Goal: Task Accomplishment & Management: Complete application form

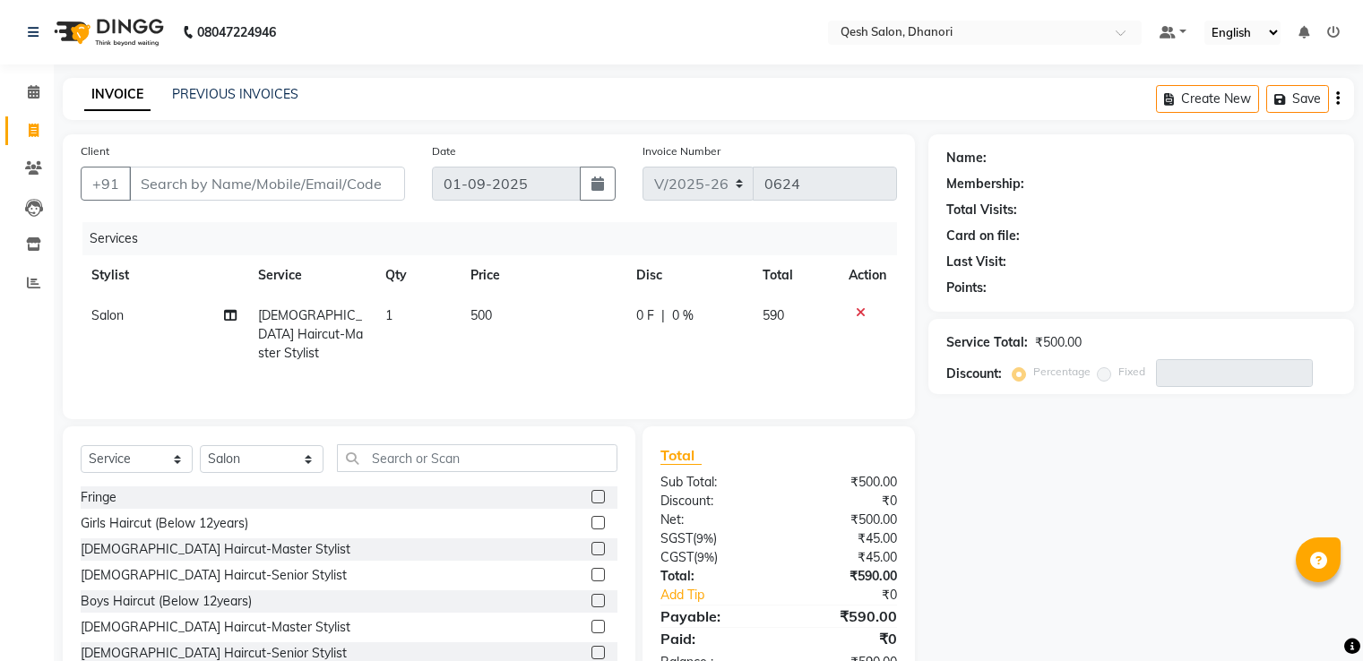
select select "7641"
select select "service"
select select "77018"
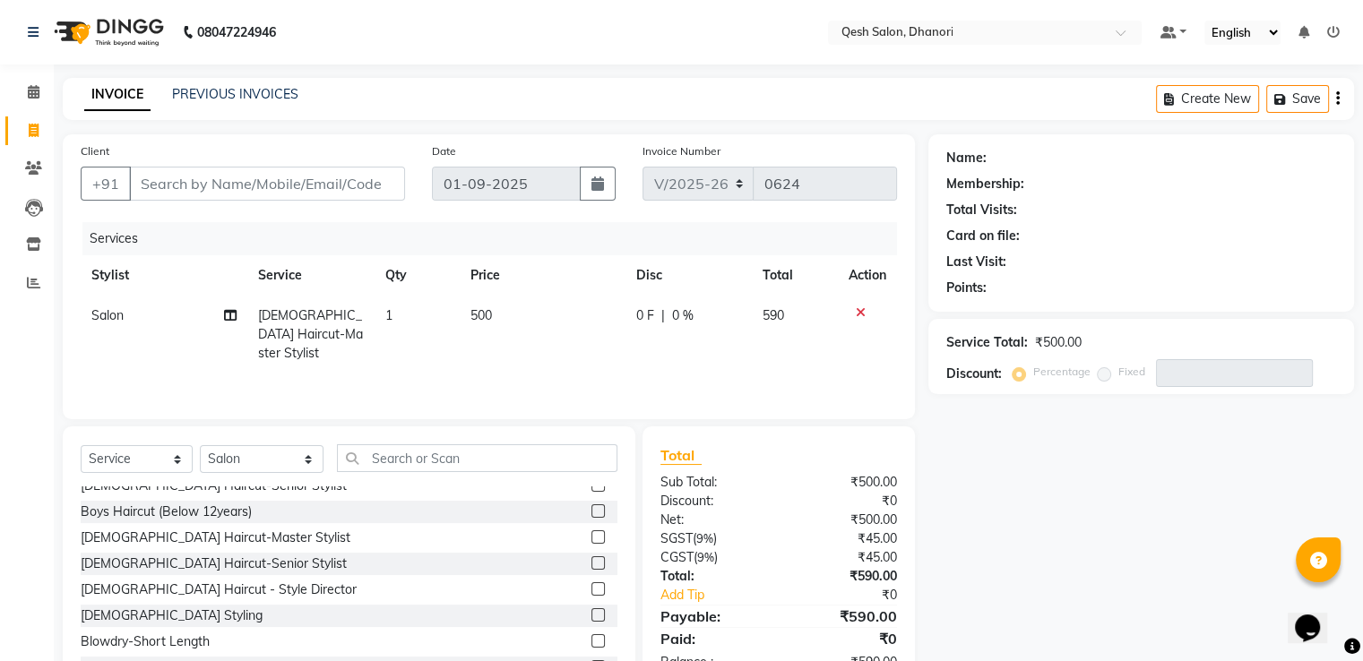
click at [157, 180] on input "Client" at bounding box center [267, 184] width 276 height 34
click at [143, 186] on input "Client" at bounding box center [267, 184] width 276 height 34
type input "7"
type input "0"
type input "7709810950"
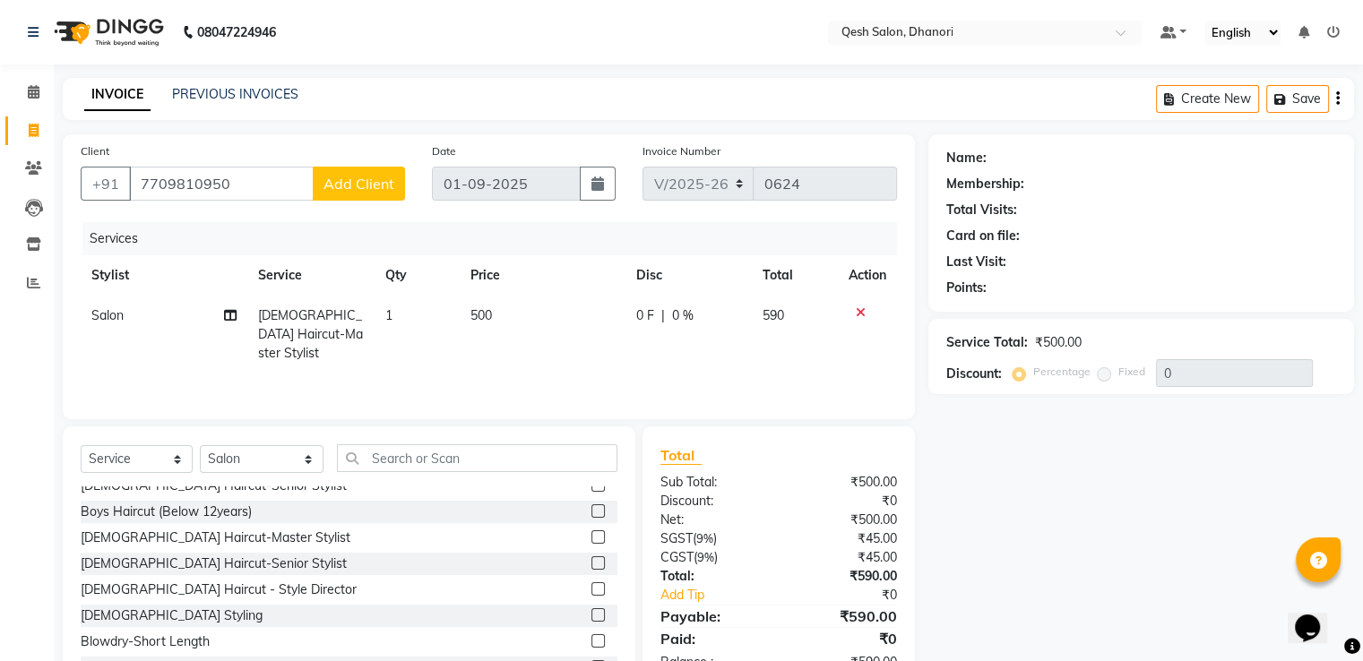
click at [355, 188] on span "Add Client" at bounding box center [359, 184] width 71 height 18
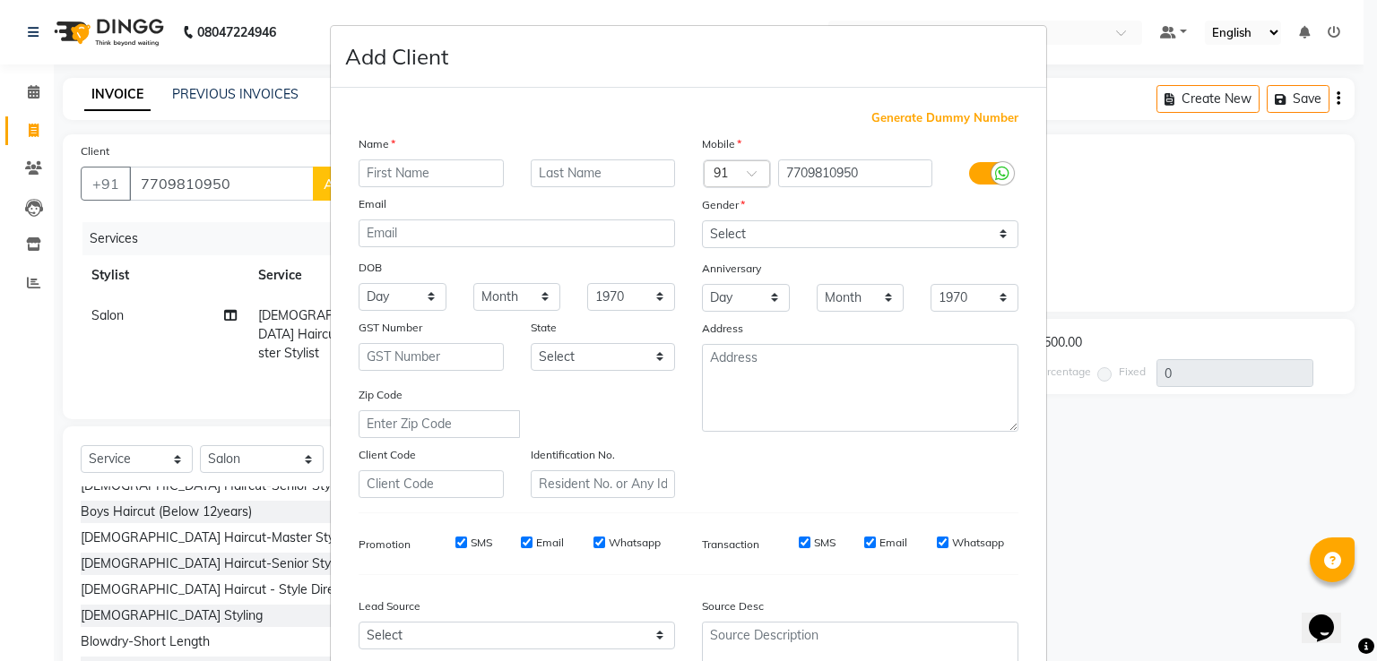
type input "I"
type input "[PERSON_NAME]"
click at [531, 177] on input "text" at bounding box center [603, 174] width 145 height 28
click at [545, 177] on input "Walapali" at bounding box center [603, 174] width 145 height 28
type input "Valapali"
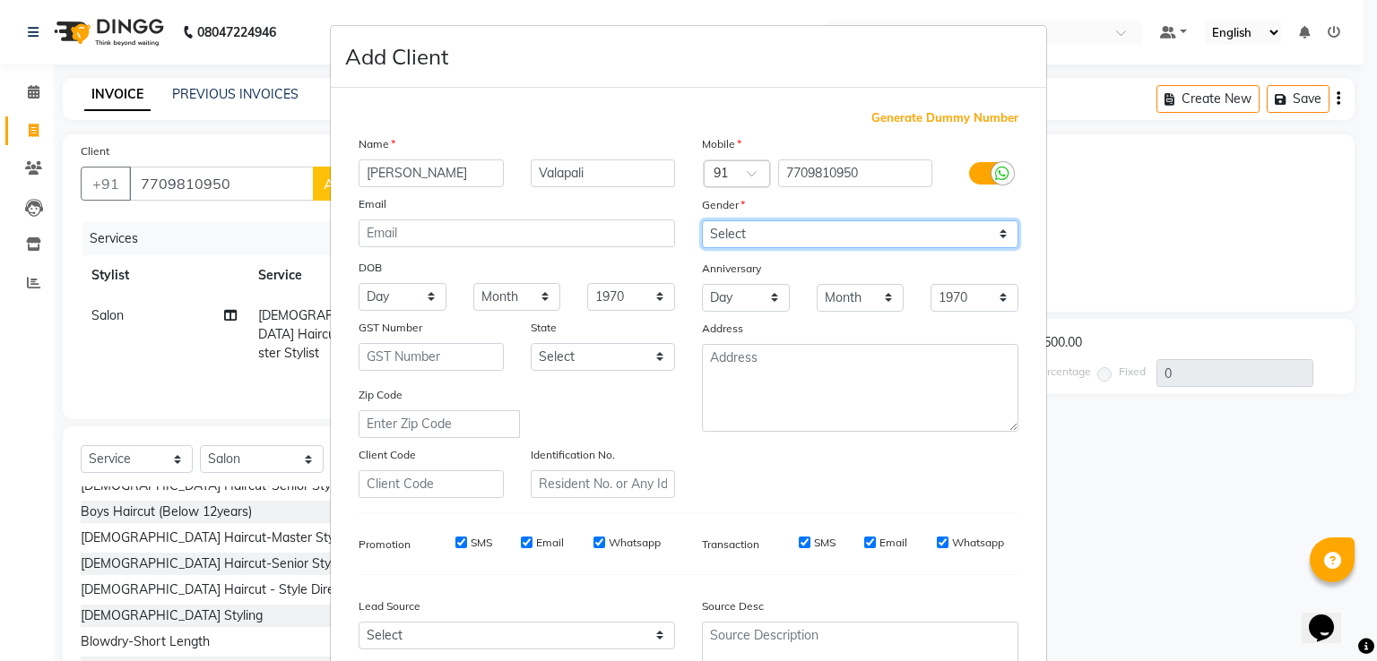
click at [790, 238] on select "Select [DEMOGRAPHIC_DATA] [DEMOGRAPHIC_DATA] Other Prefer Not To Say" at bounding box center [860, 234] width 316 height 28
select select "[DEMOGRAPHIC_DATA]"
click at [702, 221] on select "Select [DEMOGRAPHIC_DATA] [DEMOGRAPHIC_DATA] Other Prefer Not To Say" at bounding box center [860, 234] width 316 height 28
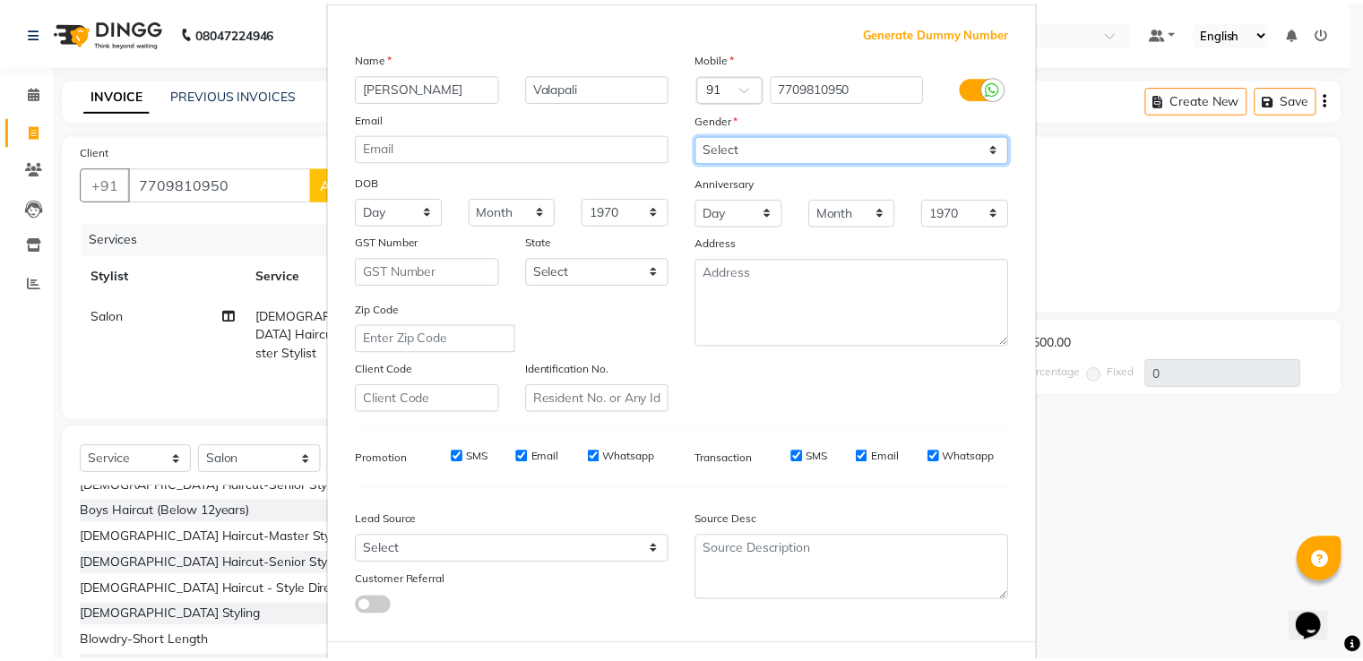
scroll to position [175, 0]
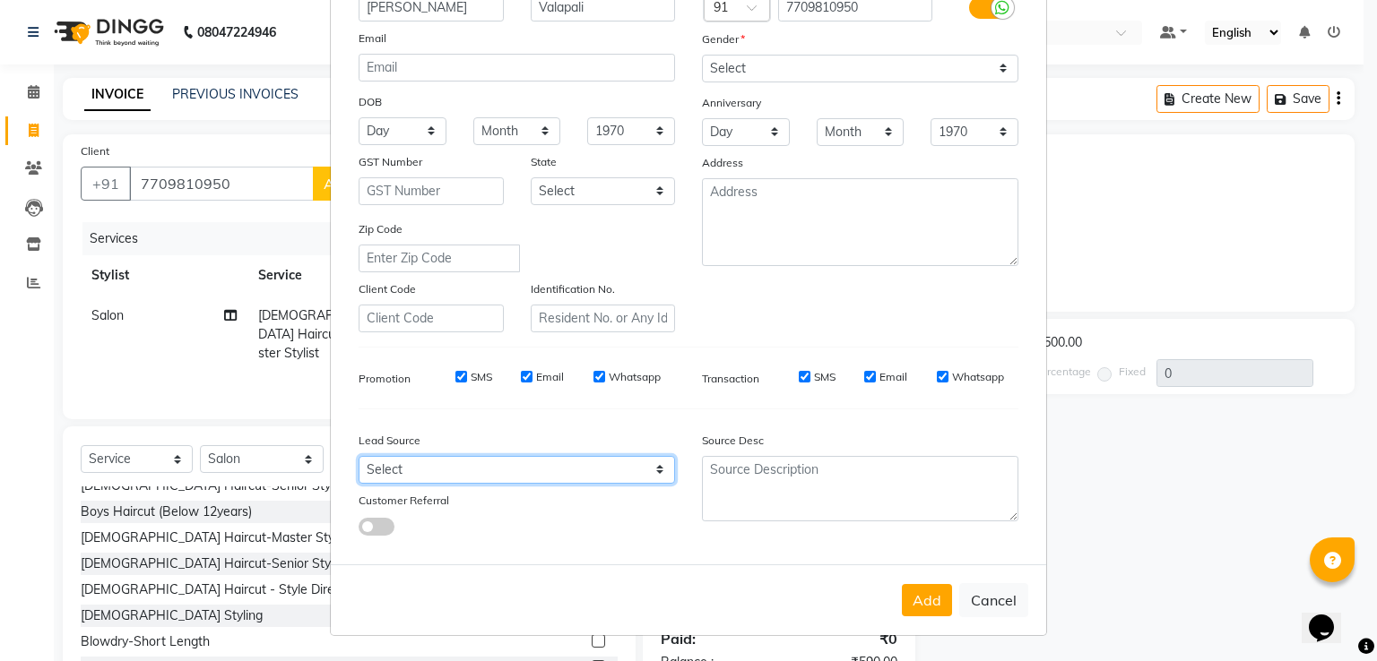
click at [630, 476] on select "Select Walk-in Referral Internet Friend Word of Mouth Advertisement Facebook Ju…" at bounding box center [516, 470] width 316 height 28
select select "51686"
click at [358, 456] on select "Select Walk-in Referral Internet Friend Word of Mouth Advertisement Facebook Ju…" at bounding box center [516, 470] width 316 height 28
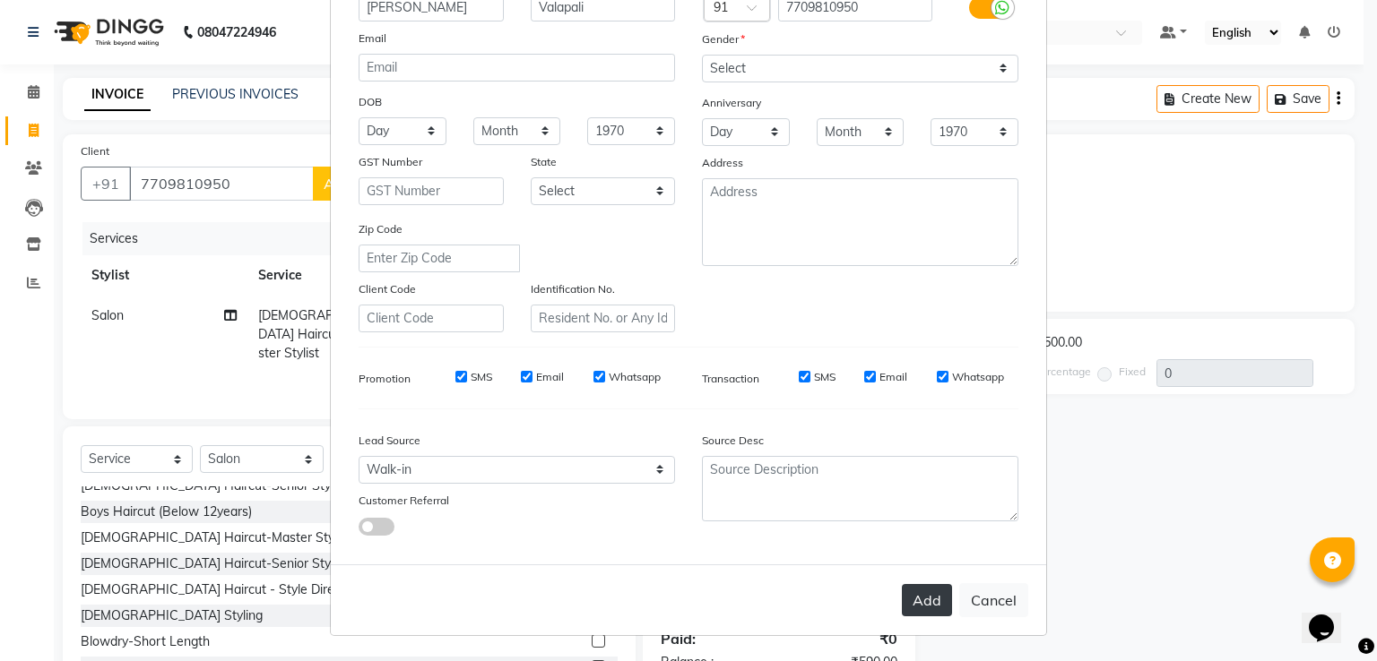
click at [913, 607] on button "Add" at bounding box center [927, 600] width 50 height 32
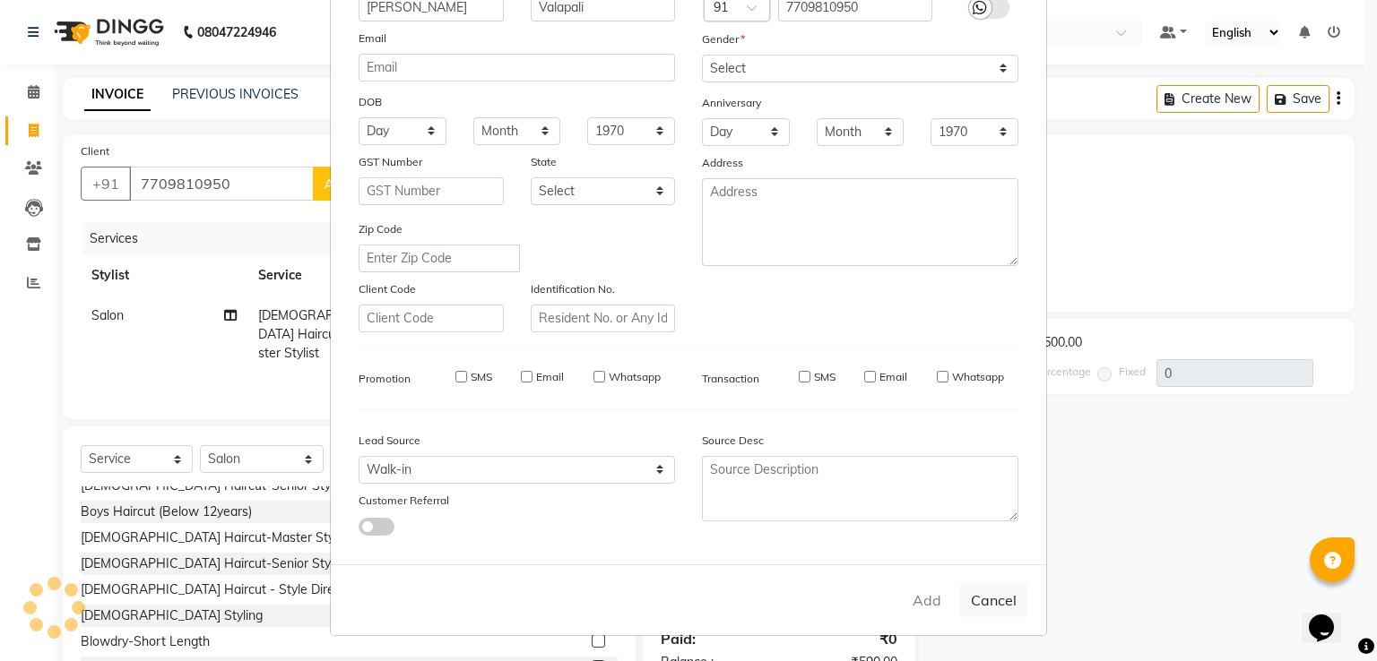
type input "77******50"
select select
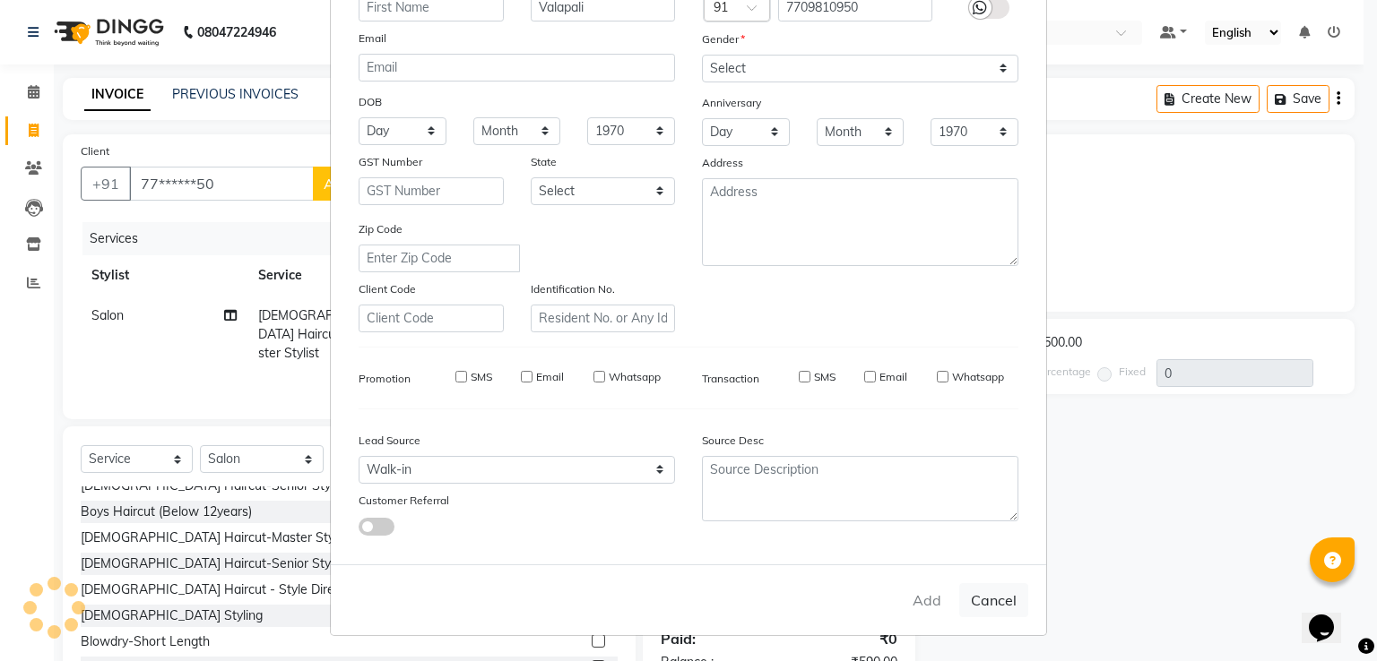
select select
checkbox input "false"
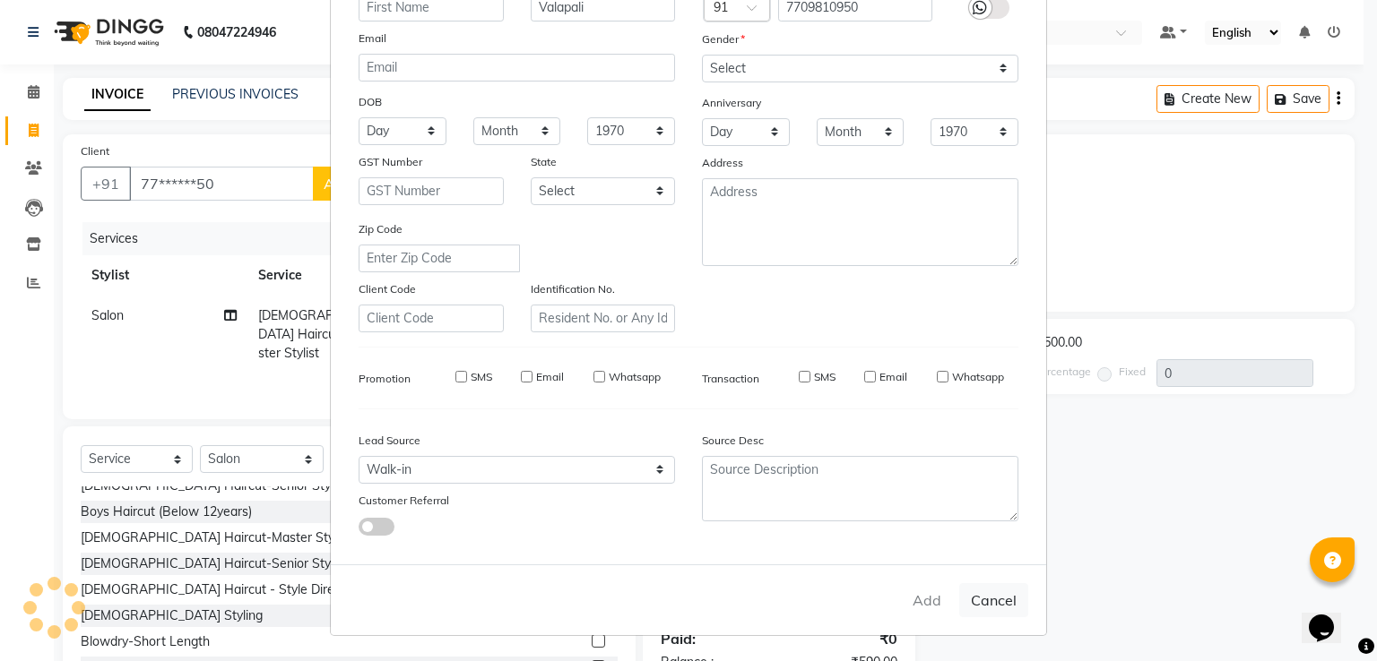
checkbox input "false"
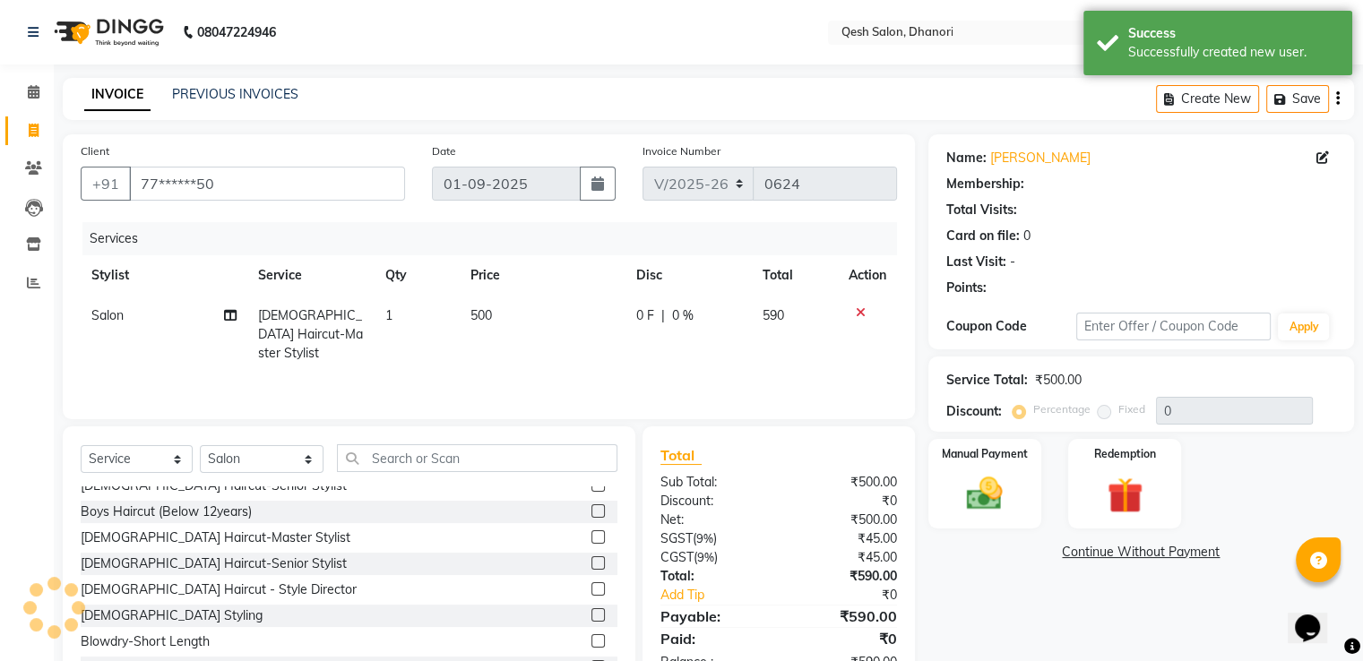
select select "1: Object"
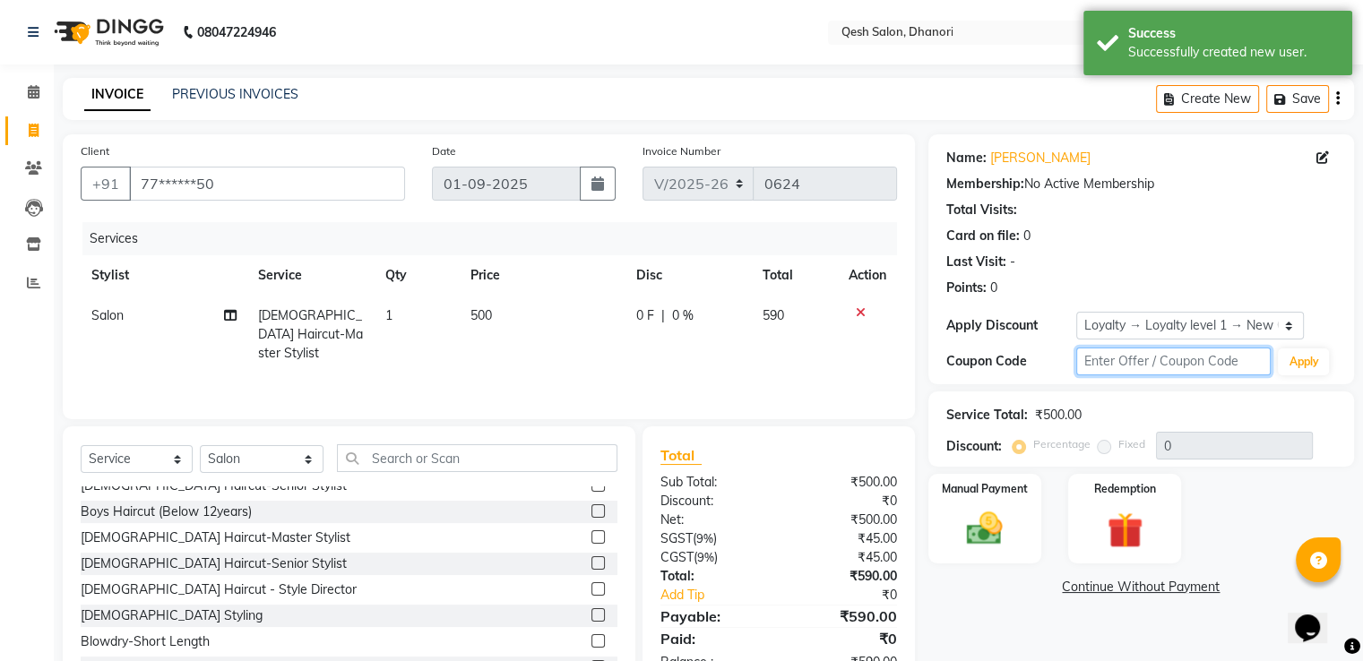
click at [1139, 367] on input "text" at bounding box center [1173, 362] width 195 height 28
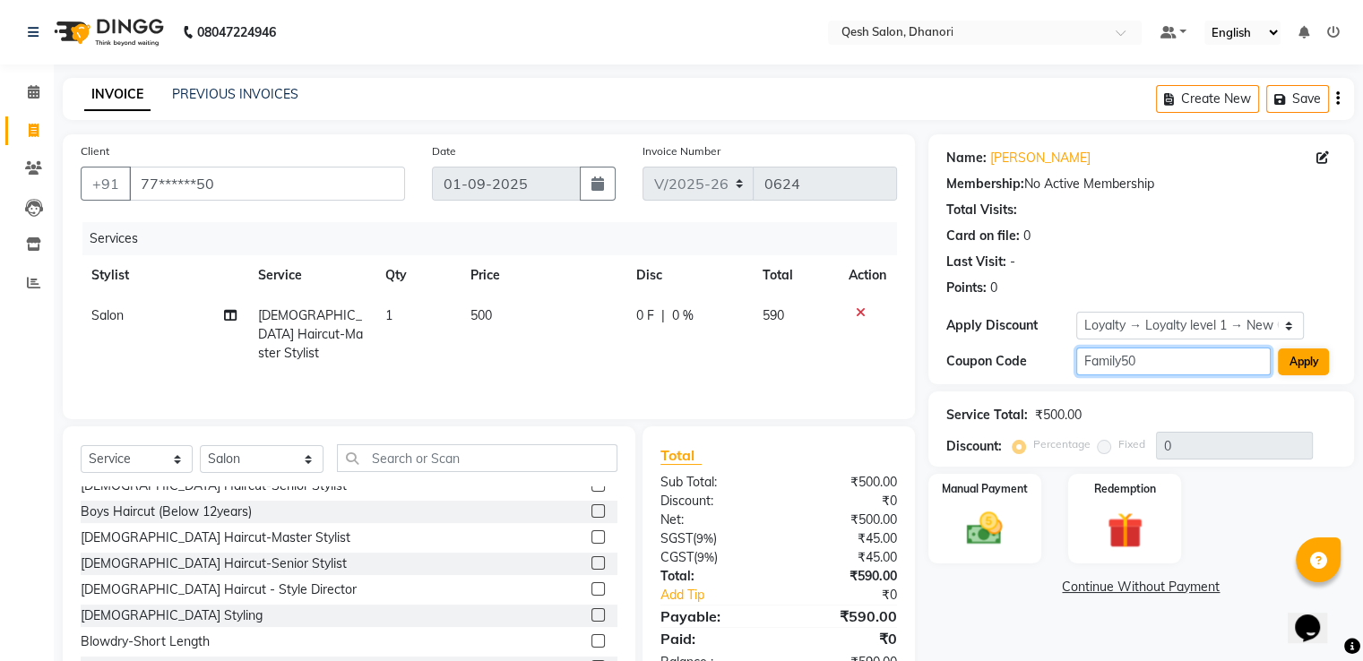
type input "Family50"
click at [1312, 359] on button "Apply" at bounding box center [1303, 362] width 51 height 27
type input "50"
select select "0:"
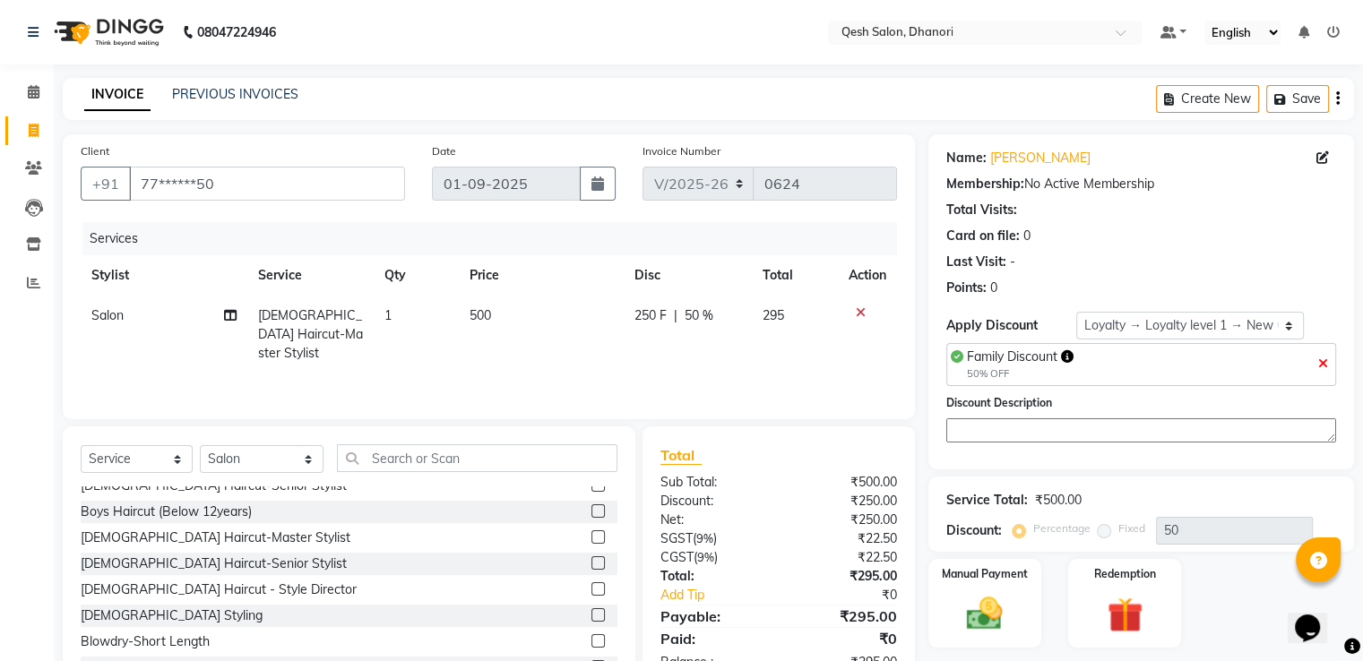
click at [1312, 359] on div "Family Discount 50% OFF" at bounding box center [1141, 364] width 390 height 43
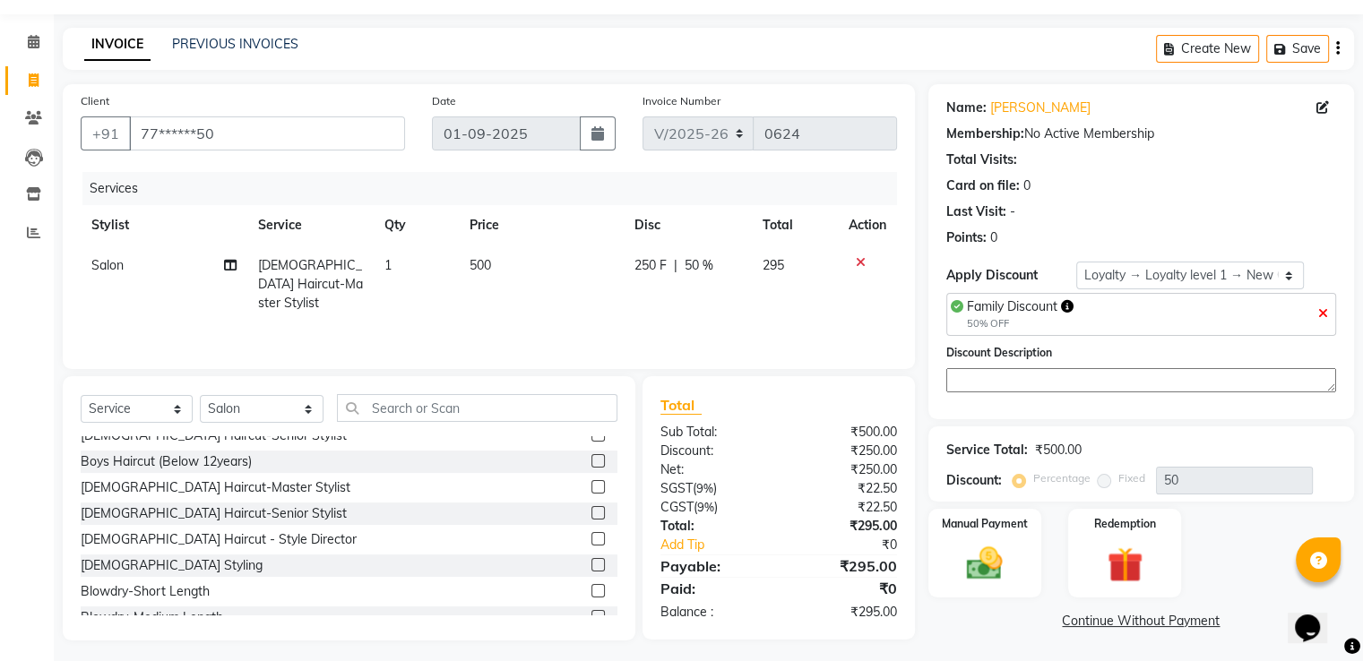
scroll to position [57, 0]
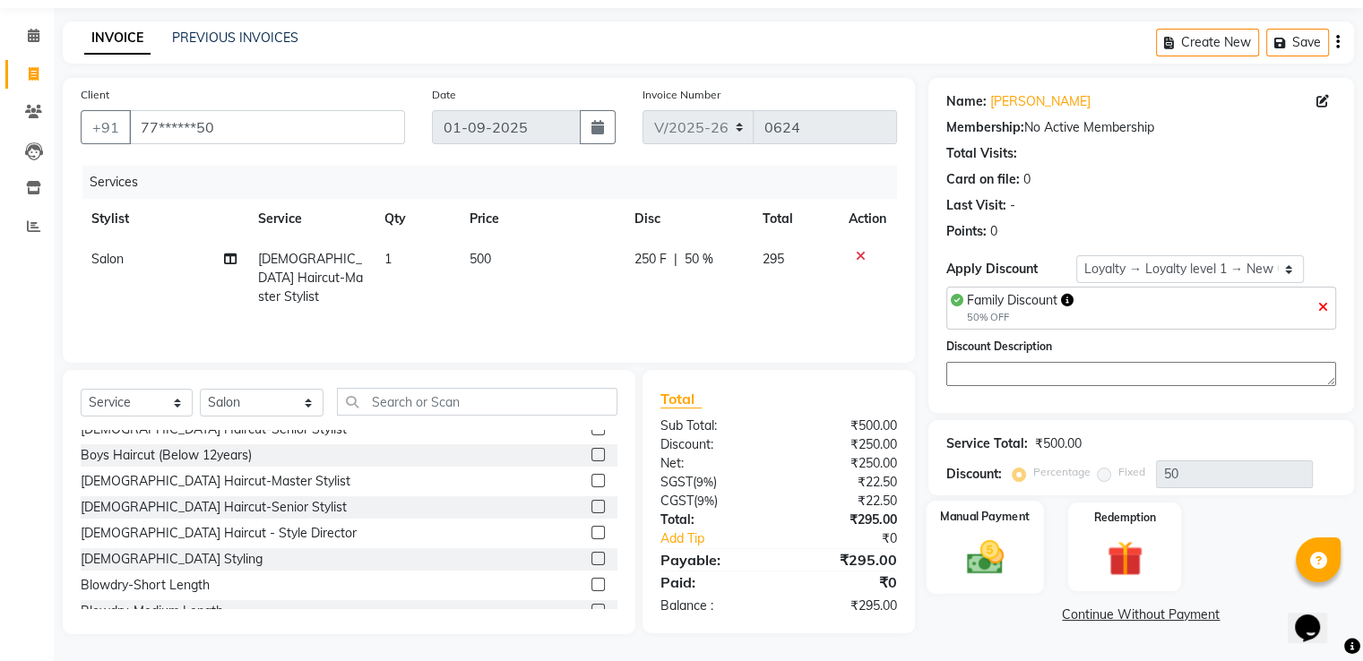
click at [1025, 551] on div "Manual Payment" at bounding box center [984, 547] width 117 height 92
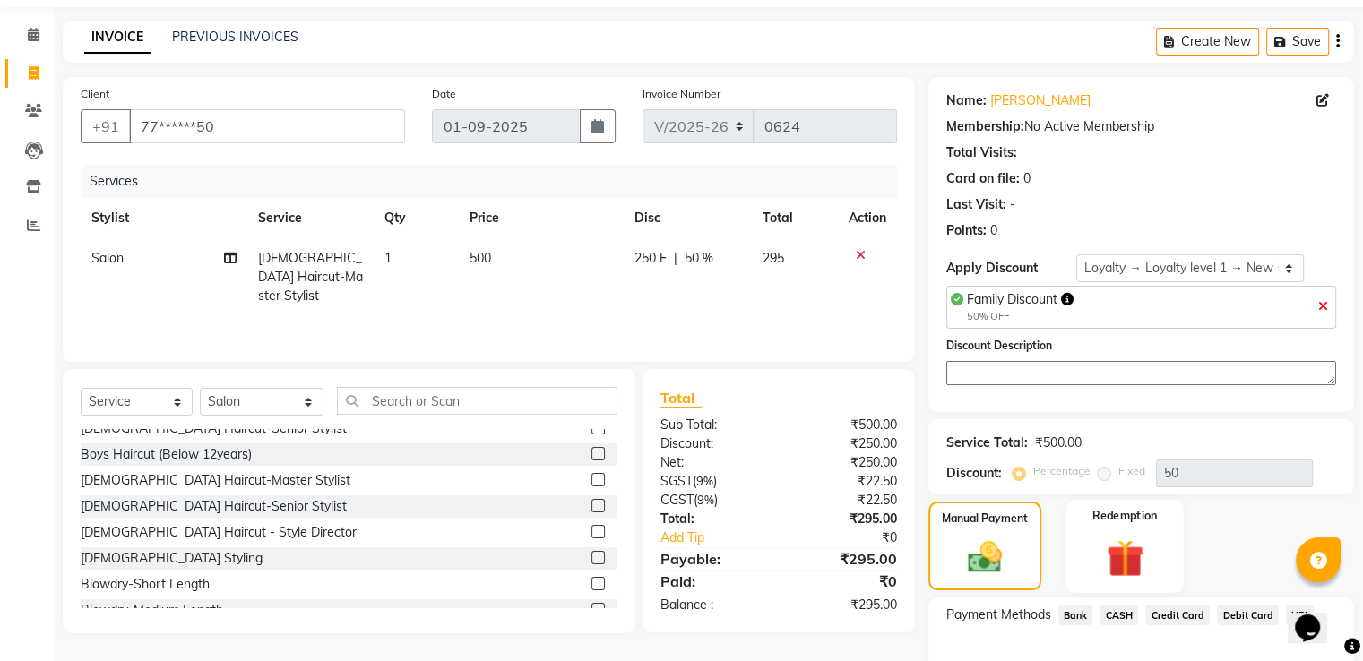
scroll to position [165, 0]
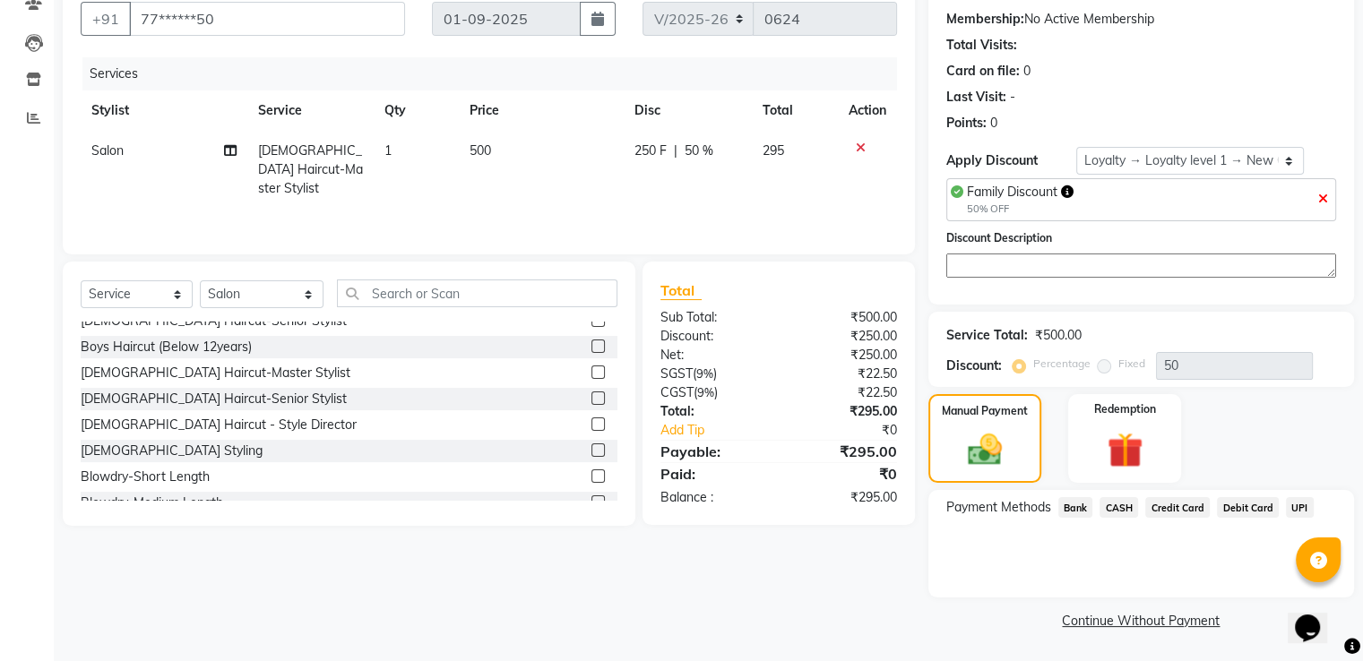
click at [1294, 500] on span "UPI" at bounding box center [1300, 507] width 28 height 21
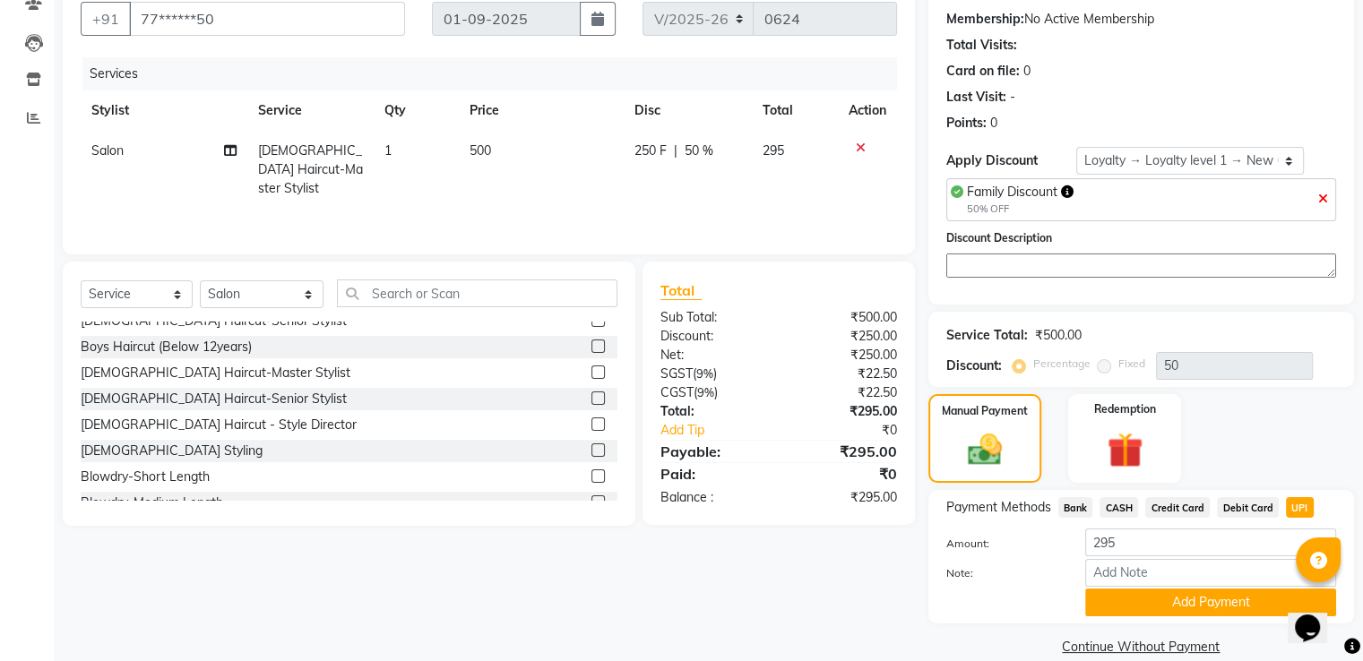
scroll to position [192, 0]
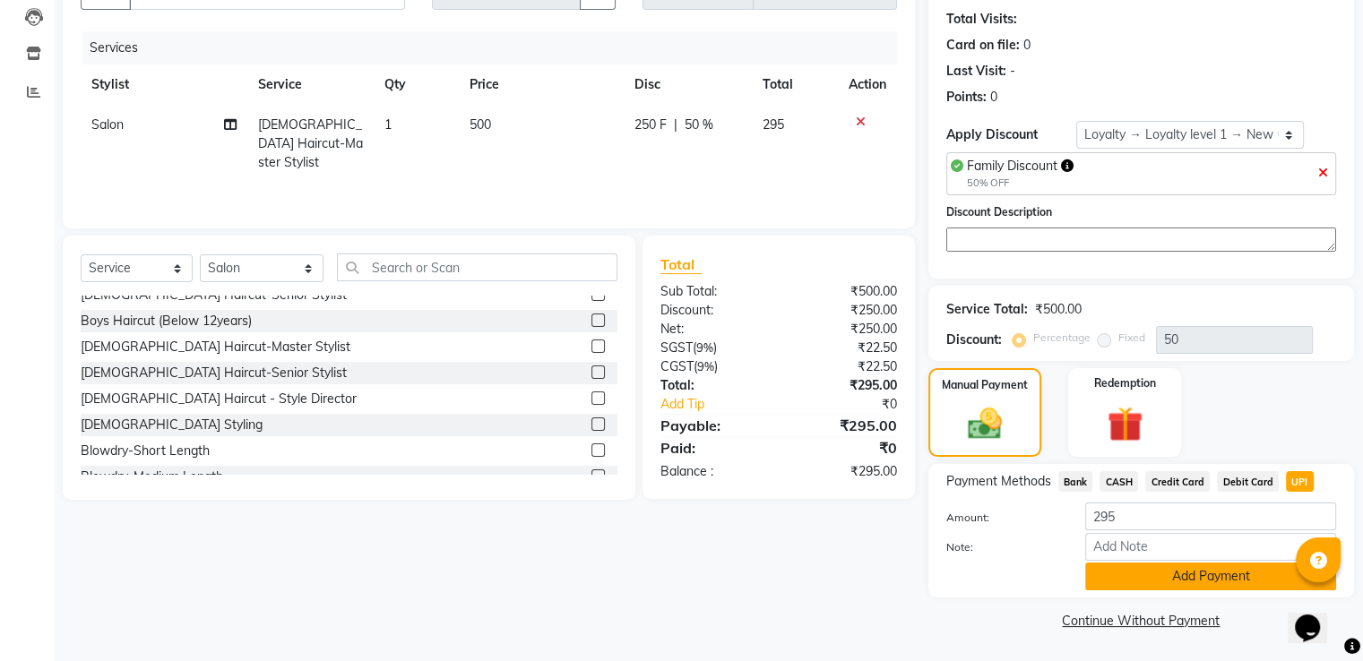
click at [1188, 576] on button "Add Payment" at bounding box center [1210, 577] width 251 height 28
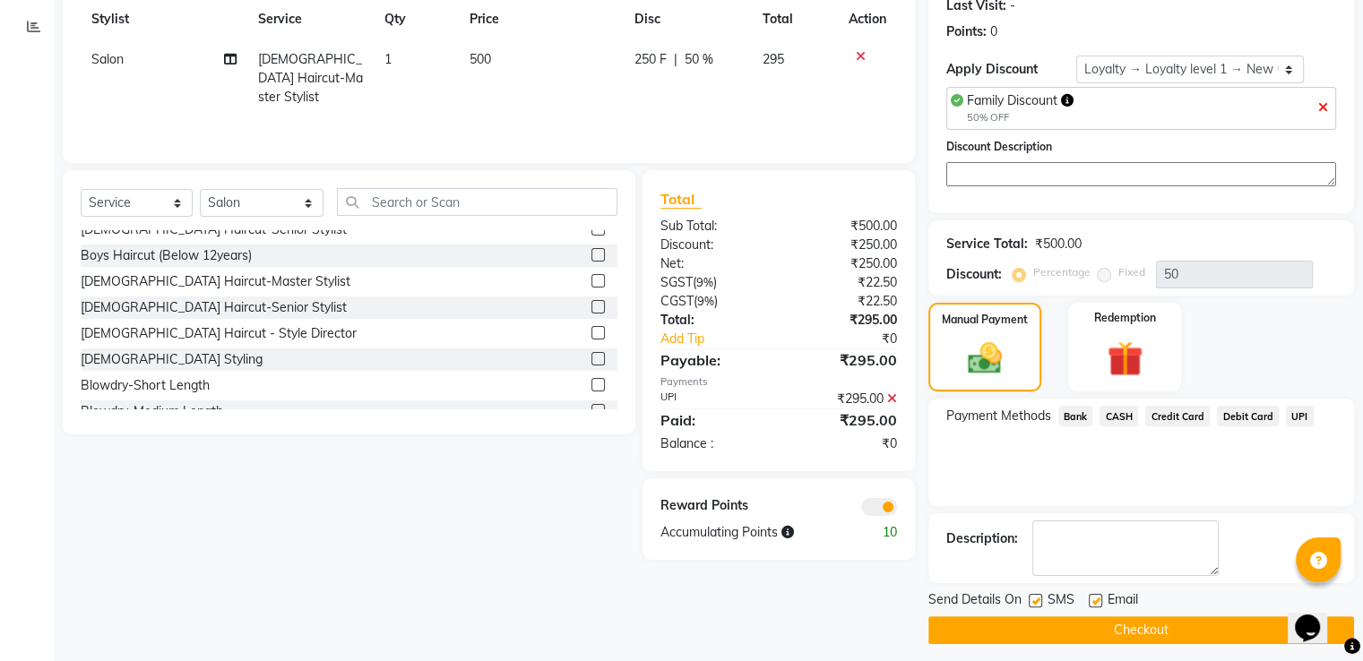
scroll to position [265, 0]
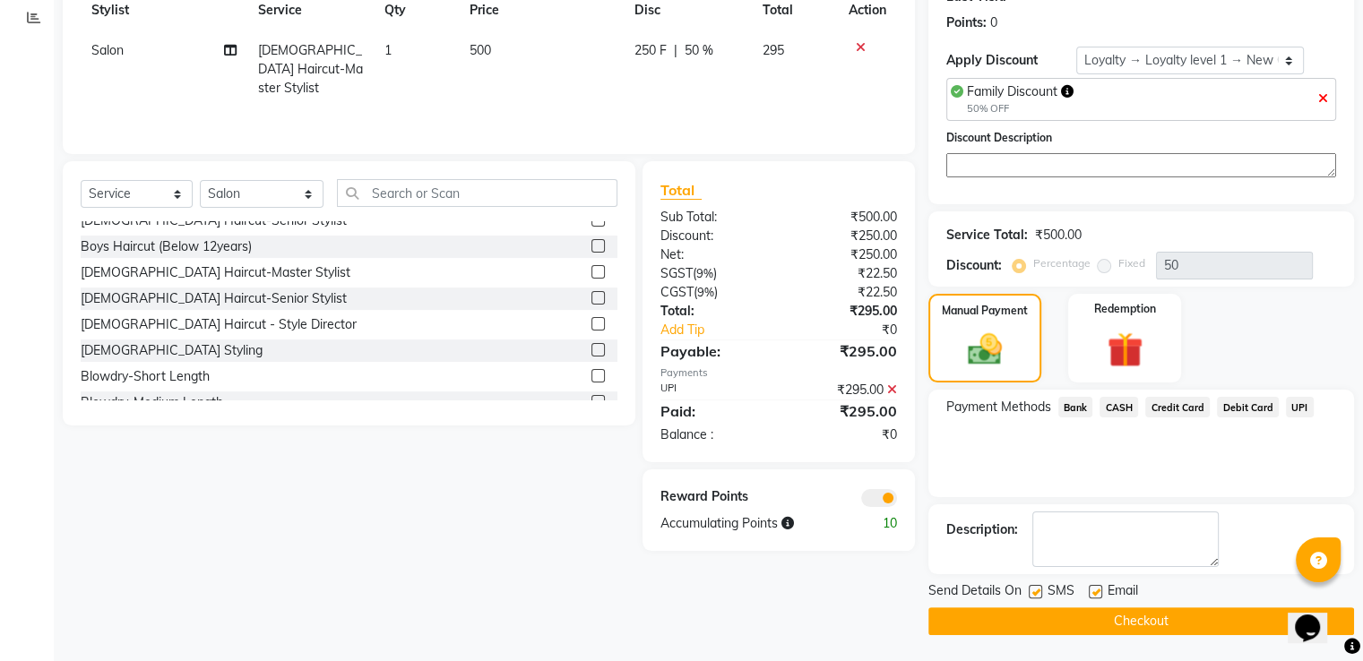
click at [1183, 613] on button "Checkout" at bounding box center [1142, 622] width 426 height 28
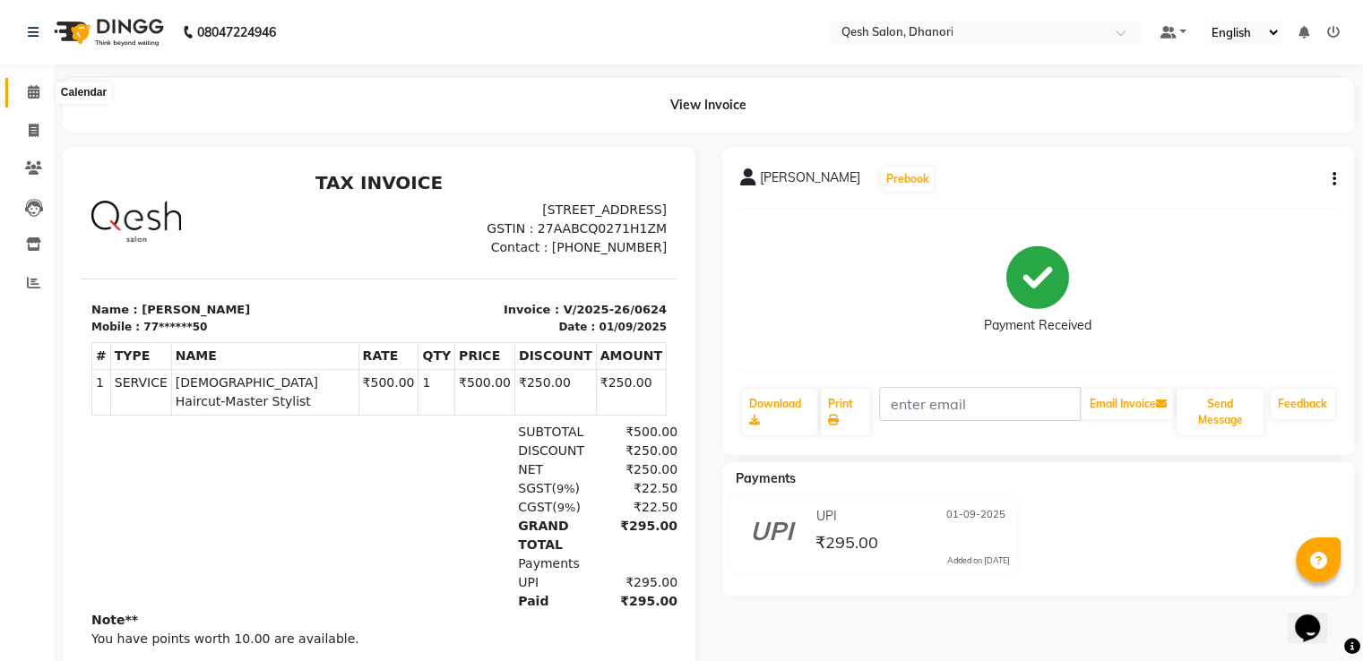
click at [28, 97] on icon at bounding box center [34, 91] width 12 height 13
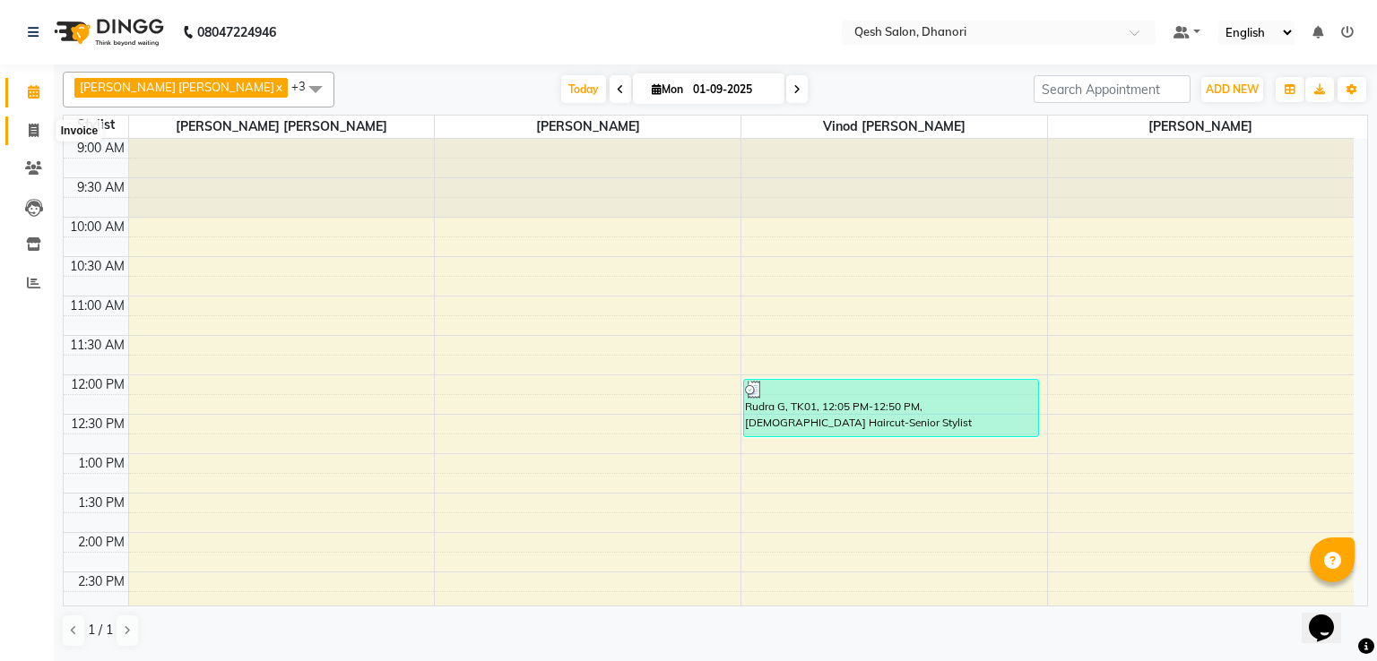
click at [35, 136] on icon at bounding box center [34, 130] width 10 height 13
select select "service"
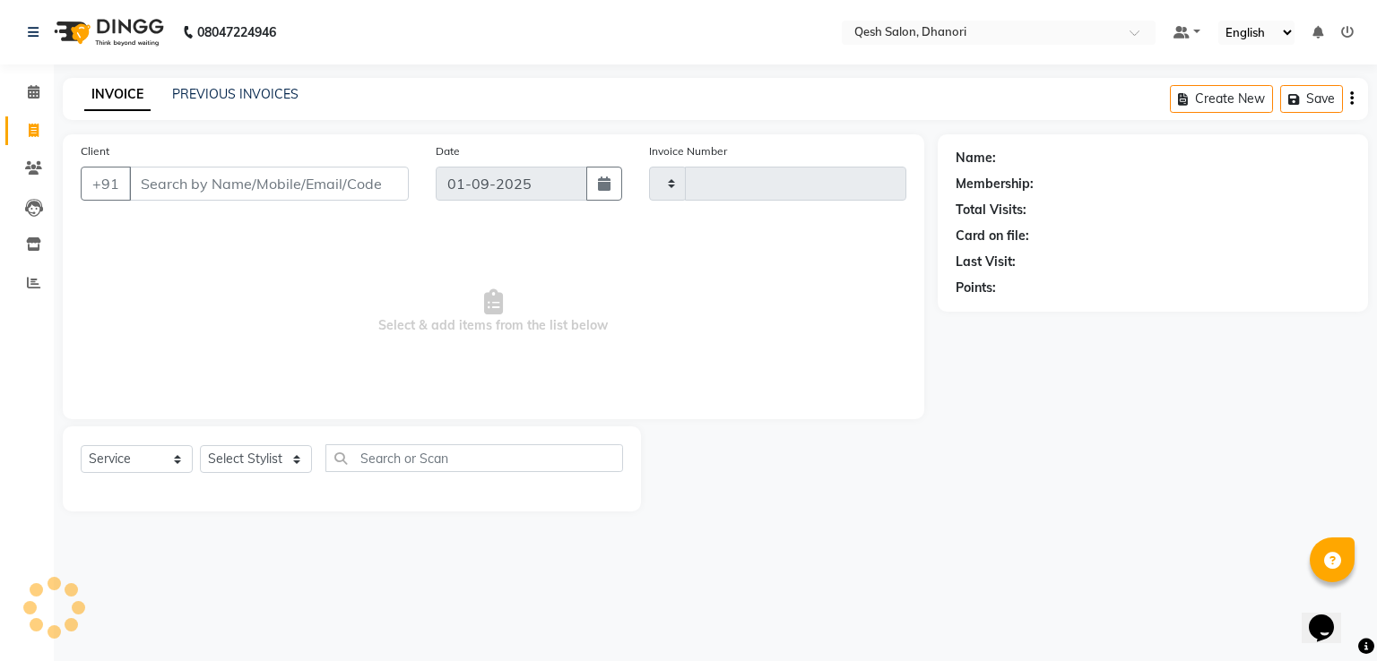
type input "0625"
select select "7641"
click at [273, 91] on link "PREVIOUS INVOICES" at bounding box center [235, 94] width 126 height 16
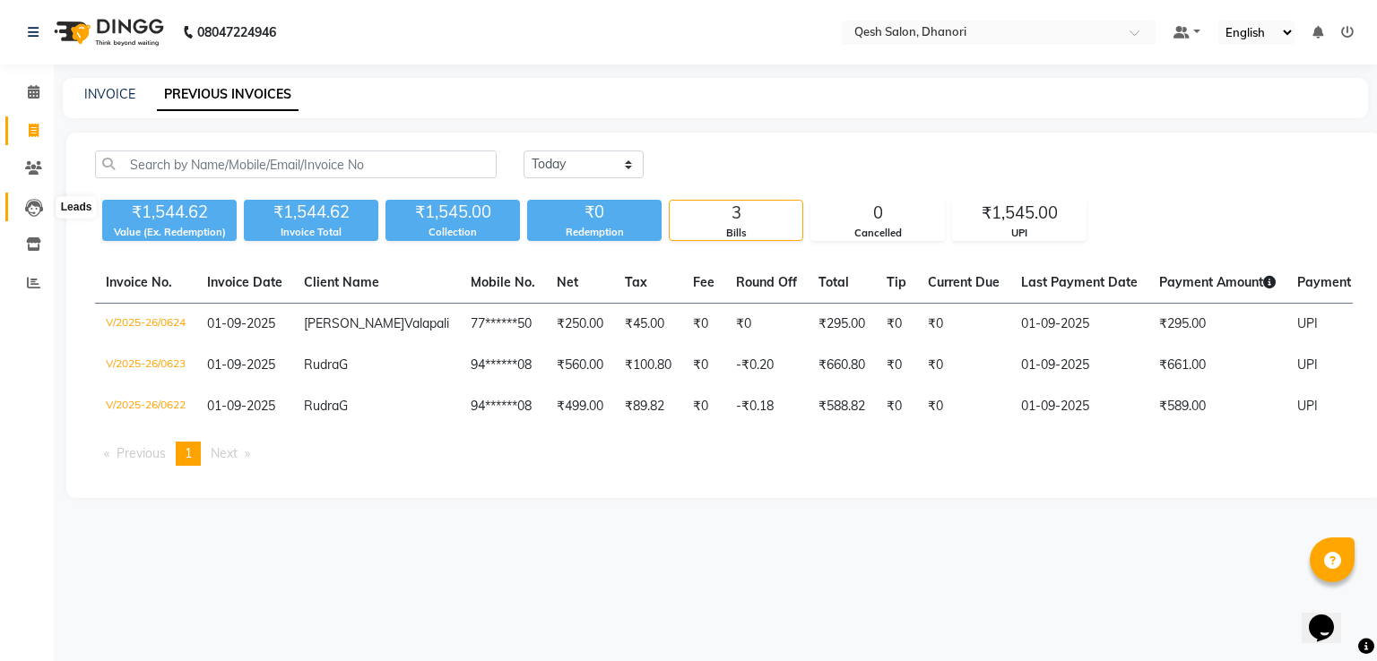
click at [29, 216] on icon at bounding box center [34, 208] width 18 height 18
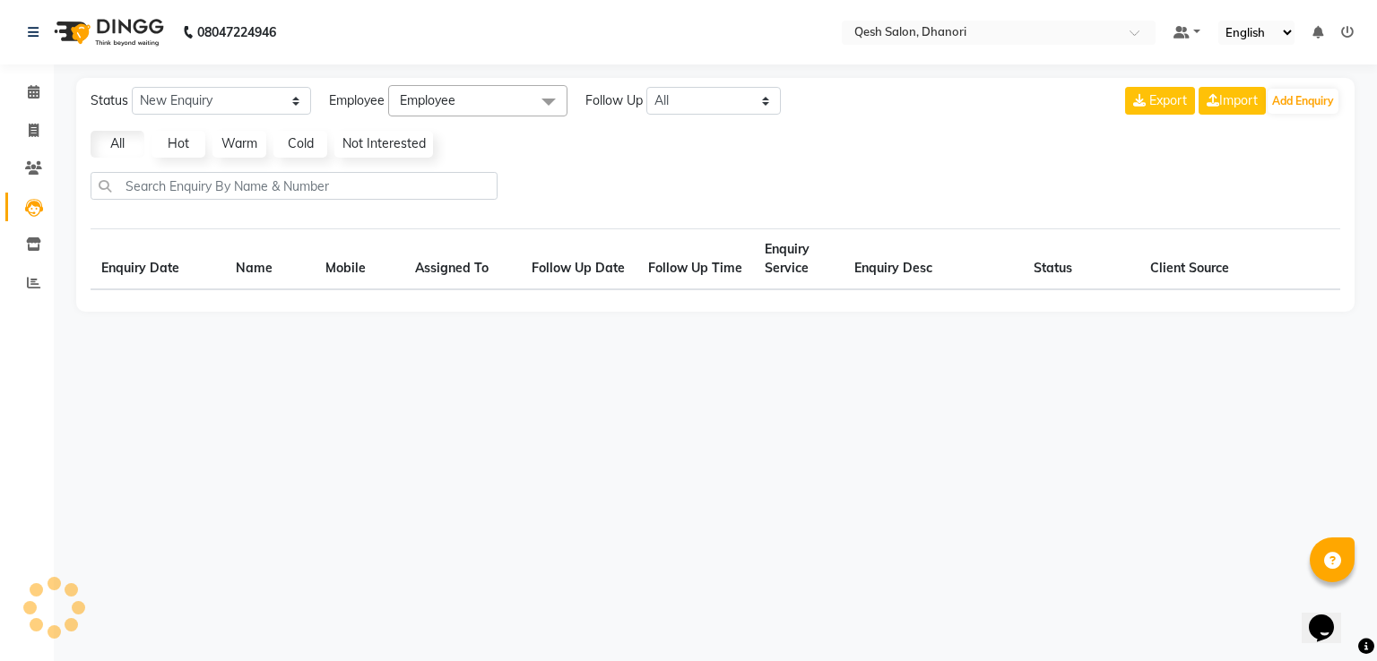
select select "10"
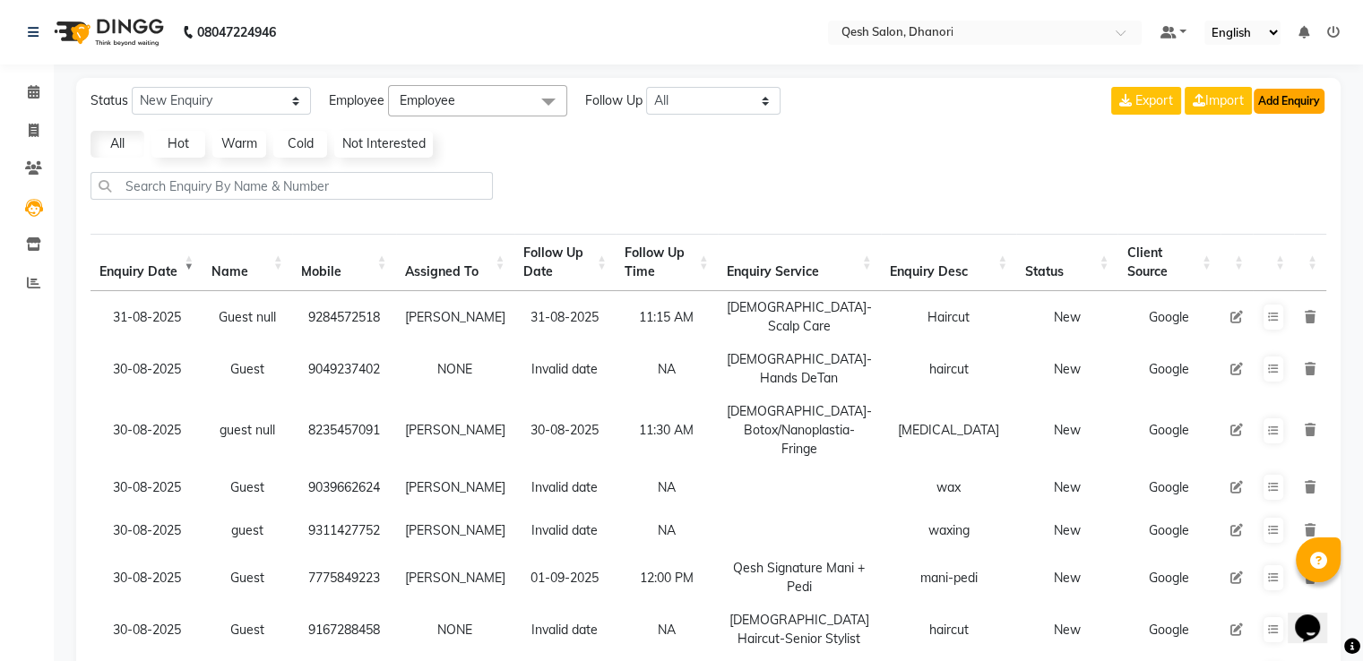
click at [1279, 98] on button "Add Enquiry" at bounding box center [1289, 101] width 71 height 25
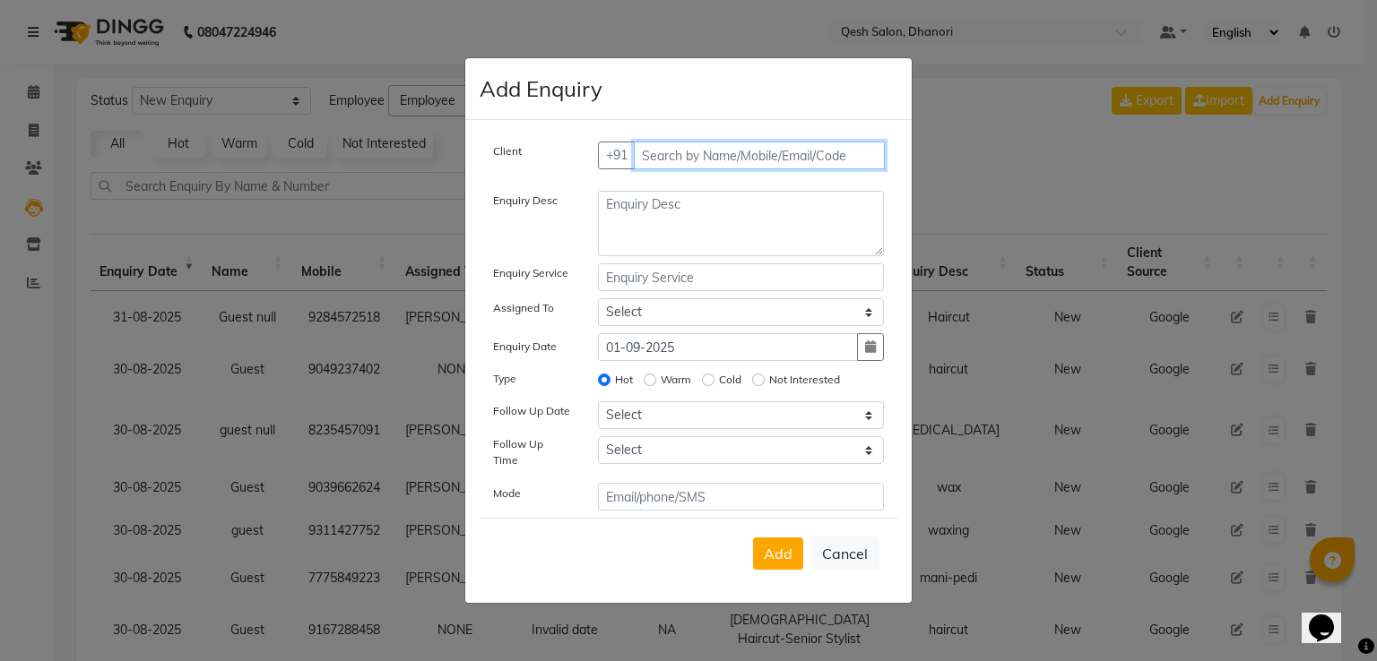
click at [673, 162] on input "text" at bounding box center [760, 156] width 252 height 28
type input "8731059757"
click at [845, 155] on span "Add Client" at bounding box center [846, 155] width 60 height 16
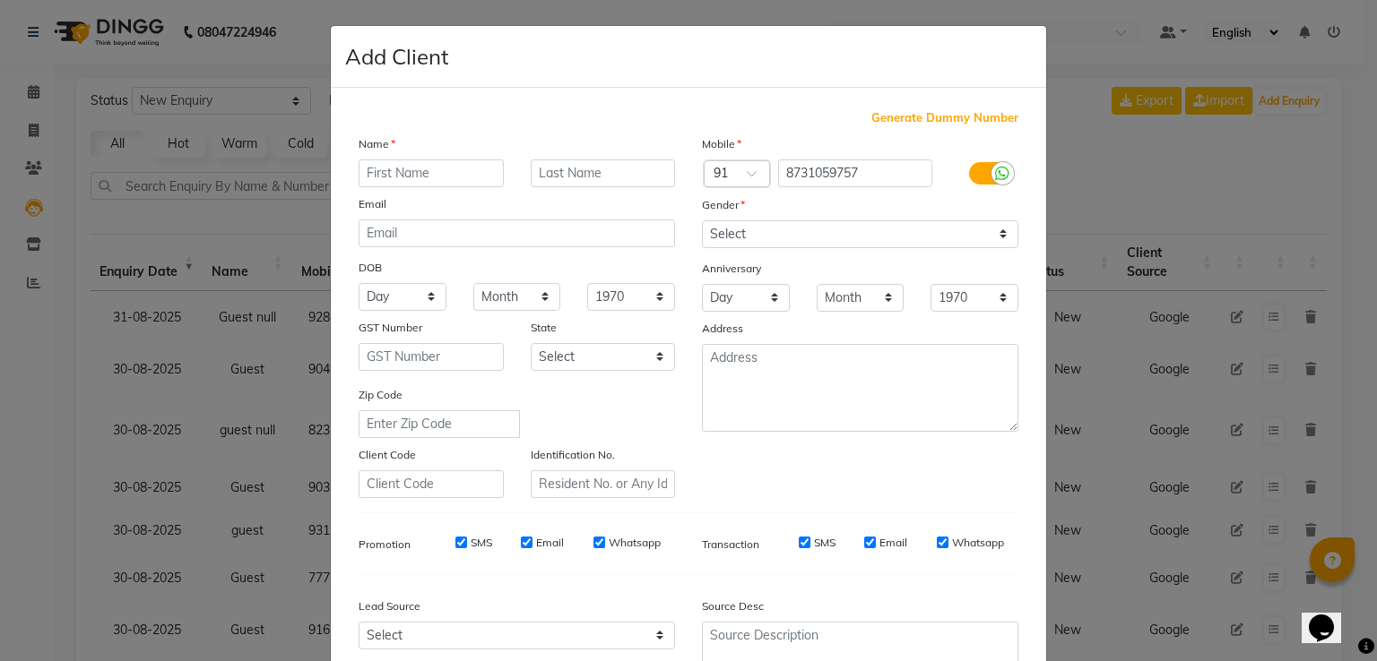
click at [362, 173] on input "text" at bounding box center [430, 174] width 145 height 28
click at [331, 169] on div "Generate Dummy Number Name Email DOB Day 01 02 03 04 05 06 07 08 09 10 11 12 13…" at bounding box center [688, 409] width 715 height 643
click at [367, 179] on input "text" at bounding box center [430, 174] width 145 height 28
type input "Neha"
click at [557, 177] on input "text" at bounding box center [603, 174] width 145 height 28
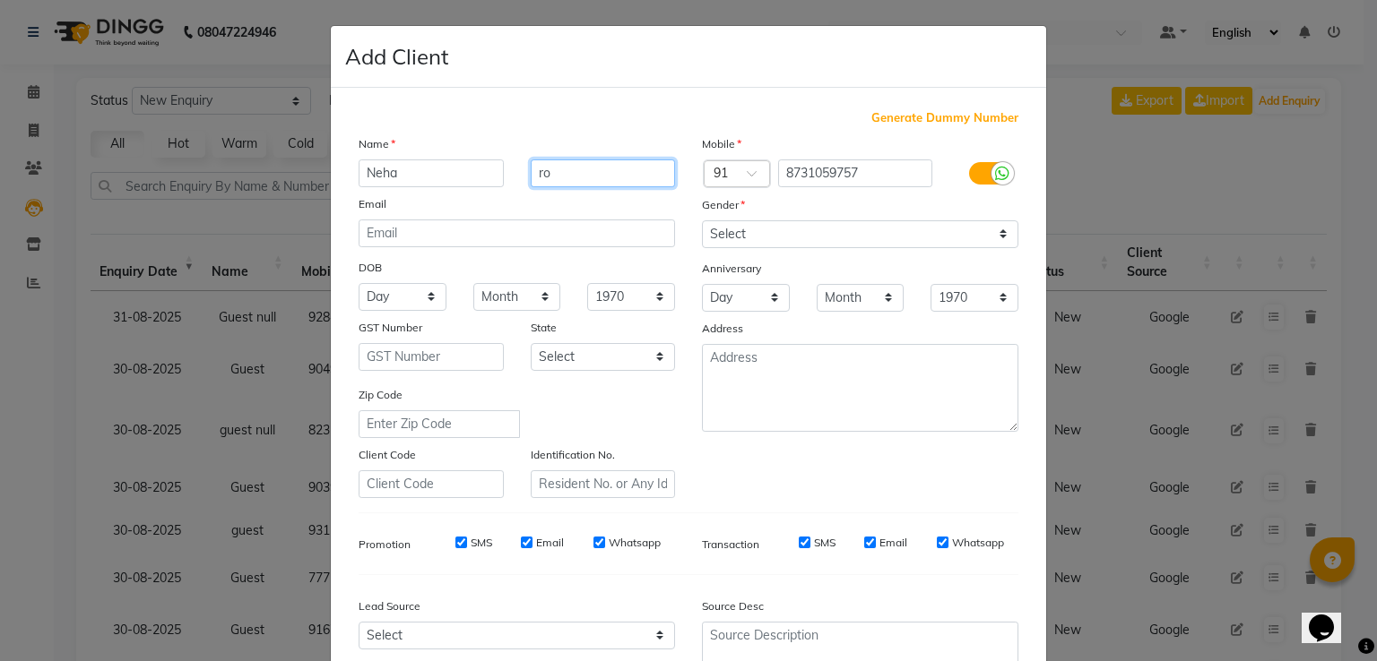
type input "r"
type input "[PERSON_NAME]"
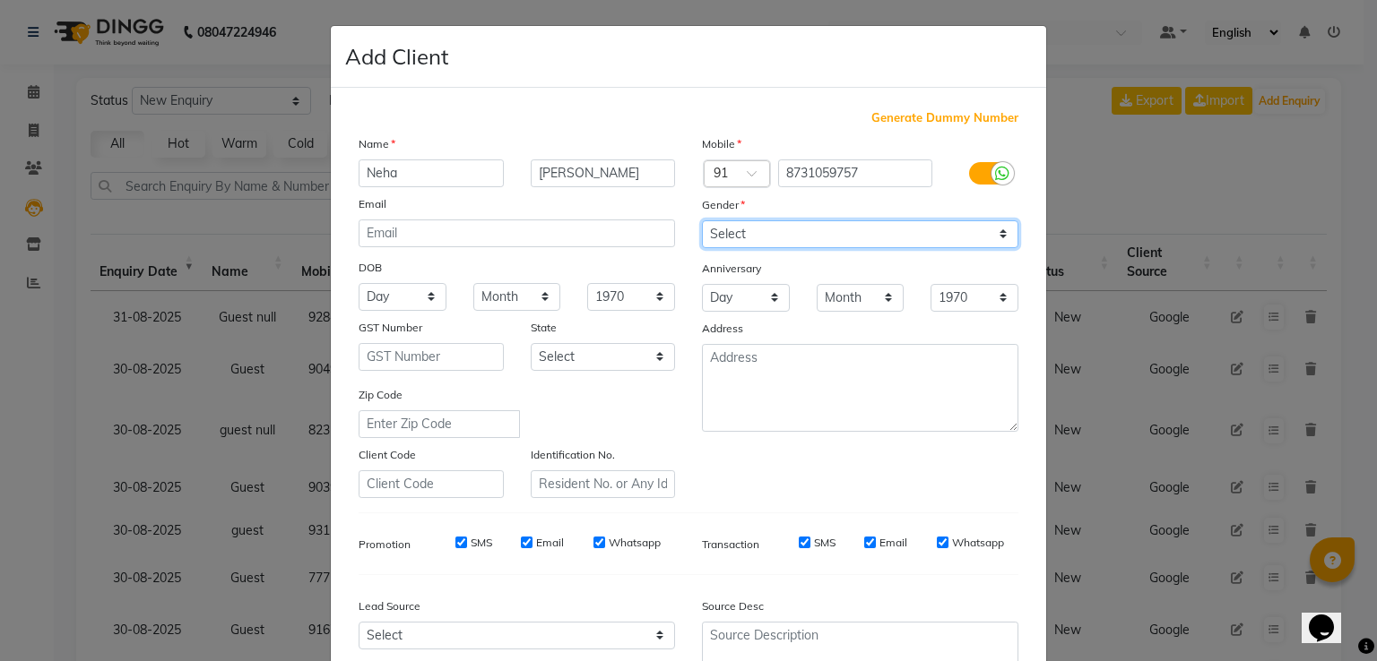
click at [891, 245] on select "Select [DEMOGRAPHIC_DATA] [DEMOGRAPHIC_DATA] Other Prefer Not To Say" at bounding box center [860, 234] width 316 height 28
select select "[DEMOGRAPHIC_DATA]"
click at [702, 221] on select "Select [DEMOGRAPHIC_DATA] [DEMOGRAPHIC_DATA] Other Prefer Not To Say" at bounding box center [860, 234] width 316 height 28
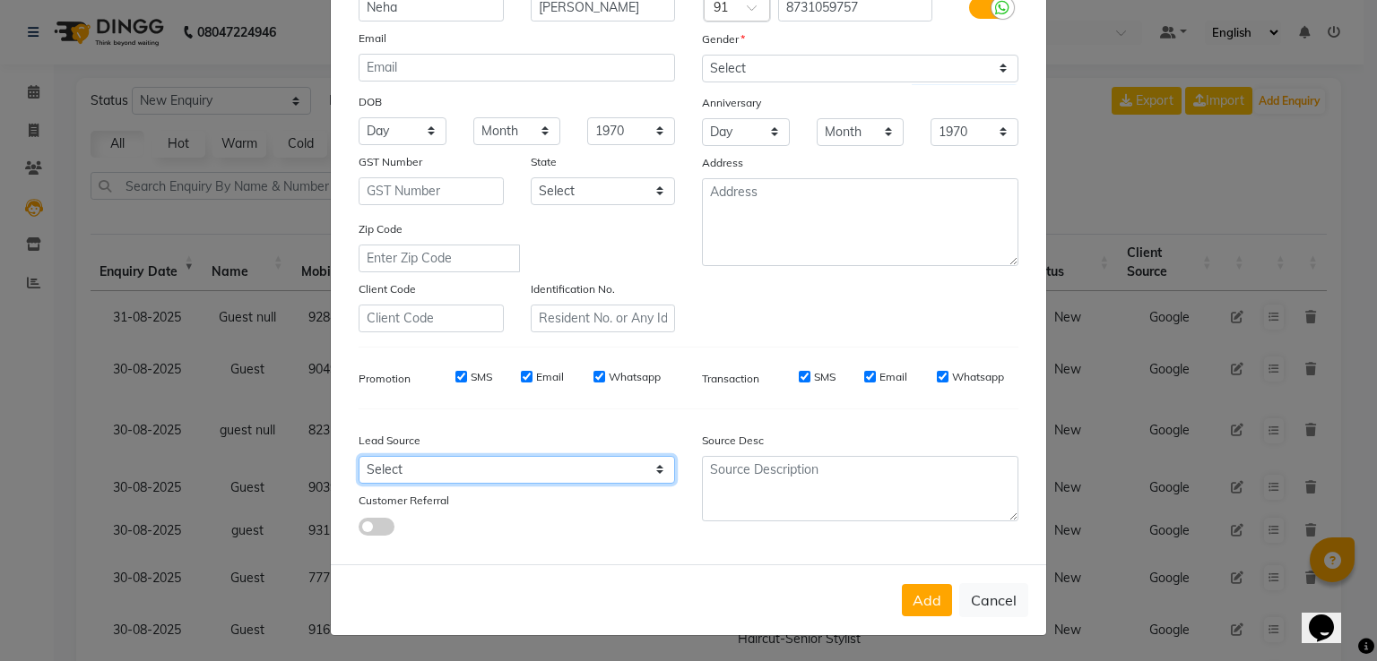
click at [544, 474] on select "Select Walk-in Referral Internet Friend Word of Mouth Advertisement Facebook Ju…" at bounding box center [516, 470] width 316 height 28
select select "51694"
click at [358, 456] on select "Select Walk-in Referral Internet Friend Word of Mouth Advertisement Facebook Ju…" at bounding box center [516, 470] width 316 height 28
click at [918, 600] on button "Add" at bounding box center [927, 600] width 50 height 32
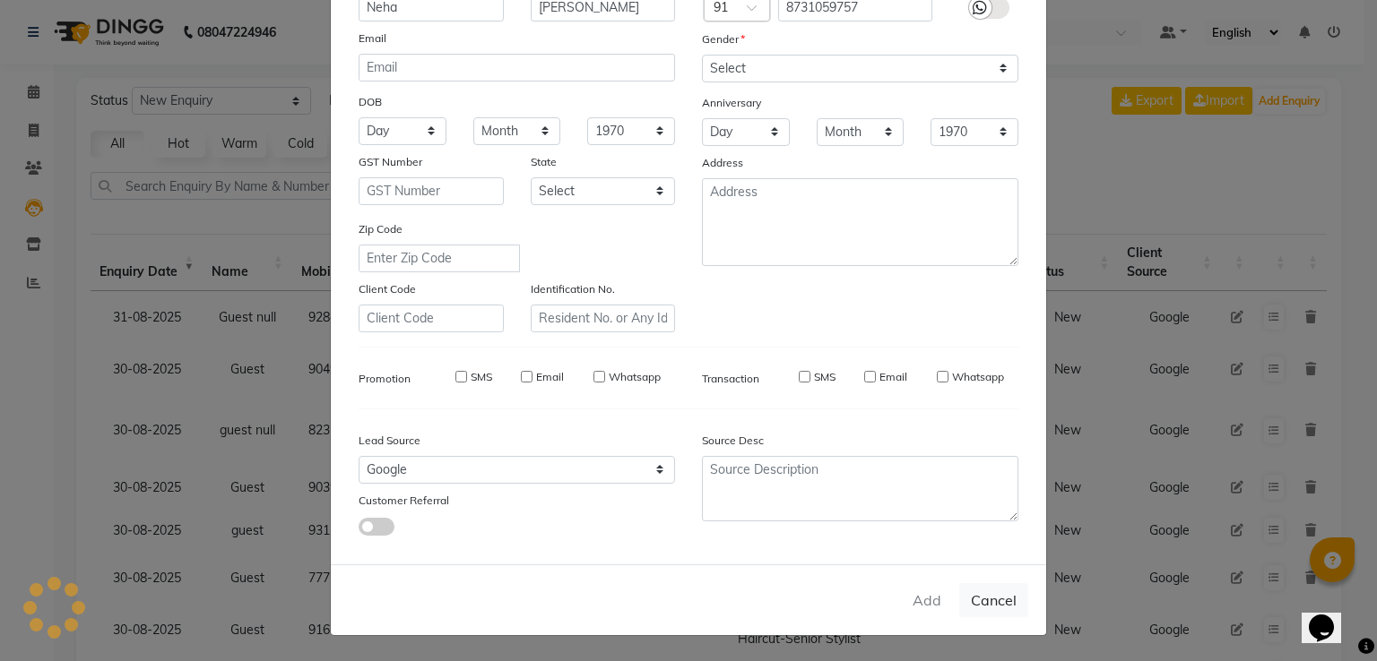
type input "87******57"
select select
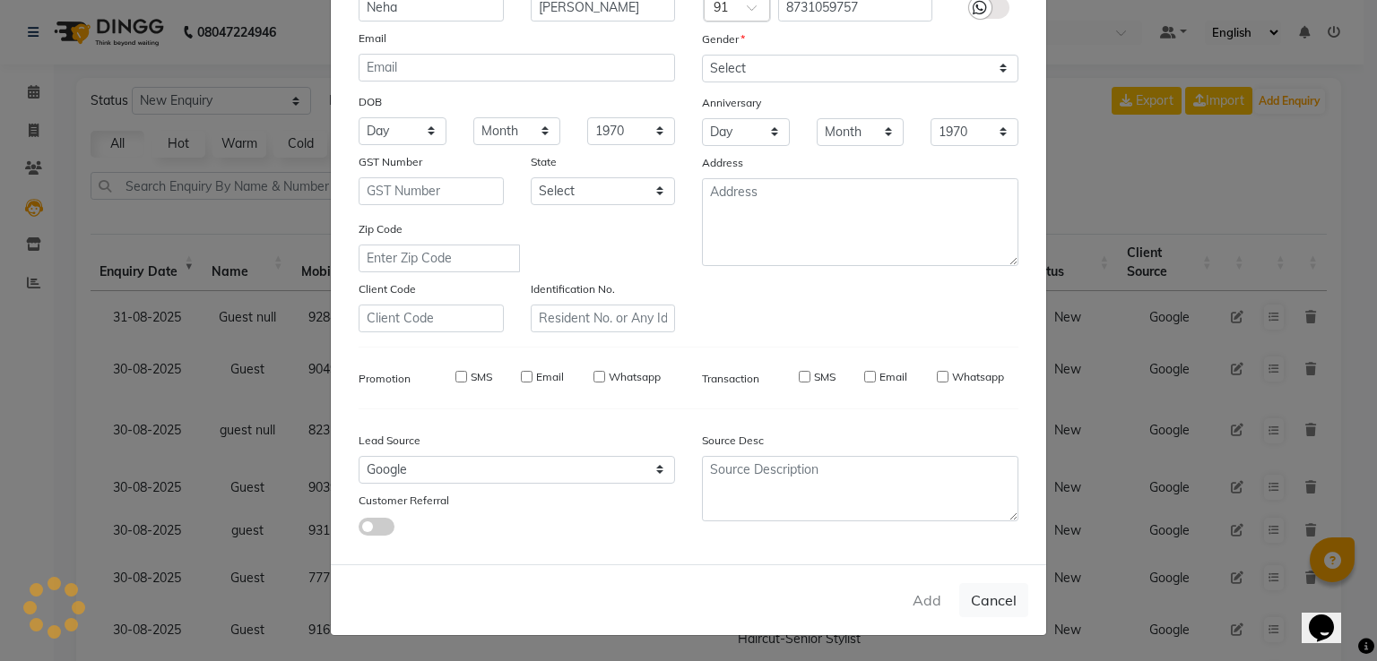
select select
checkbox input "false"
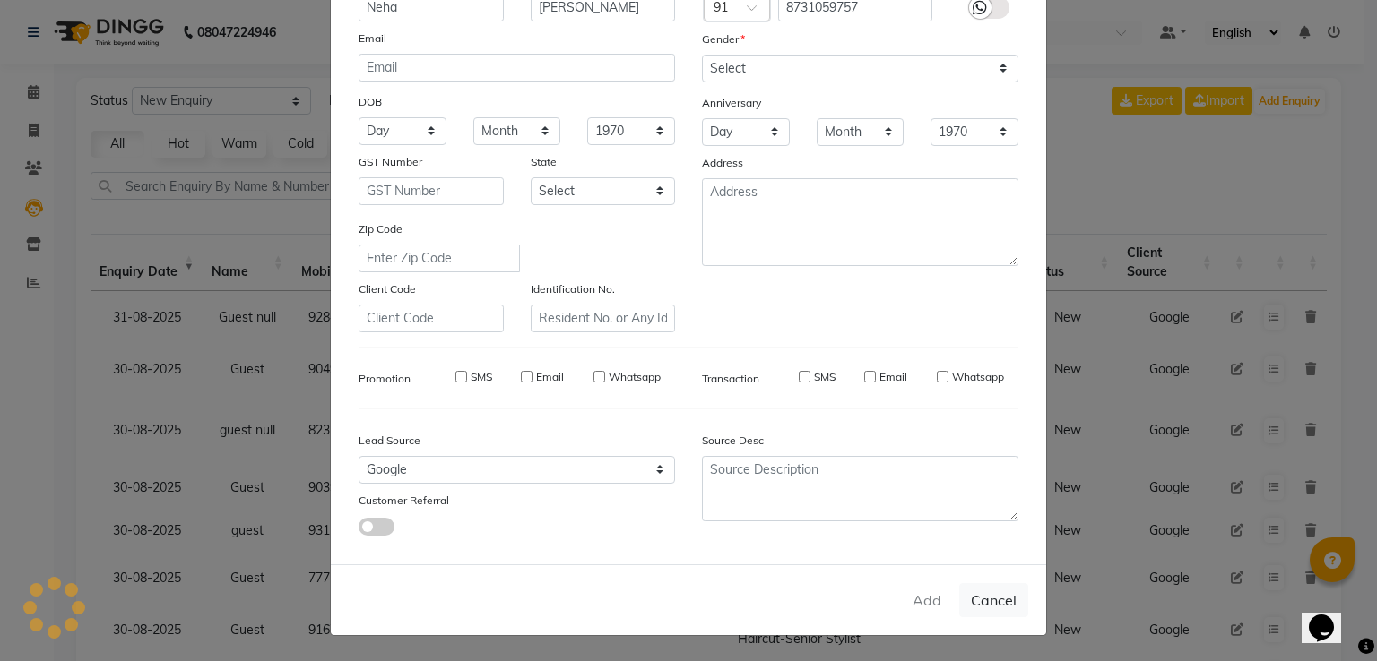
checkbox input "false"
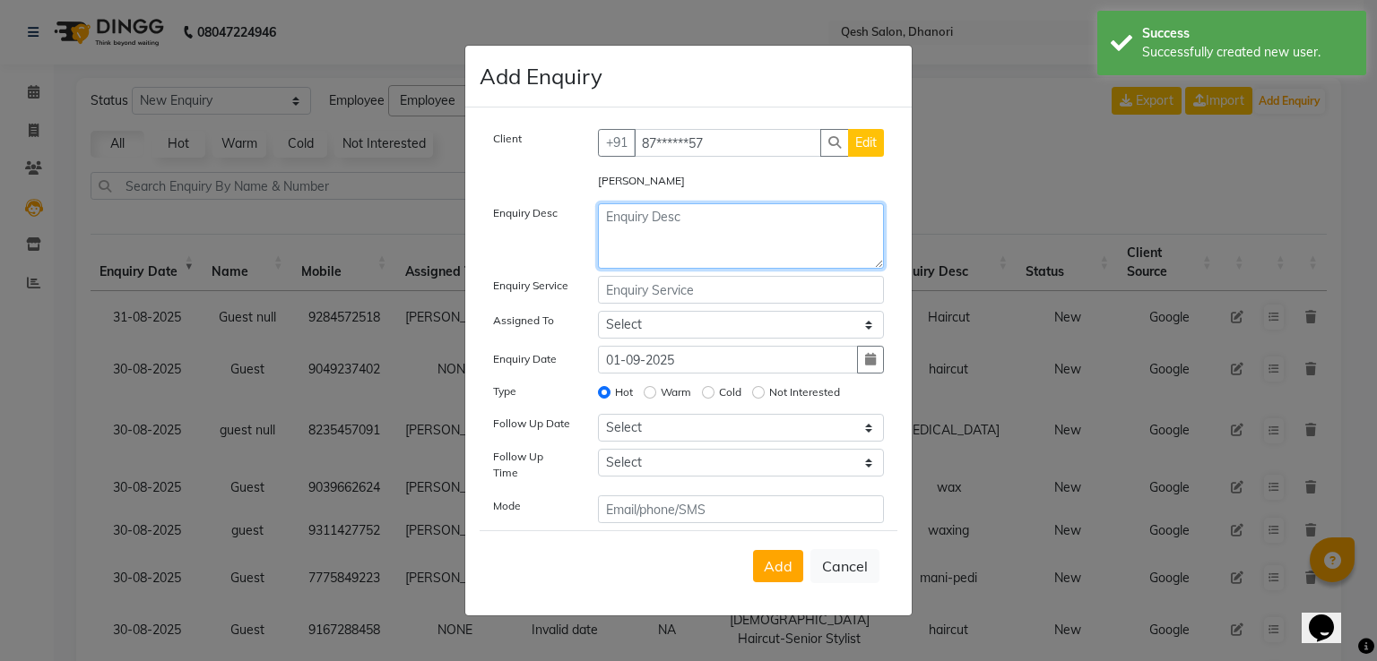
click at [622, 239] on textarea at bounding box center [741, 235] width 287 height 65
type textarea "waxing"
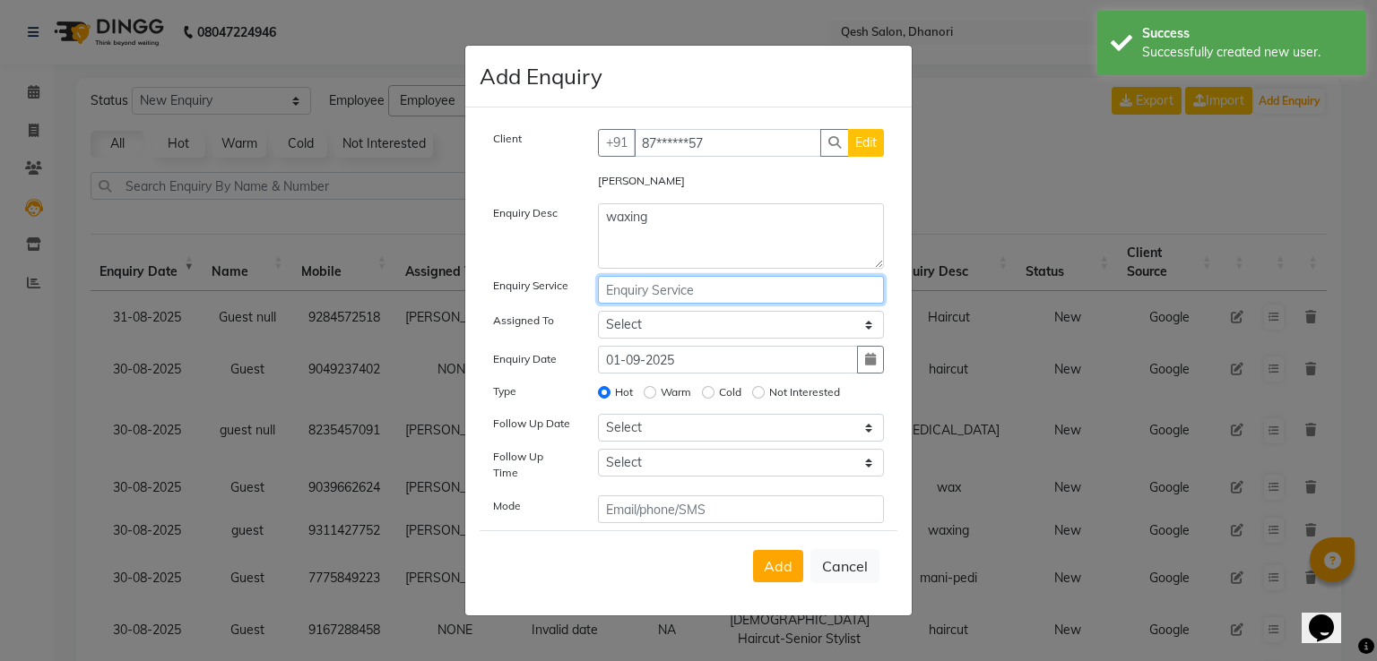
click at [619, 304] on input "text" at bounding box center [741, 290] width 287 height 28
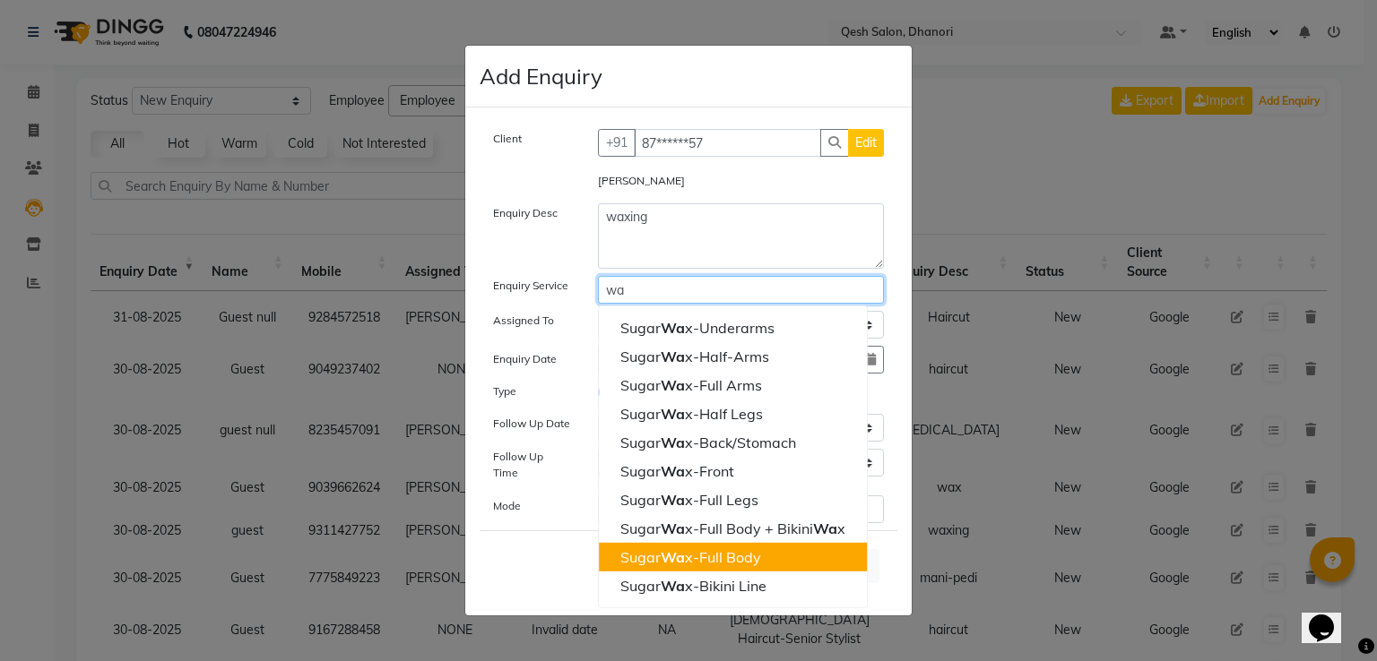
click at [678, 557] on span "Wa" at bounding box center [673, 558] width 24 height 18
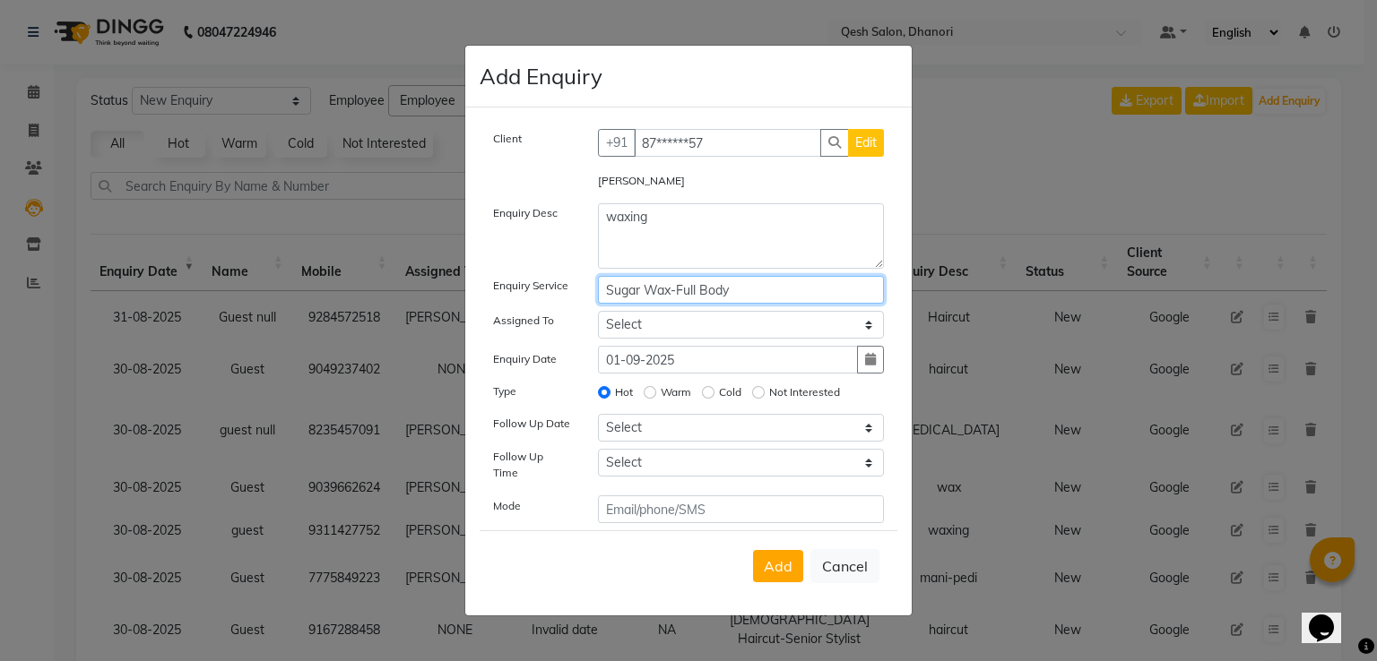
type input "Sugar Wax-Full Body"
click at [648, 396] on input "Warm" at bounding box center [650, 392] width 13 height 13
radio input "true"
radio input "false"
click at [649, 333] on select "Select [PERSON_NAME] [PERSON_NAME] [PERSON_NAME] [PERSON_NAME] [PERSON_NAME] Sa…" at bounding box center [741, 325] width 287 height 28
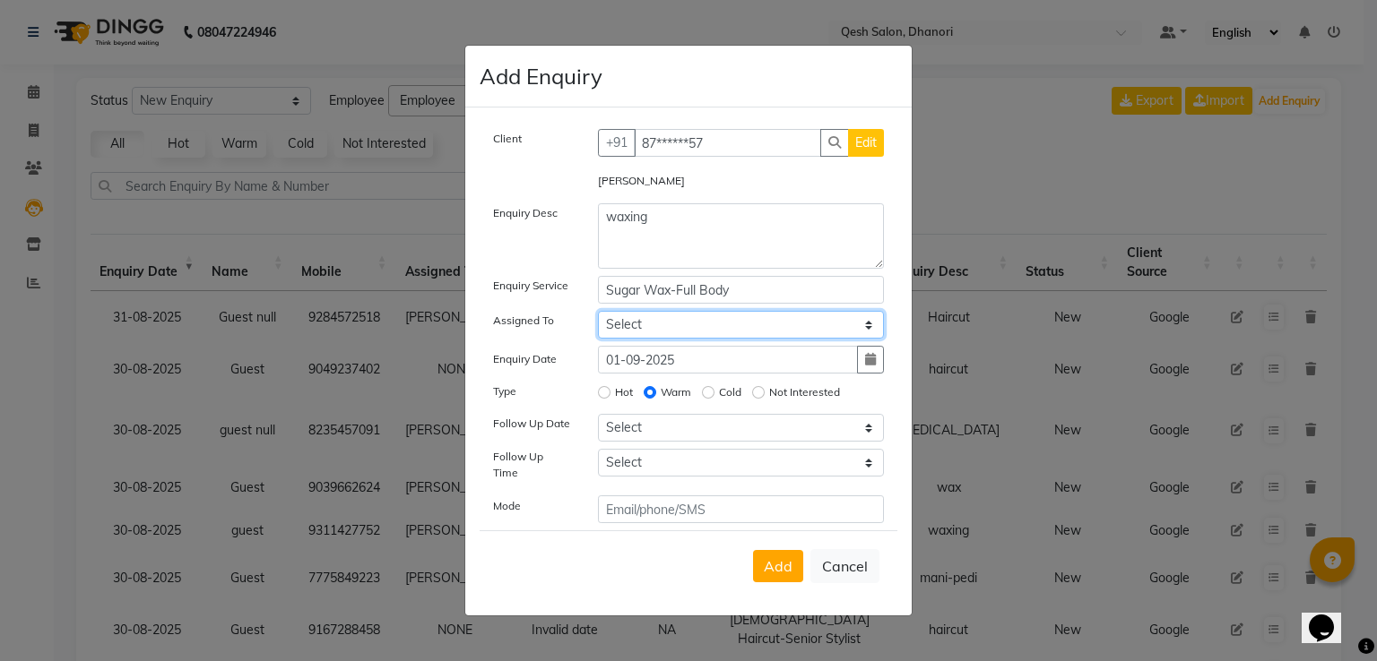
select select "82426"
click at [598, 315] on select "Select [PERSON_NAME] [PERSON_NAME] [PERSON_NAME] [PERSON_NAME] [PERSON_NAME] Sa…" at bounding box center [741, 325] width 287 height 28
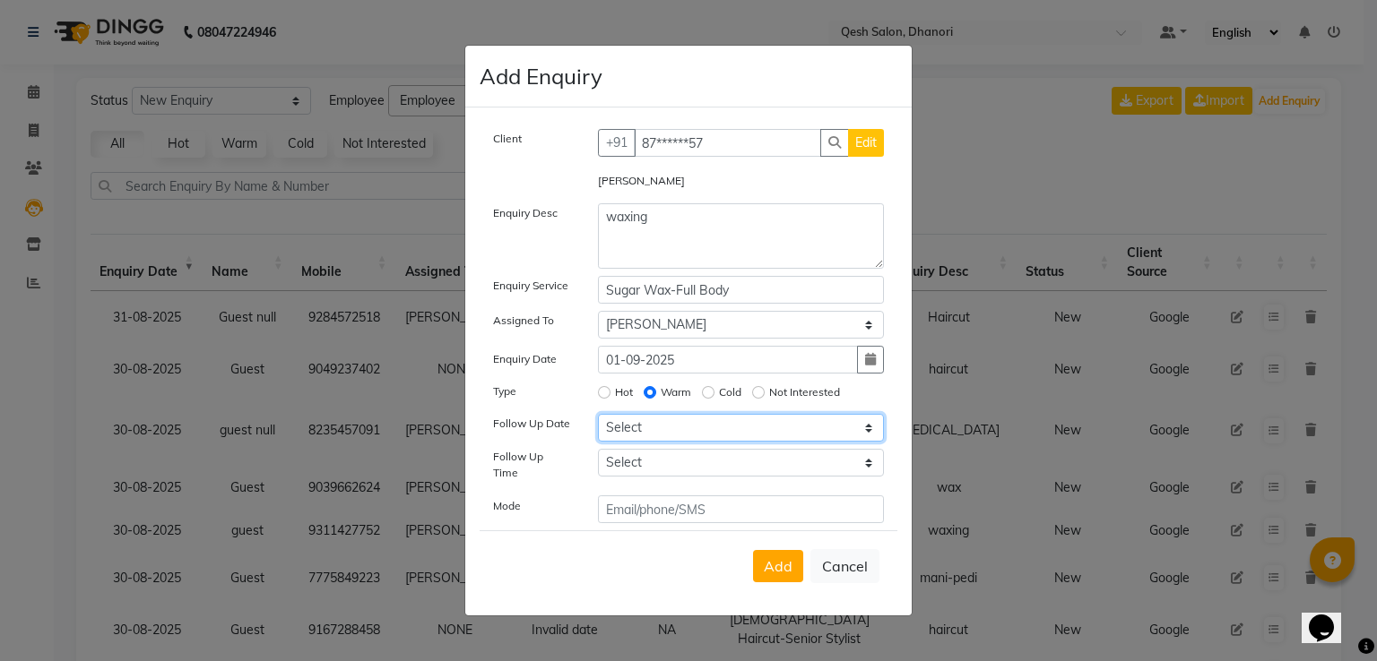
click at [643, 437] on select "Select [DATE] [DATE] [DATE] ([DATE]) [DATE] ([DATE]) [DATE] ([DATE]) [DATE] ([D…" at bounding box center [741, 428] width 287 height 28
select select "2025-09-01"
click at [598, 421] on select "Select [DATE] [DATE] [DATE] ([DATE]) [DATE] ([DATE]) [DATE] ([DATE]) [DATE] ([D…" at bounding box center [741, 428] width 287 height 28
click at [660, 469] on select "Select 07:00 AM 07:15 AM 07:30 AM 07:45 AM 08:00 AM 08:15 AM 08:30 AM 08:45 AM …" at bounding box center [741, 463] width 287 height 28
select select "810"
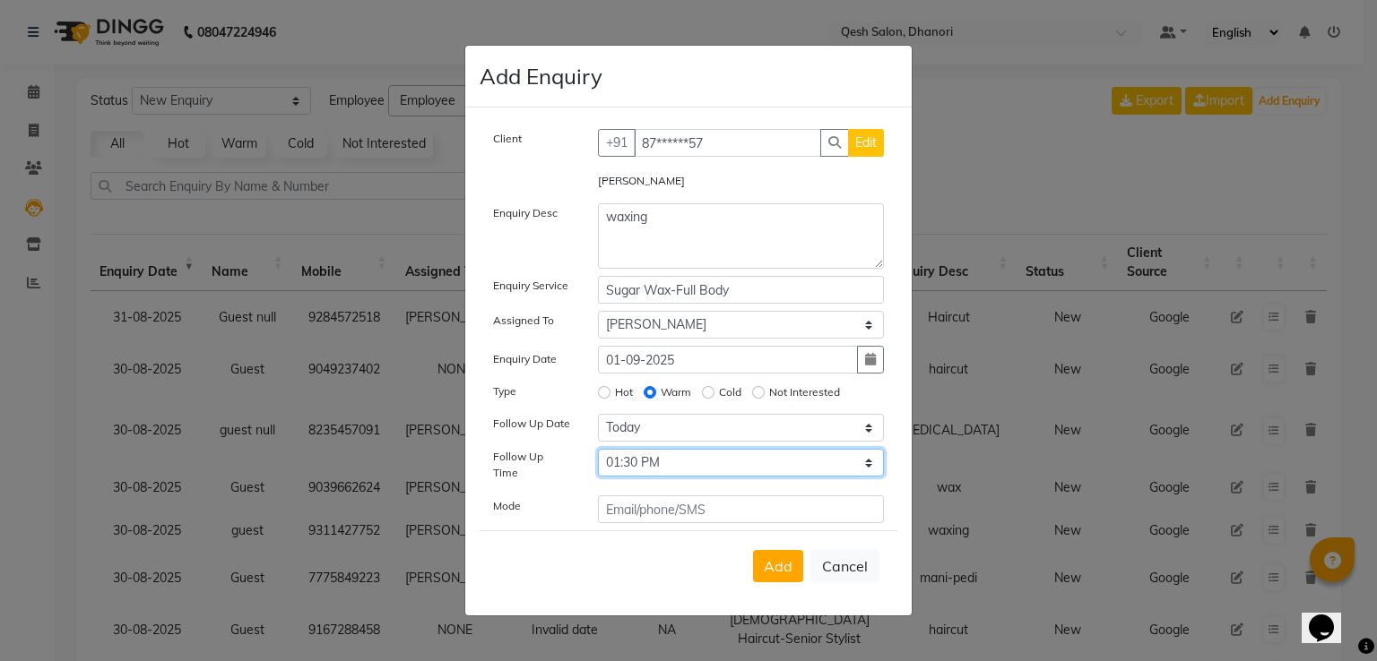
click at [598, 456] on select "Select 07:00 AM 07:15 AM 07:30 AM 07:45 AM 08:00 AM 08:15 AM 08:30 AM 08:45 AM …" at bounding box center [741, 463] width 287 height 28
click at [778, 560] on span "Add" at bounding box center [778, 566] width 29 height 18
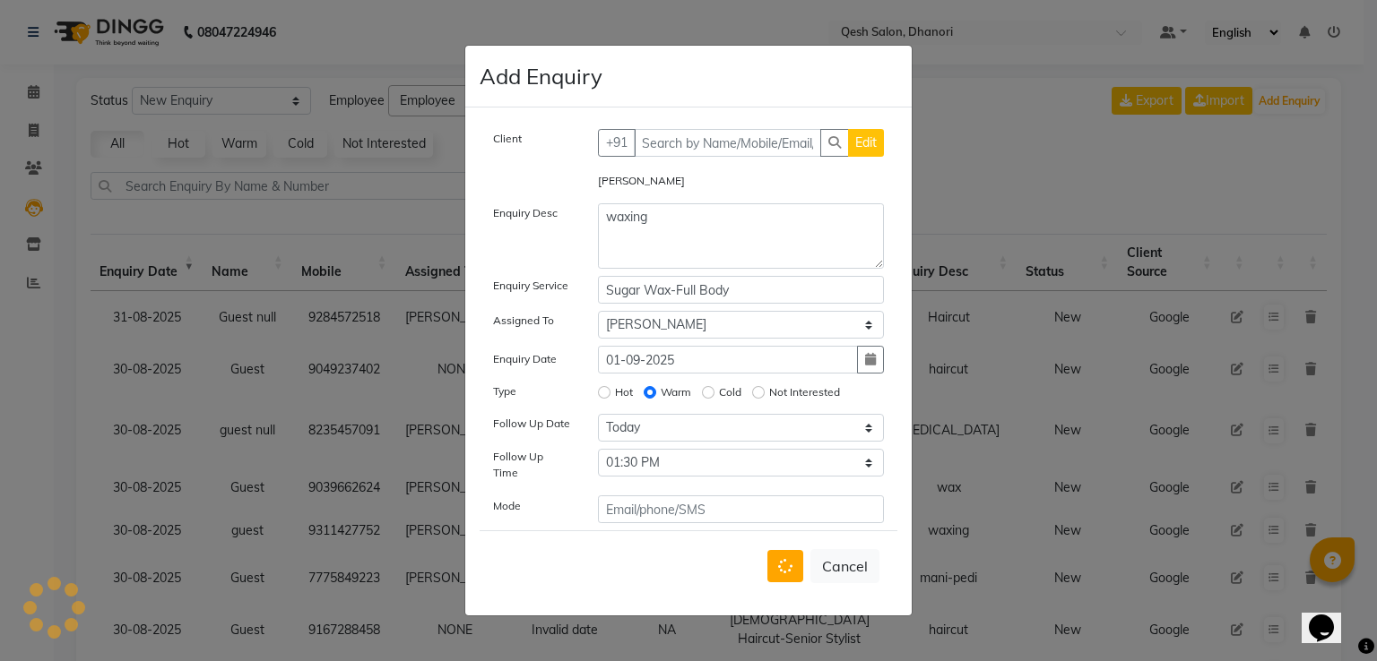
select select
radio input "false"
select select
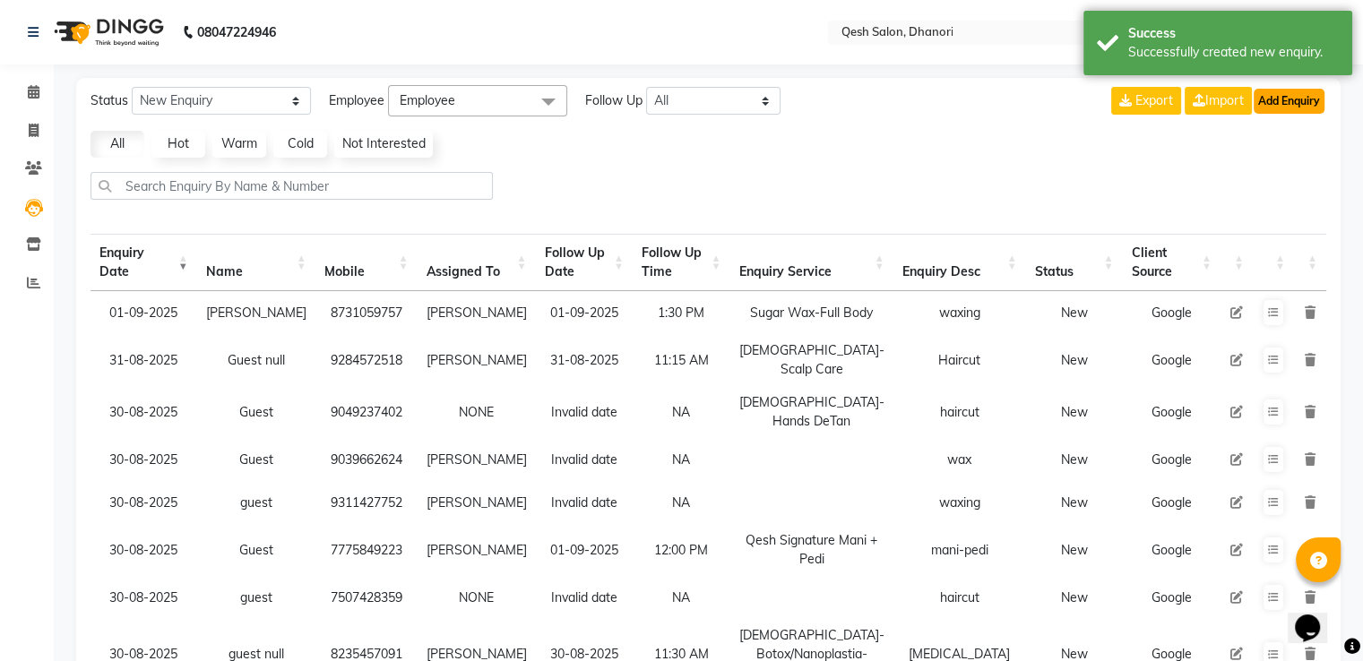
click at [1317, 91] on button "Add Enquiry" at bounding box center [1289, 101] width 71 height 25
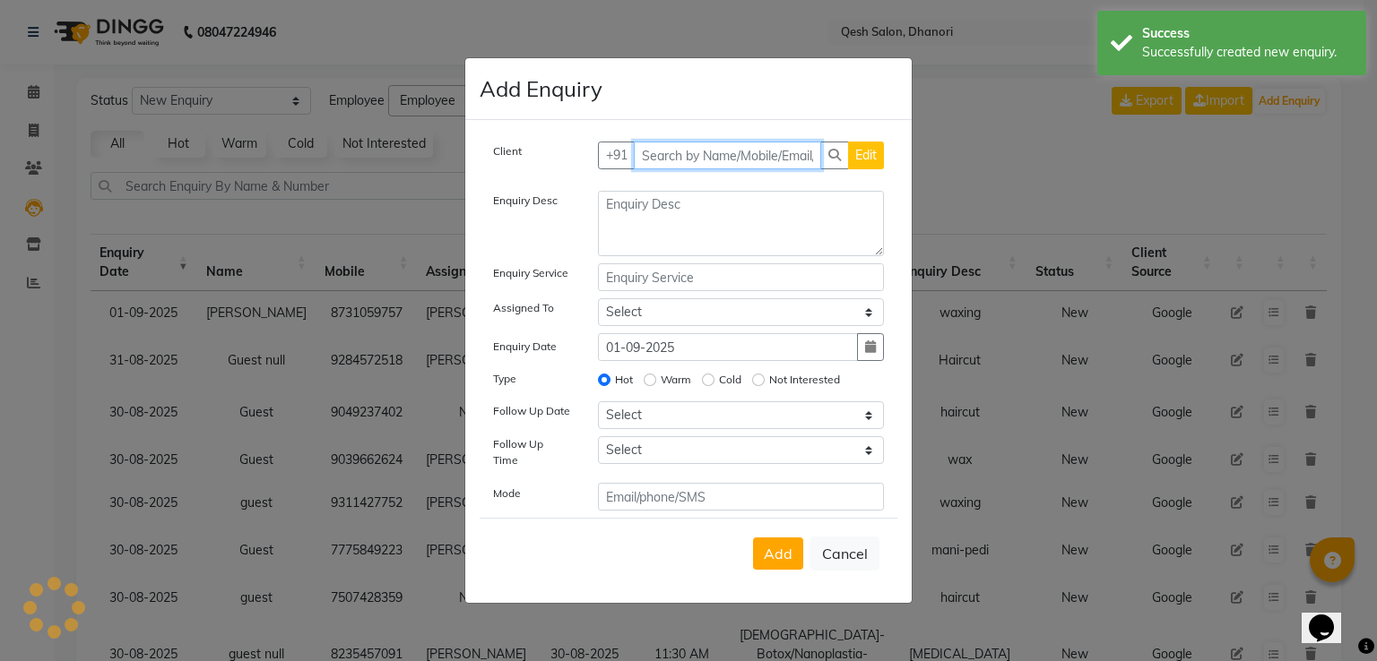
click at [652, 162] on input "text" at bounding box center [728, 156] width 188 height 28
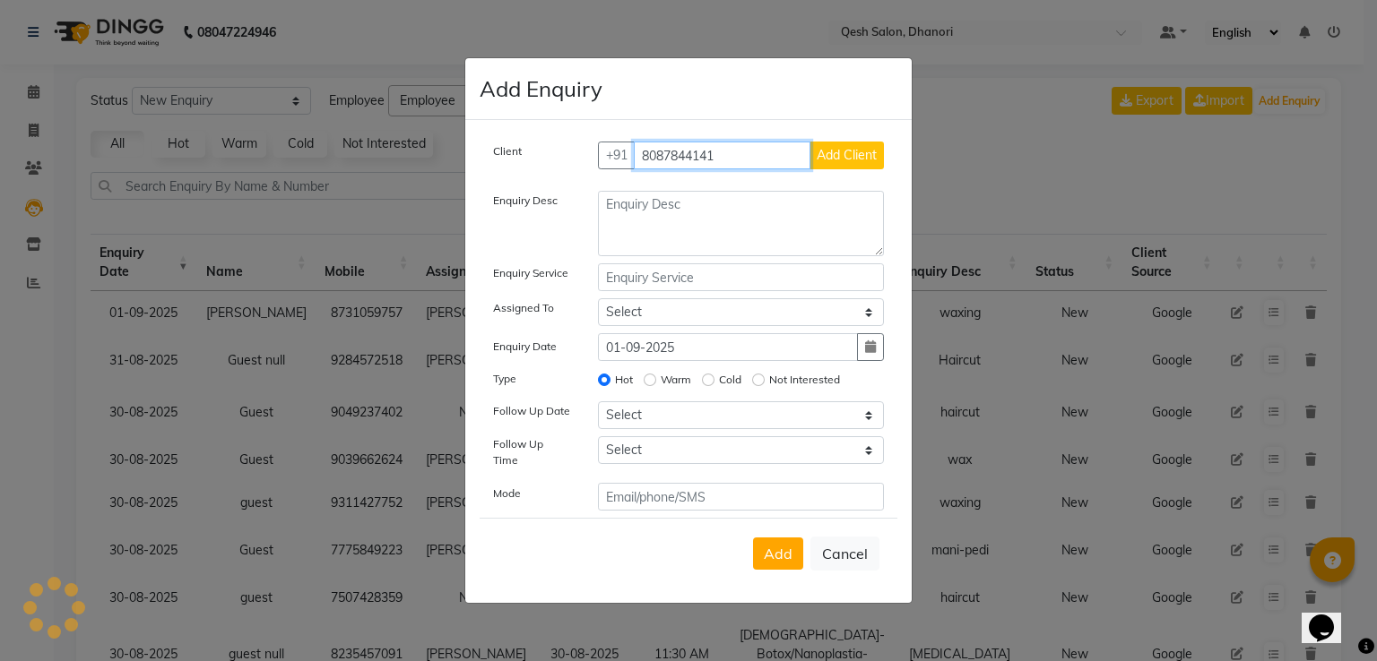
type input "8087844141"
click at [848, 169] on button "Add Client" at bounding box center [846, 156] width 74 height 28
select select "51694"
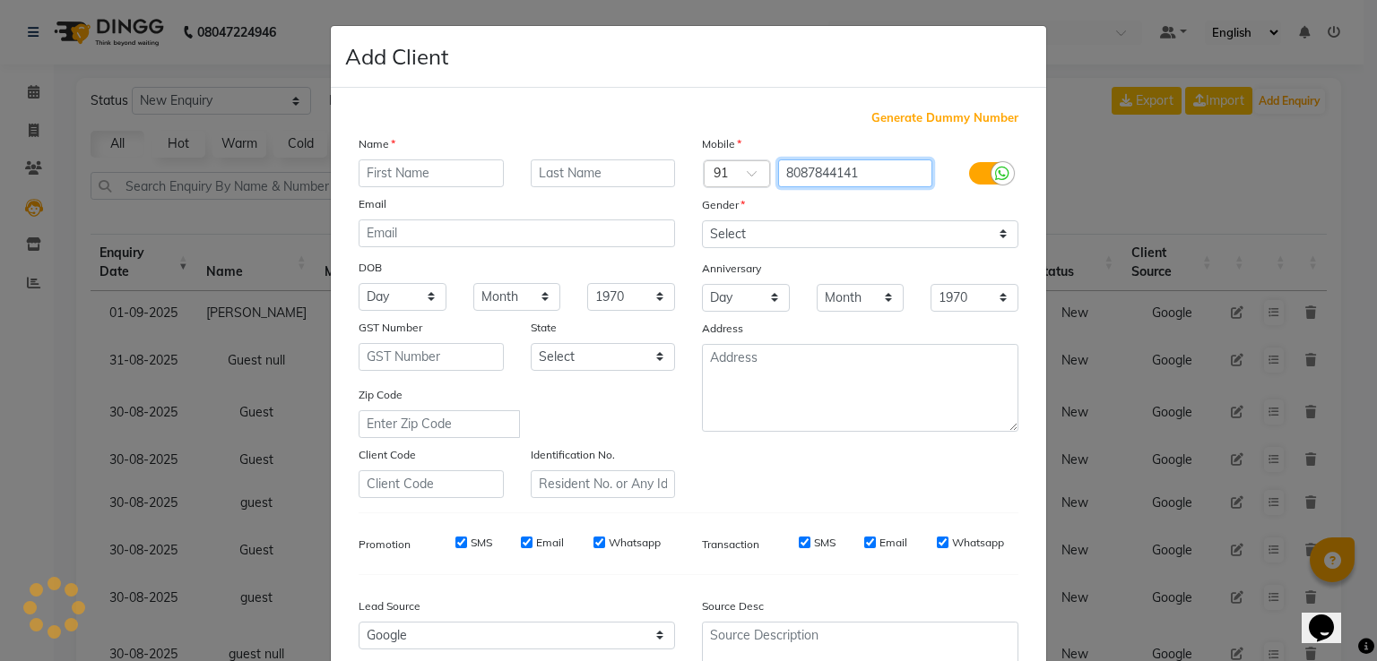
click at [846, 169] on input "8087844141" at bounding box center [855, 174] width 155 height 28
click at [462, 172] on input "text" at bounding box center [430, 174] width 145 height 28
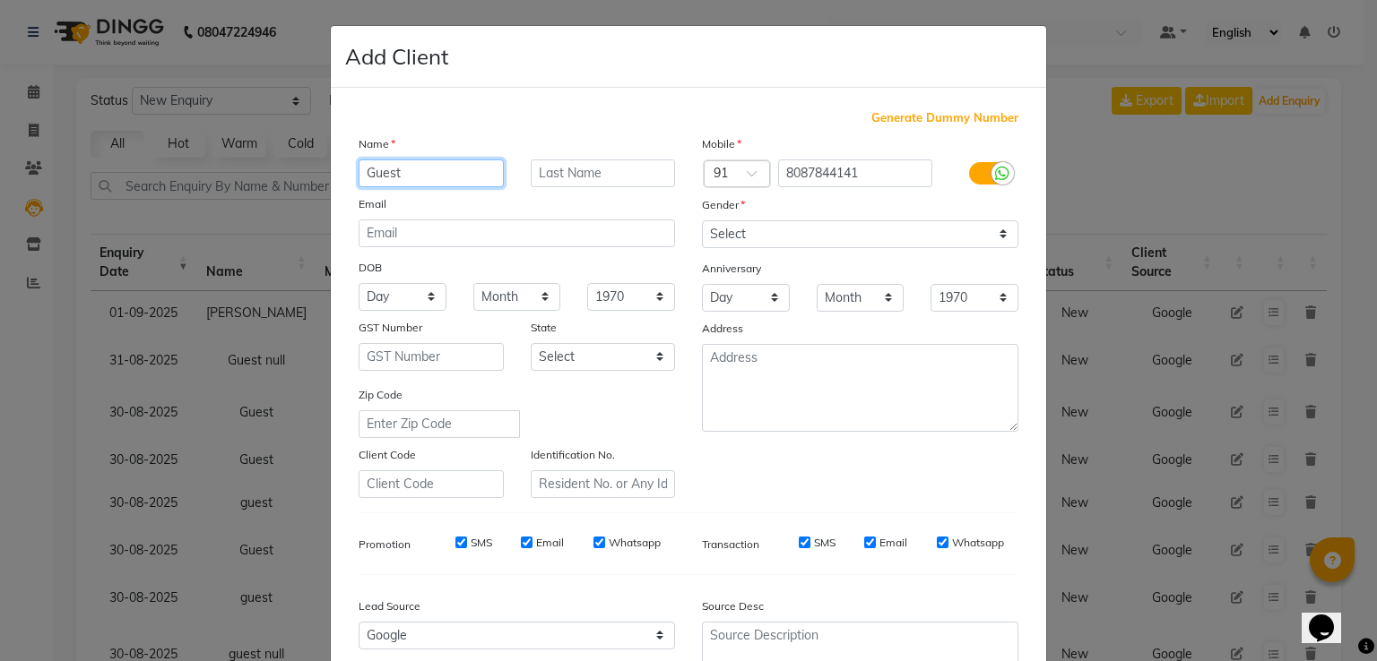
type input "Guest"
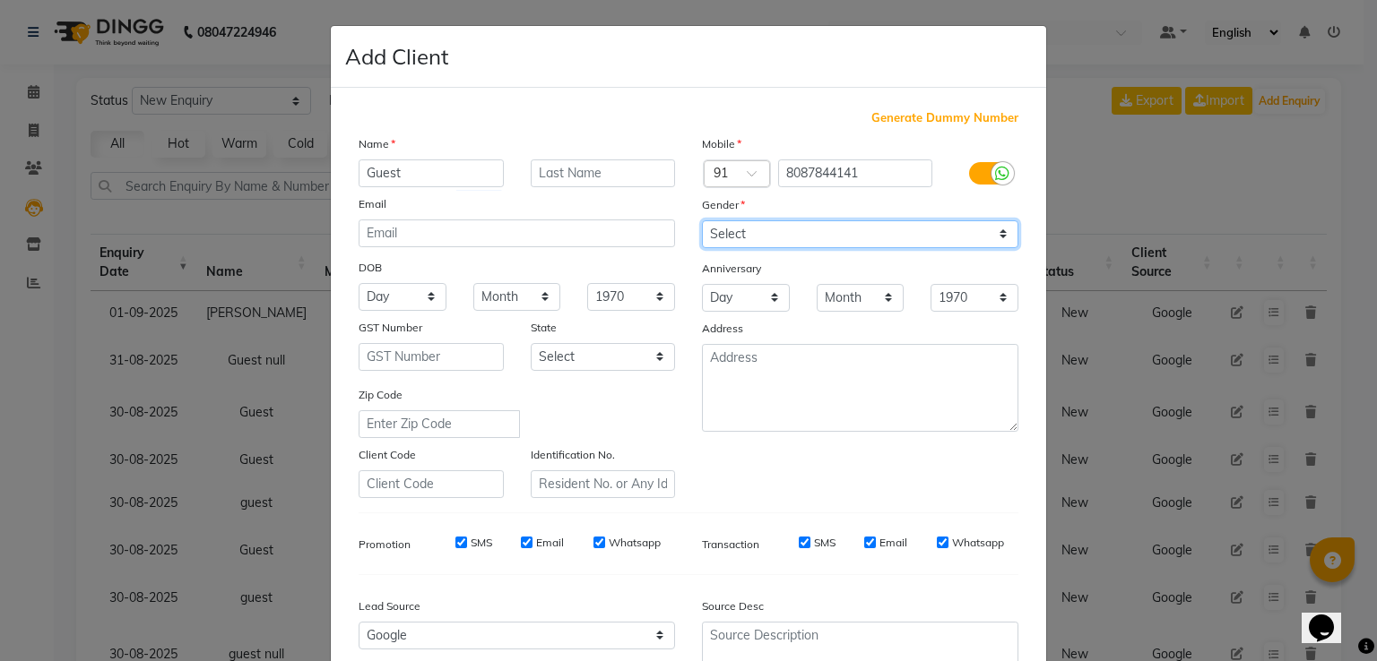
click at [749, 229] on select "Select [DEMOGRAPHIC_DATA] [DEMOGRAPHIC_DATA] Other Prefer Not To Say" at bounding box center [860, 234] width 316 height 28
select select "[DEMOGRAPHIC_DATA]"
click at [702, 221] on select "Select [DEMOGRAPHIC_DATA] [DEMOGRAPHIC_DATA] Other Prefer Not To Say" at bounding box center [860, 234] width 316 height 28
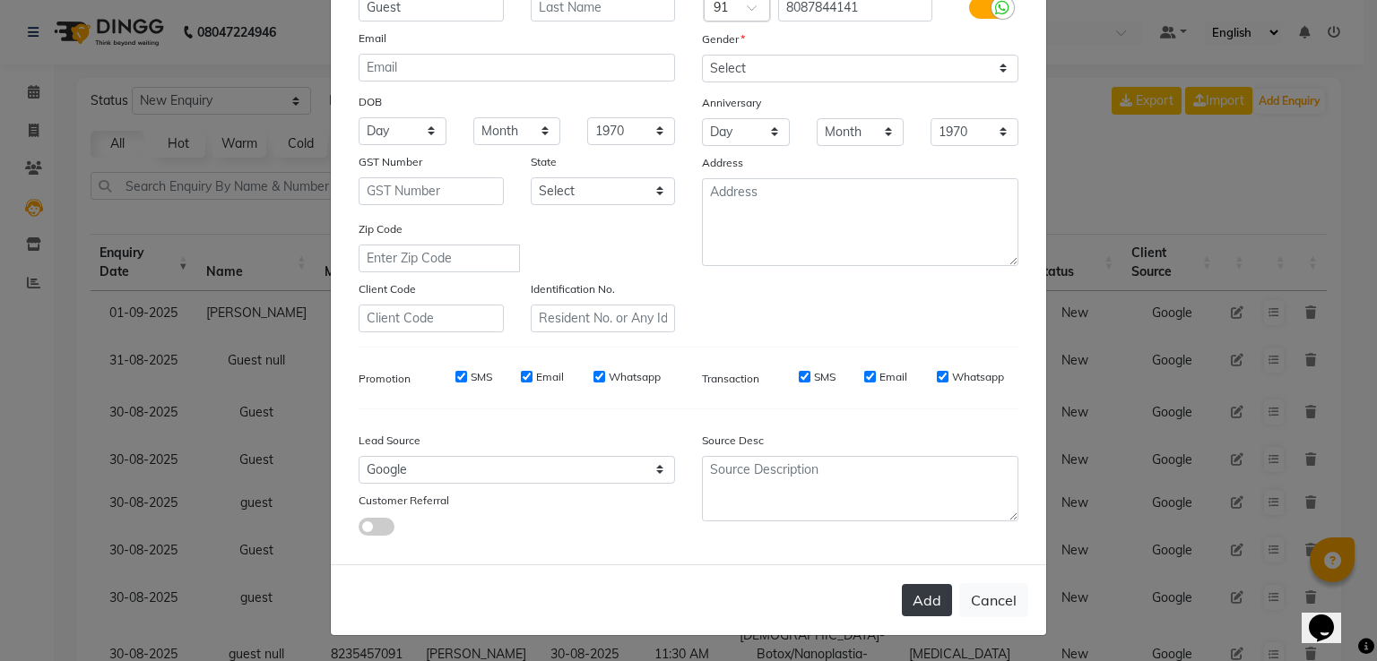
click at [920, 611] on button "Add" at bounding box center [927, 600] width 50 height 32
type input "80******41"
select select
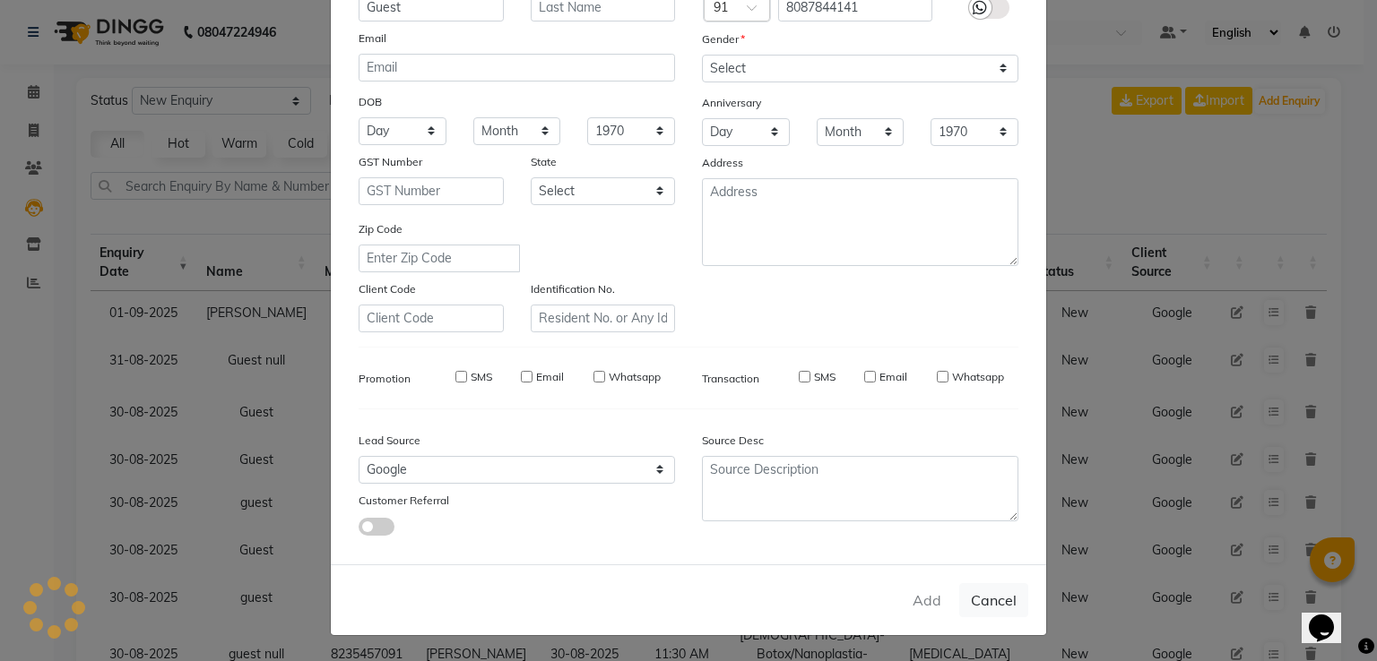
select select
checkbox input "false"
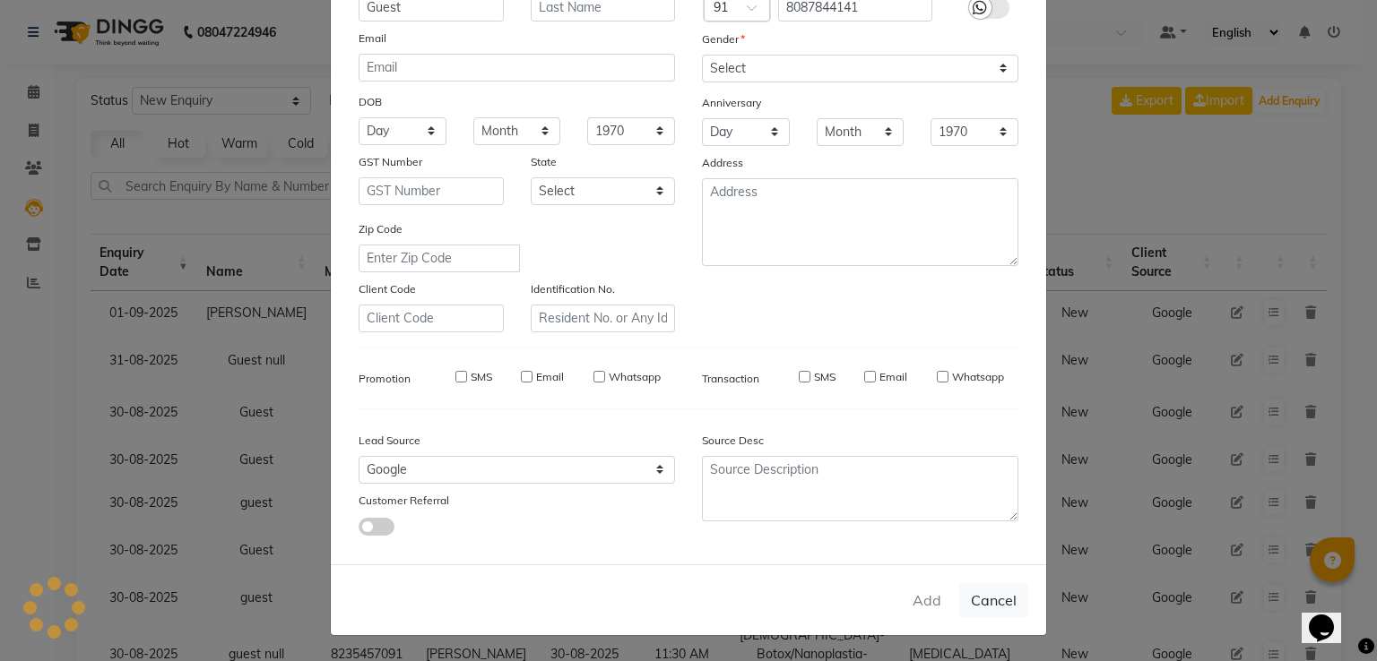
checkbox input "false"
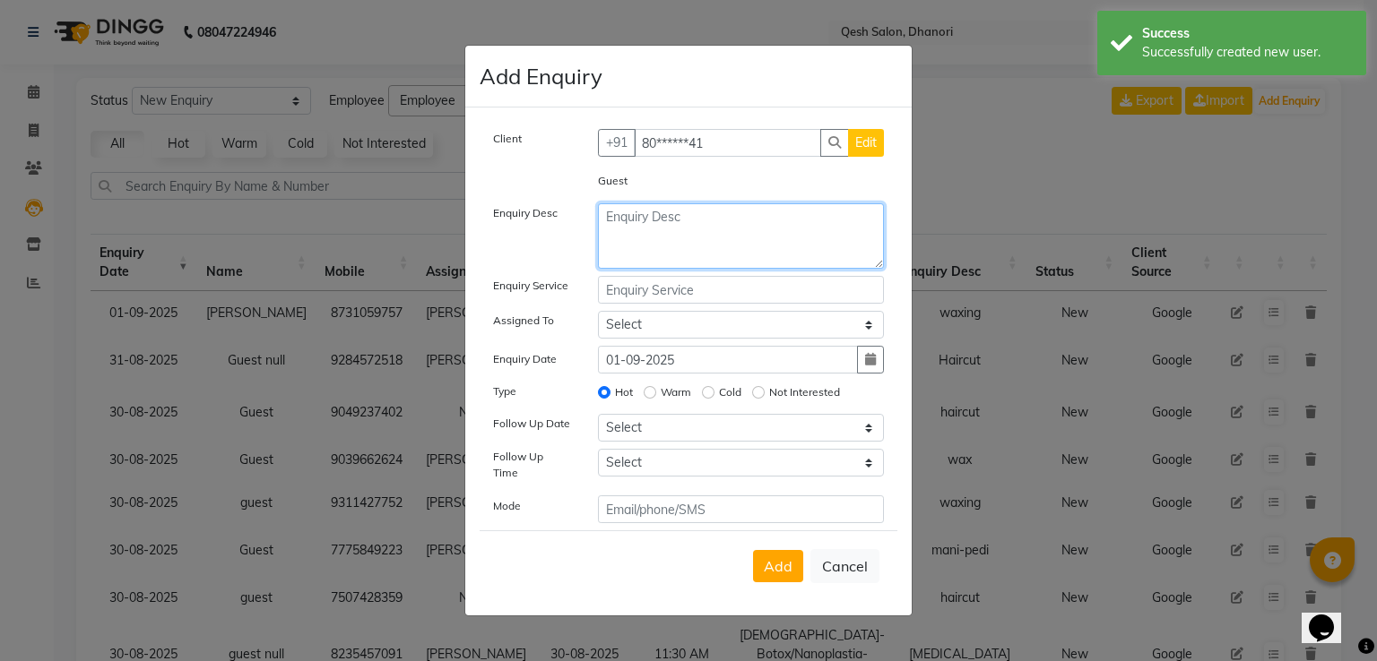
click at [624, 241] on textarea at bounding box center [741, 235] width 287 height 65
type textarea "haircut"
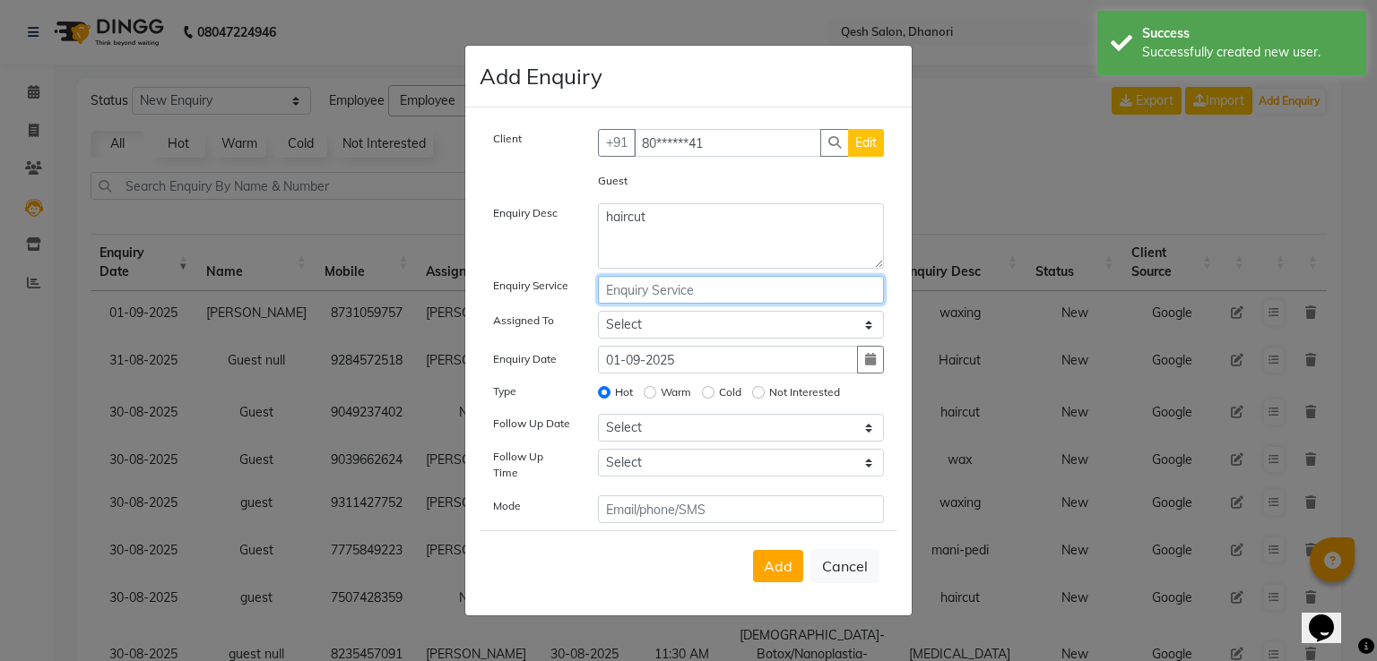
click at [628, 295] on input "text" at bounding box center [741, 290] width 287 height 28
click at [632, 323] on select "Select [PERSON_NAME] [PERSON_NAME] [PERSON_NAME] [PERSON_NAME] [PERSON_NAME] Sa…" at bounding box center [741, 325] width 287 height 28
select select "82426"
click at [598, 315] on select "Select [PERSON_NAME] [PERSON_NAME] [PERSON_NAME] [PERSON_NAME] [PERSON_NAME] Sa…" at bounding box center [741, 325] width 287 height 28
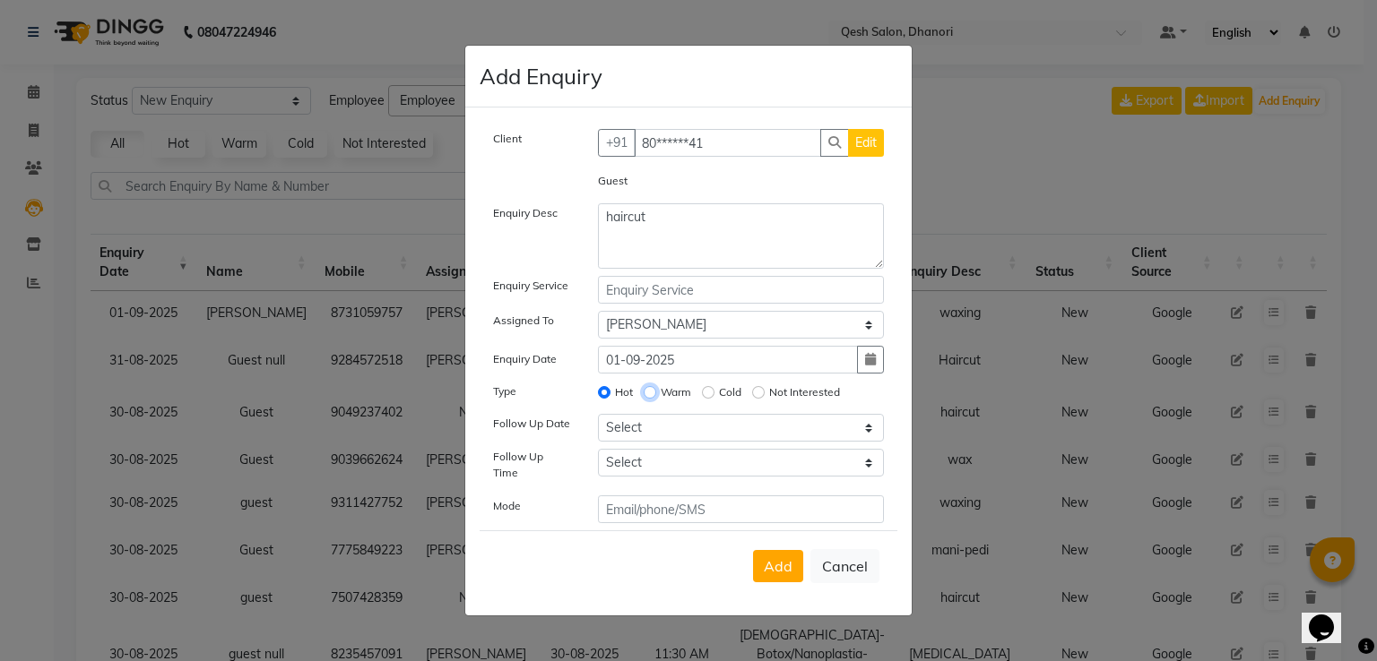
click at [651, 397] on input "Warm" at bounding box center [650, 392] width 13 height 13
radio input "true"
radio input "false"
click at [652, 431] on select "Select [DATE] [DATE] [DATE] ([DATE]) [DATE] ([DATE]) [DATE] ([DATE]) [DATE] ([D…" at bounding box center [741, 428] width 287 height 28
select select "2025-09-01"
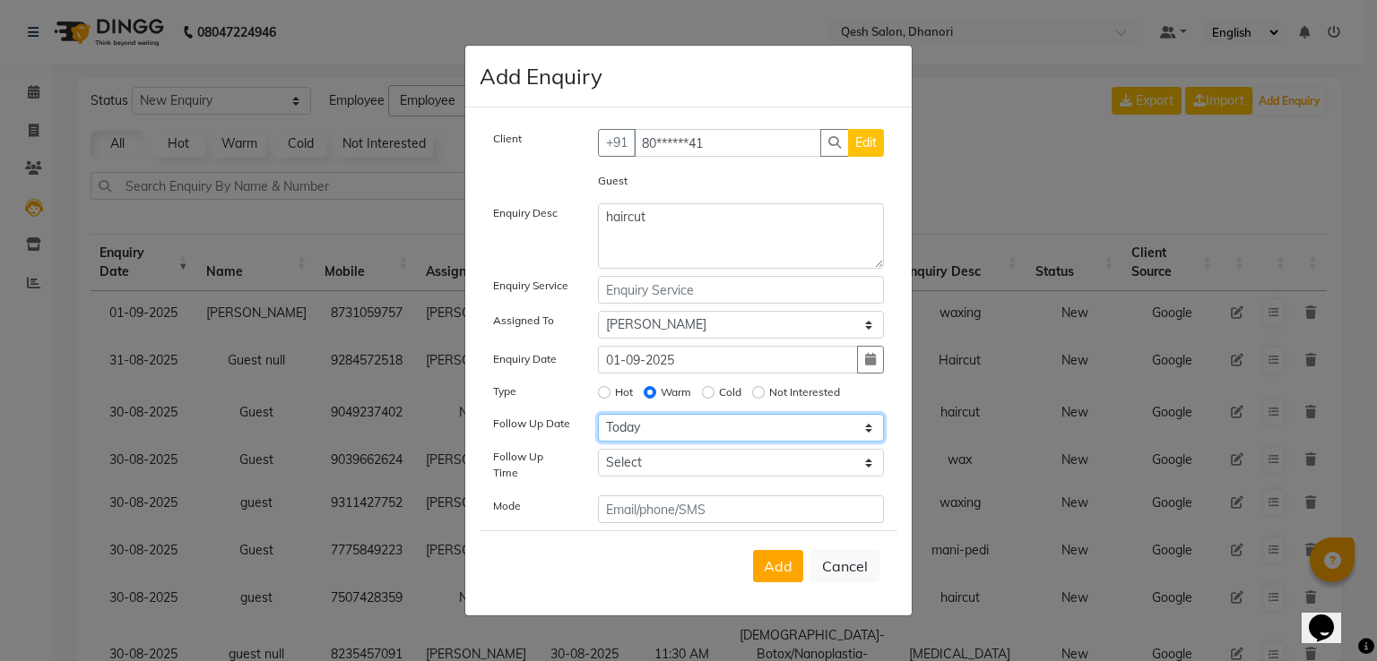
click at [598, 421] on select "Select [DATE] [DATE] [DATE] ([DATE]) [DATE] ([DATE]) [DATE] ([DATE]) [DATE] ([D…" at bounding box center [741, 428] width 287 height 28
click at [669, 468] on select "Select 07:00 AM 07:15 AM 07:30 AM 07:45 AM 08:00 AM 08:15 AM 08:30 AM 08:45 AM …" at bounding box center [741, 463] width 287 height 28
select select "855"
click at [598, 456] on select "Select 07:00 AM 07:15 AM 07:30 AM 07:45 AM 08:00 AM 08:15 AM 08:30 AM 08:45 AM …" at bounding box center [741, 463] width 287 height 28
click at [787, 550] on button "Add" at bounding box center [778, 566] width 50 height 32
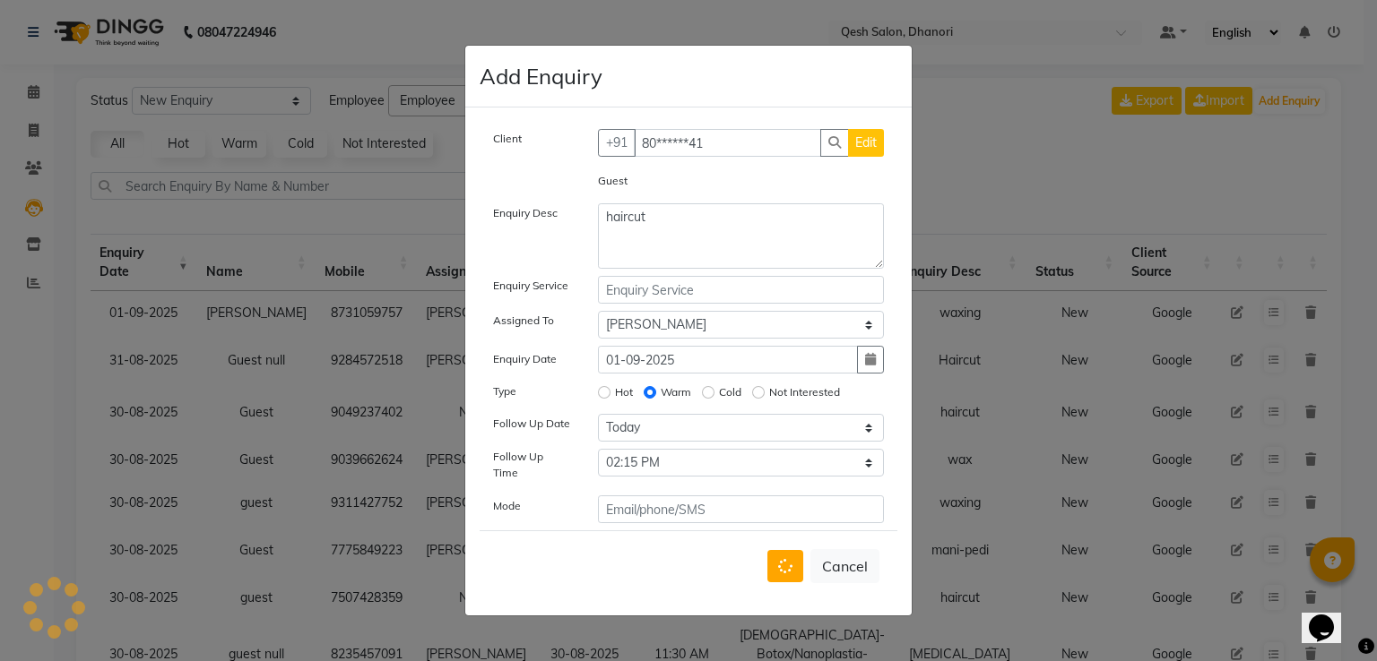
select select
radio input "false"
select select
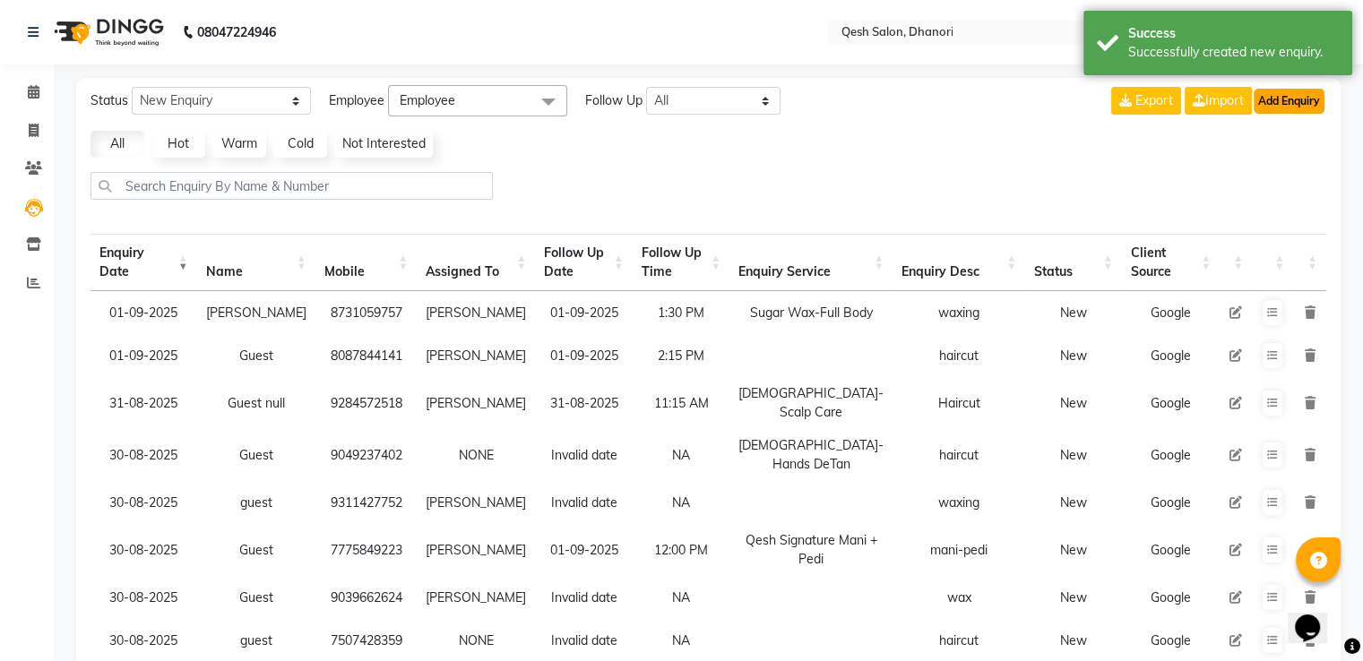
click at [1279, 98] on button "Add Enquiry" at bounding box center [1289, 101] width 71 height 25
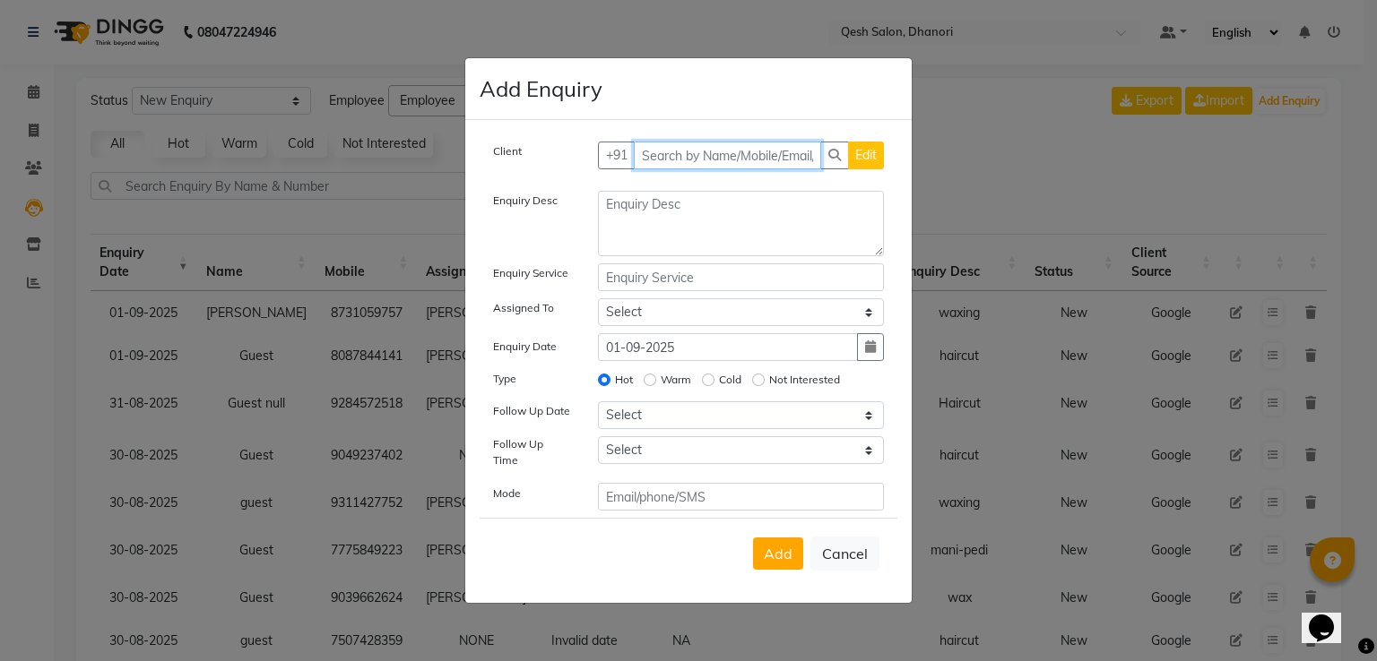
click at [771, 159] on input "text" at bounding box center [728, 156] width 188 height 28
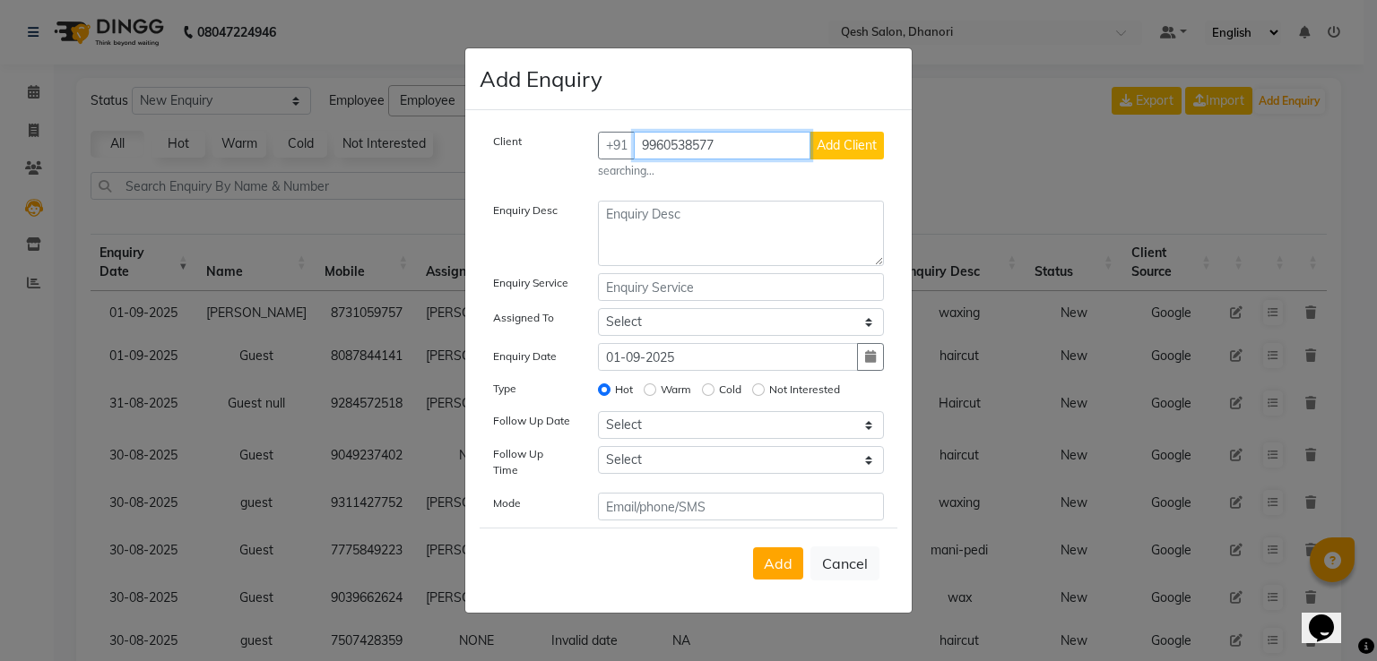
type input "9960538577"
click at [857, 144] on span "Add Client" at bounding box center [846, 145] width 60 height 16
select select "51694"
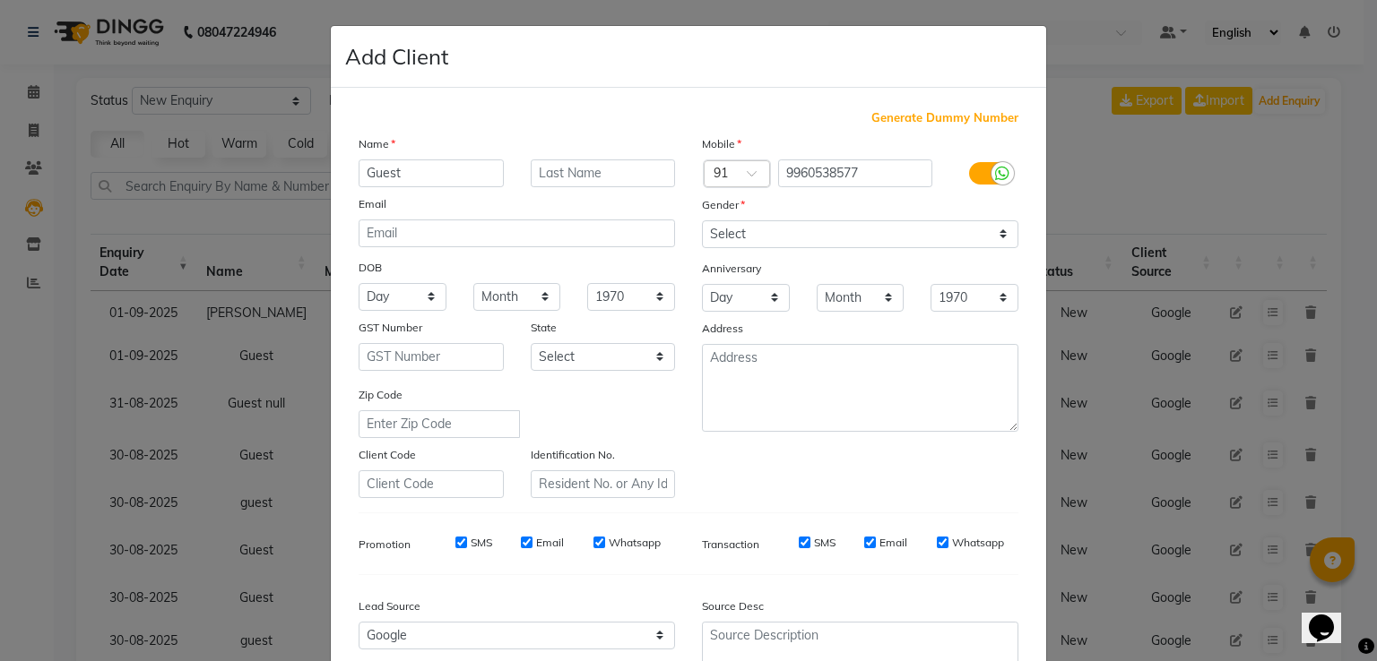
type input "Guest"
click at [859, 234] on select "Select [DEMOGRAPHIC_DATA] [DEMOGRAPHIC_DATA] Other Prefer Not To Say" at bounding box center [860, 234] width 316 height 28
select select "prefer_not_to_say"
click at [702, 221] on select "Select [DEMOGRAPHIC_DATA] [DEMOGRAPHIC_DATA] Other Prefer Not To Say" at bounding box center [860, 234] width 316 height 28
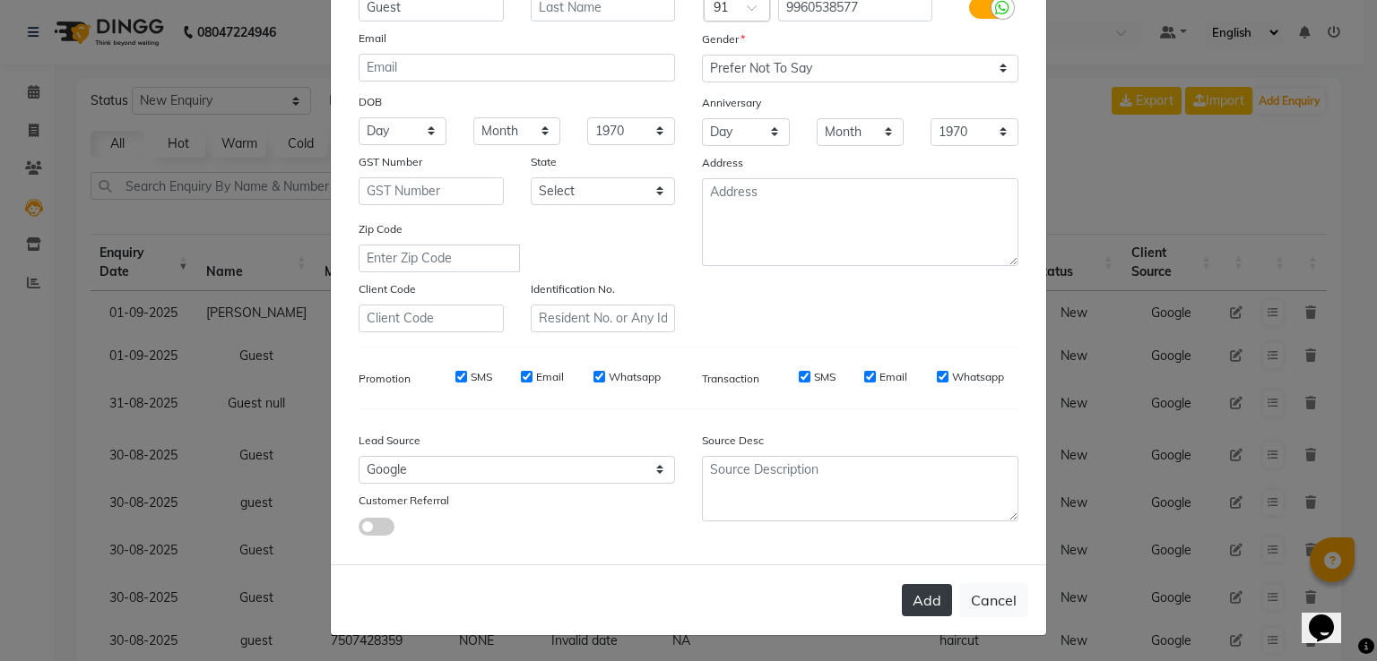
click at [905, 601] on button "Add" at bounding box center [927, 600] width 50 height 32
type input "99******77"
select select
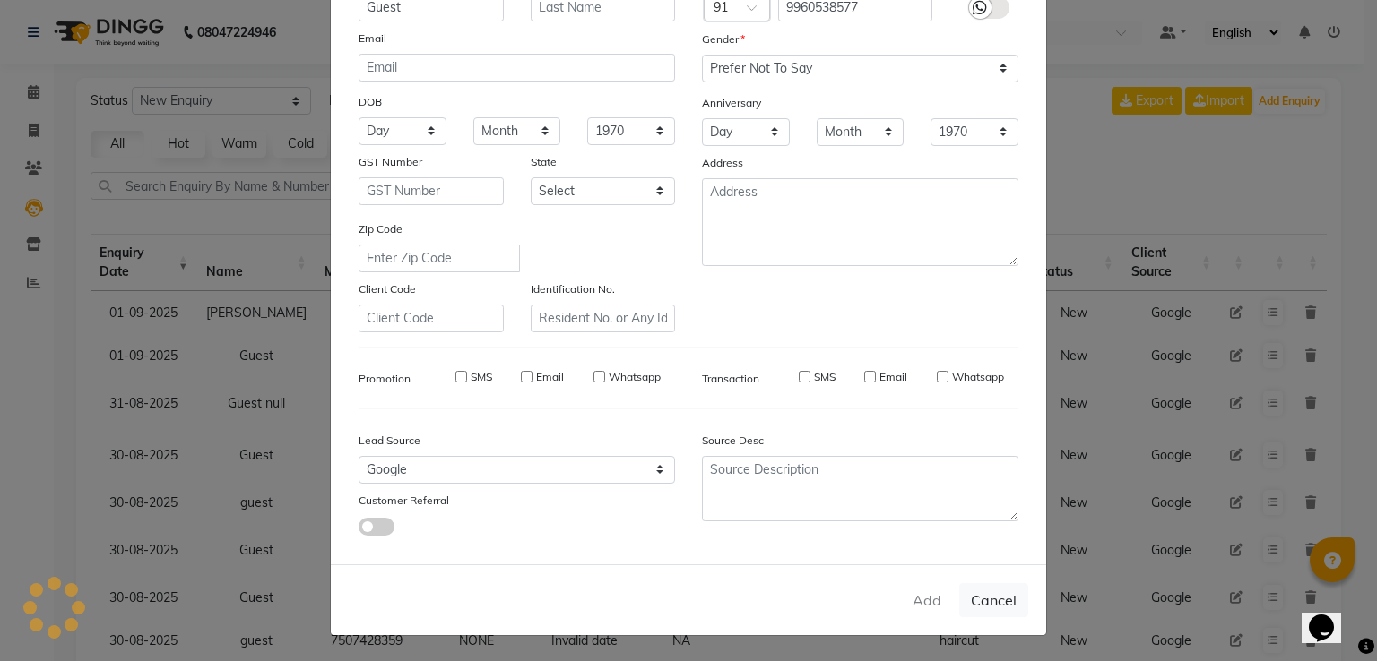
select select
checkbox input "false"
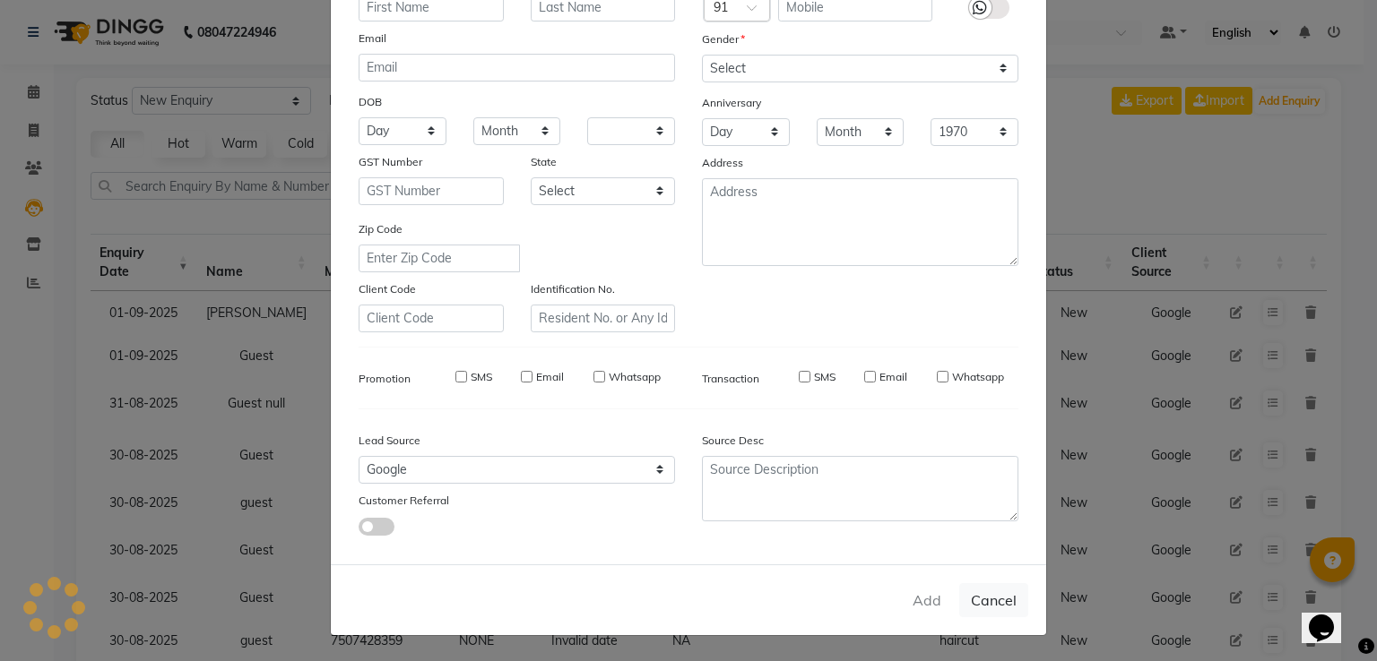
checkbox input "false"
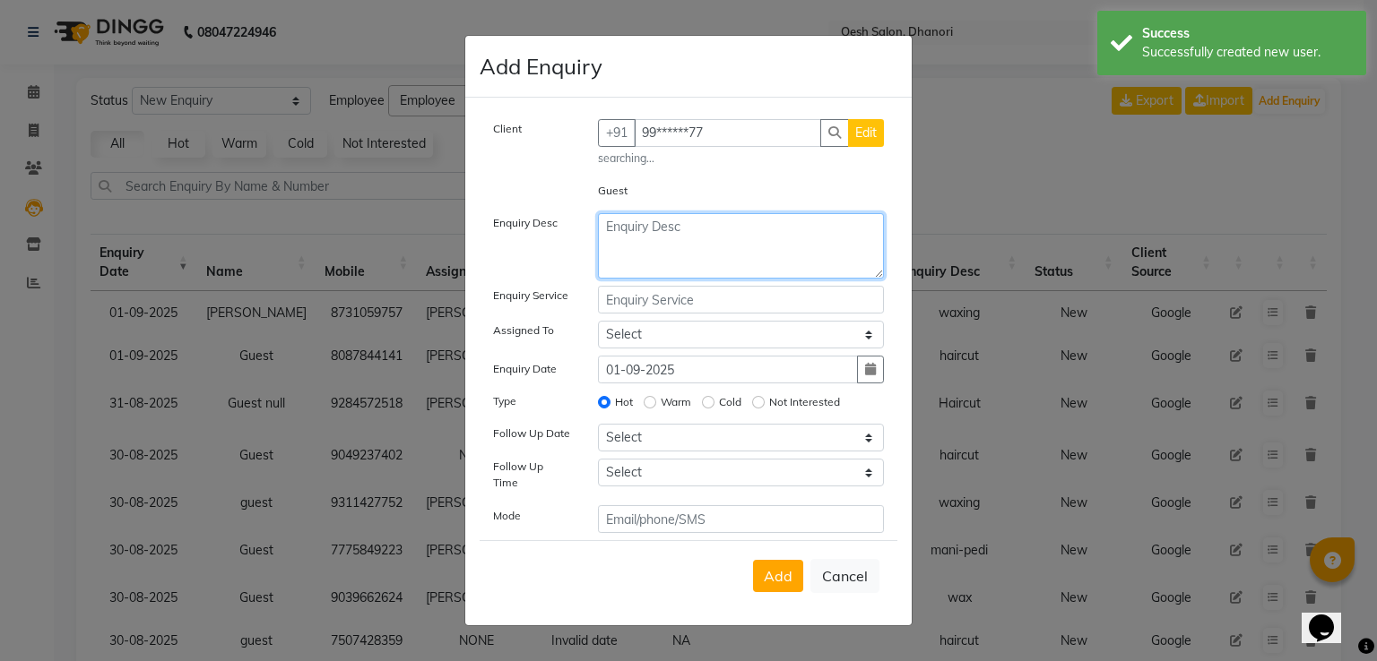
click at [738, 252] on textarea at bounding box center [741, 245] width 287 height 65
type textarea "facial"
click at [728, 314] on input "text" at bounding box center [741, 300] width 287 height 28
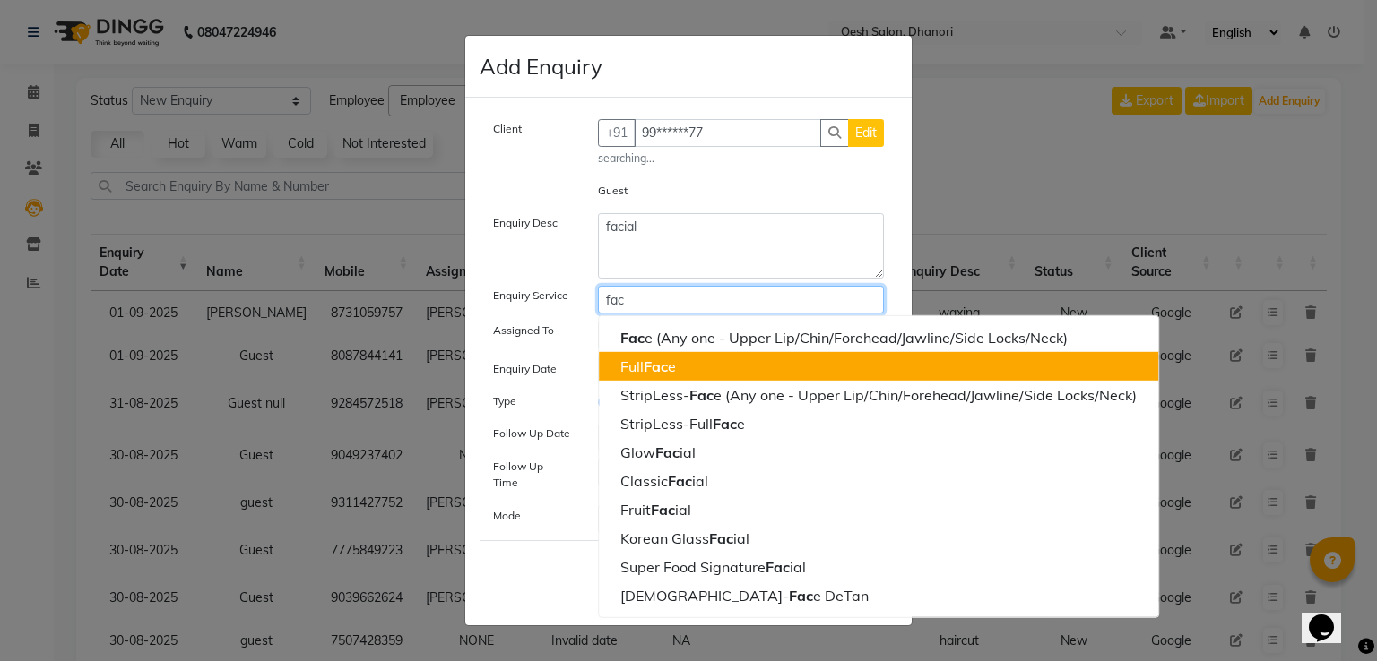
click at [707, 365] on button "Full Fac e" at bounding box center [878, 366] width 559 height 29
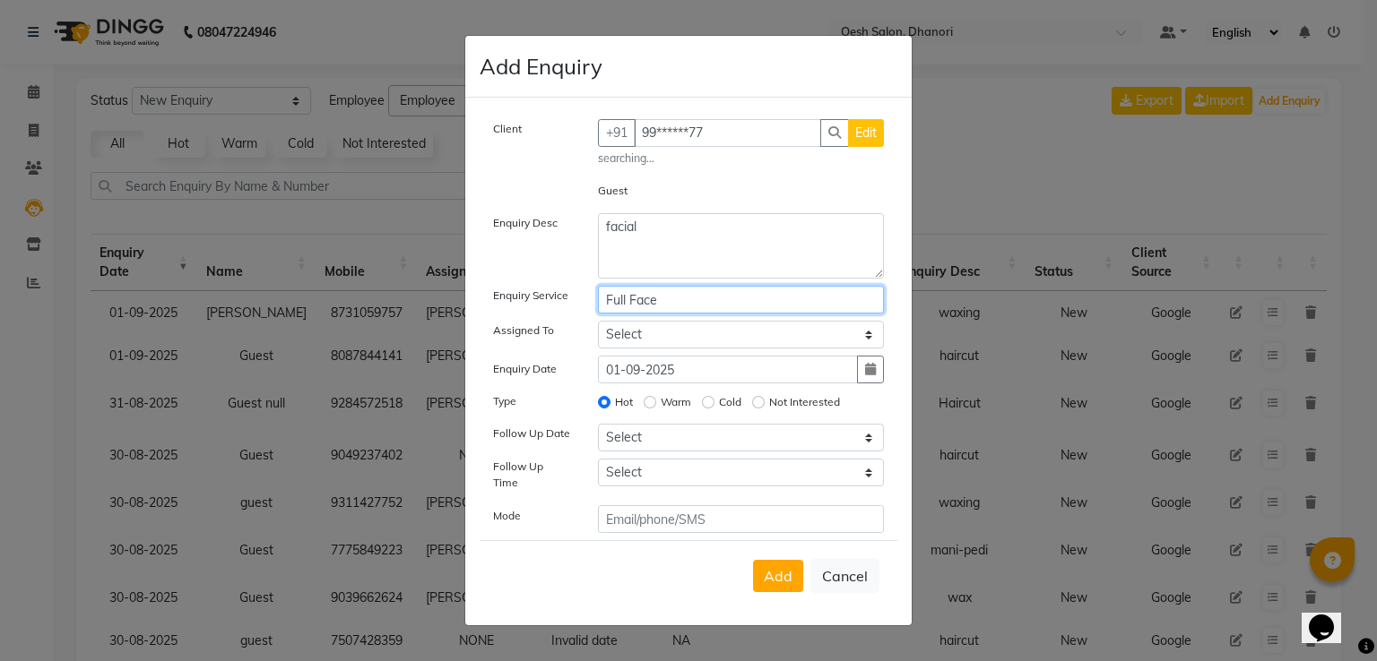
type input "Full Face"
click at [679, 341] on select "Select [PERSON_NAME] [PERSON_NAME] [PERSON_NAME] [PERSON_NAME] [PERSON_NAME] Sa…" at bounding box center [741, 335] width 287 height 28
select select "82426"
click at [598, 325] on select "Select [PERSON_NAME] [PERSON_NAME] [PERSON_NAME] [PERSON_NAME] [PERSON_NAME] Sa…" at bounding box center [741, 335] width 287 height 28
click at [652, 409] on input "Warm" at bounding box center [650, 402] width 13 height 13
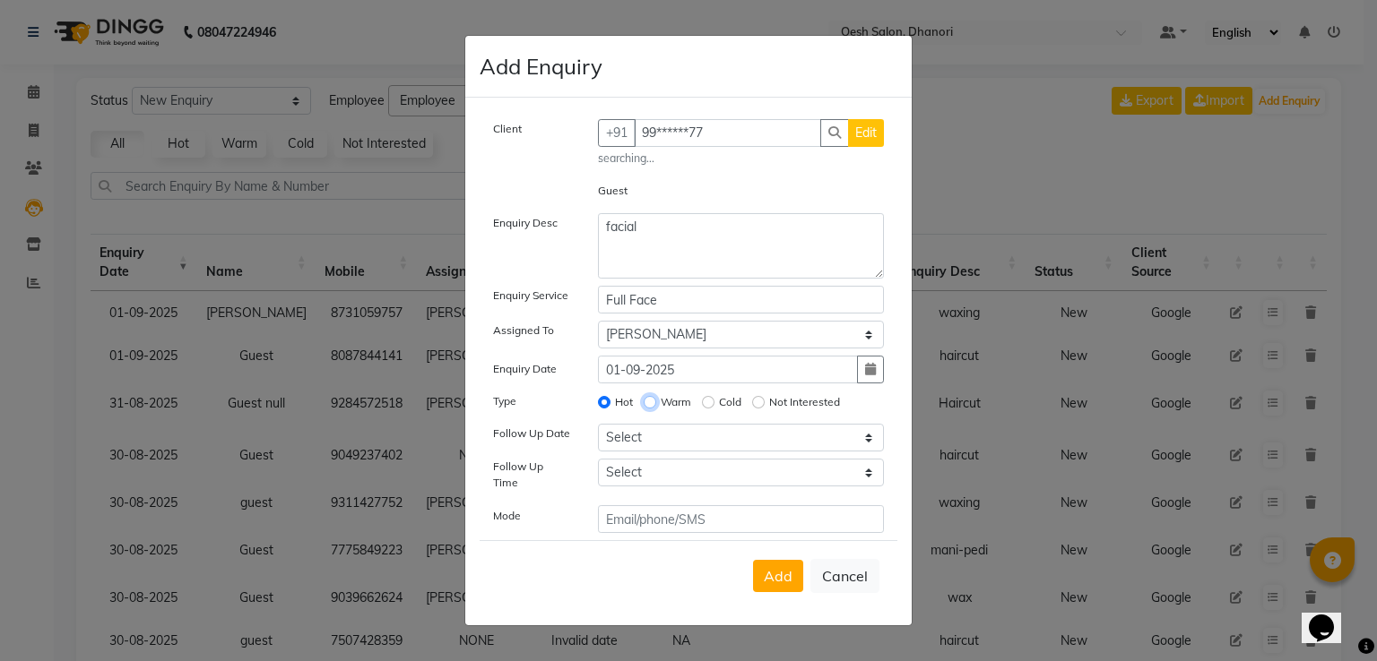
radio input "true"
radio input "false"
click at [651, 444] on select "Select [DATE] [DATE] [DATE] ([DATE]) [DATE] ([DATE]) [DATE] ([DATE]) [DATE] ([D…" at bounding box center [741, 438] width 287 height 28
select select "2025-09-01"
click at [598, 431] on select "Select [DATE] [DATE] [DATE] ([DATE]) [DATE] ([DATE]) [DATE] ([DATE]) [DATE] ([D…" at bounding box center [741, 438] width 287 height 28
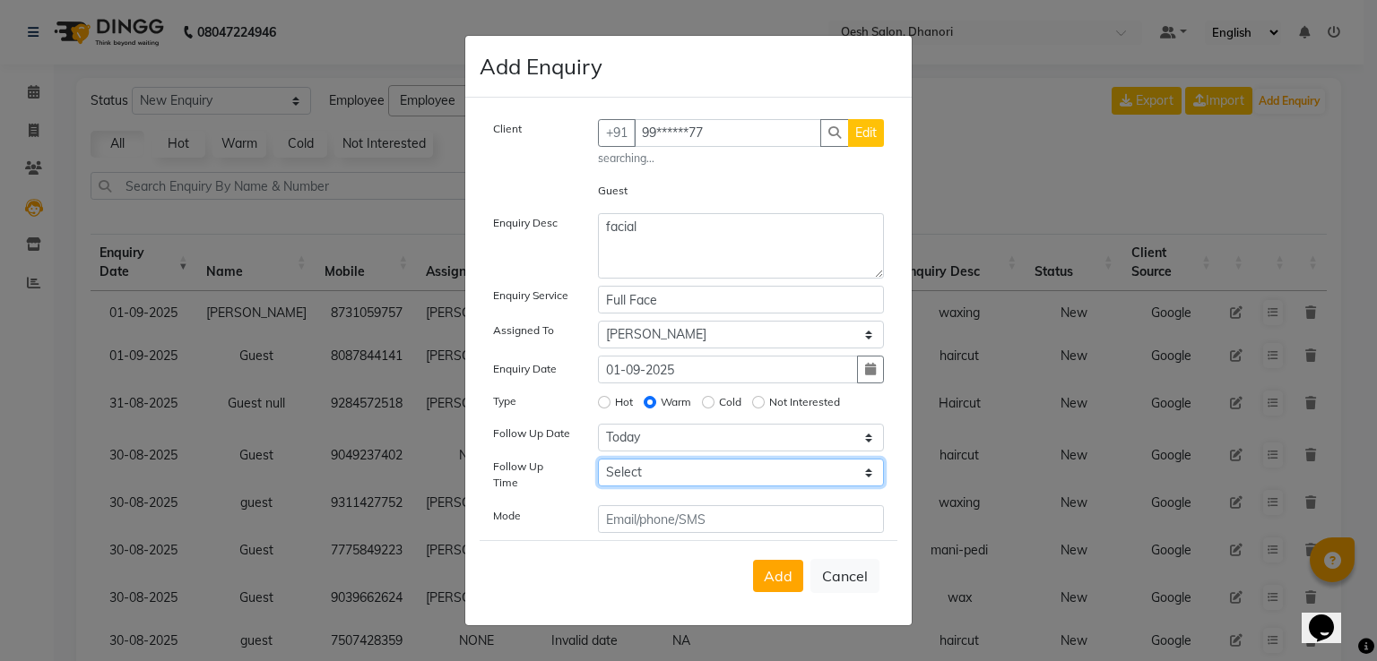
click at [702, 482] on select "Select 07:00 AM 07:15 AM 07:30 AM 07:45 AM 08:00 AM 08:15 AM 08:30 AM 08:45 AM …" at bounding box center [741, 473] width 287 height 28
select select "750"
click at [598, 466] on select "Select 07:00 AM 07:15 AM 07:30 AM 07:45 AM 08:00 AM 08:15 AM 08:30 AM 08:45 AM …" at bounding box center [741, 473] width 287 height 28
click at [767, 567] on span "Add" at bounding box center [778, 576] width 29 height 18
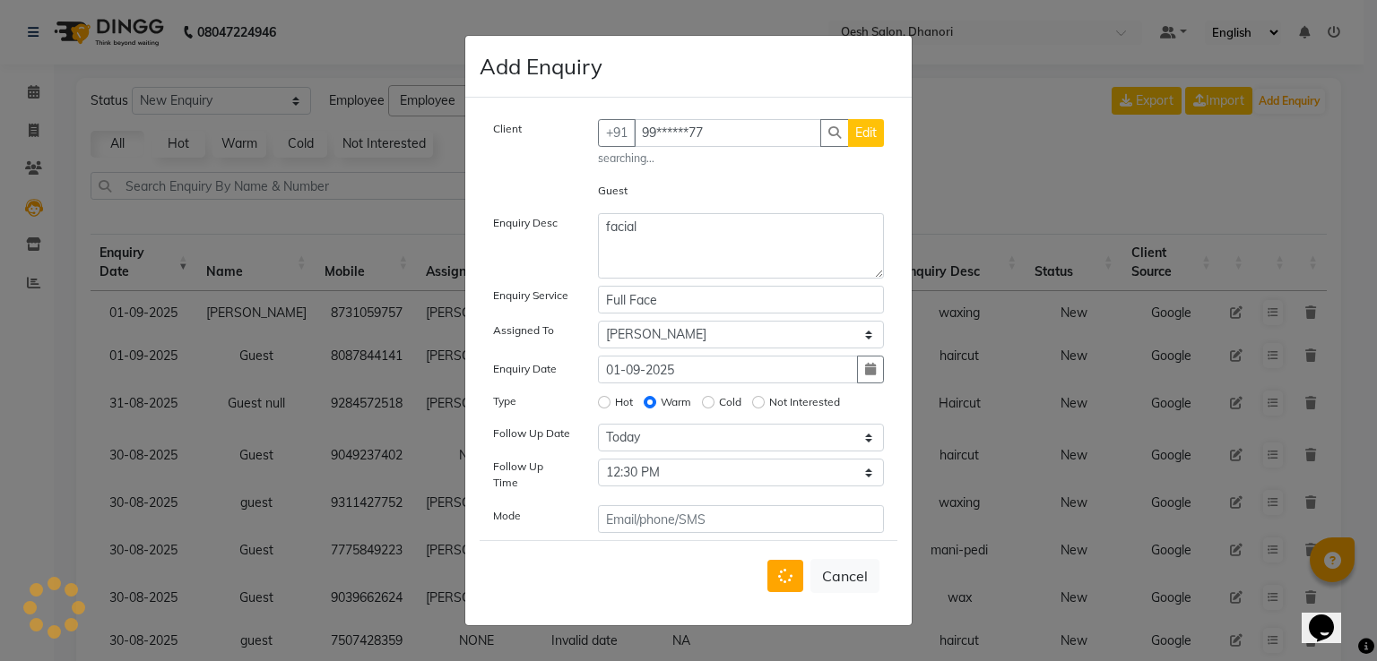
select select
radio input "false"
select select
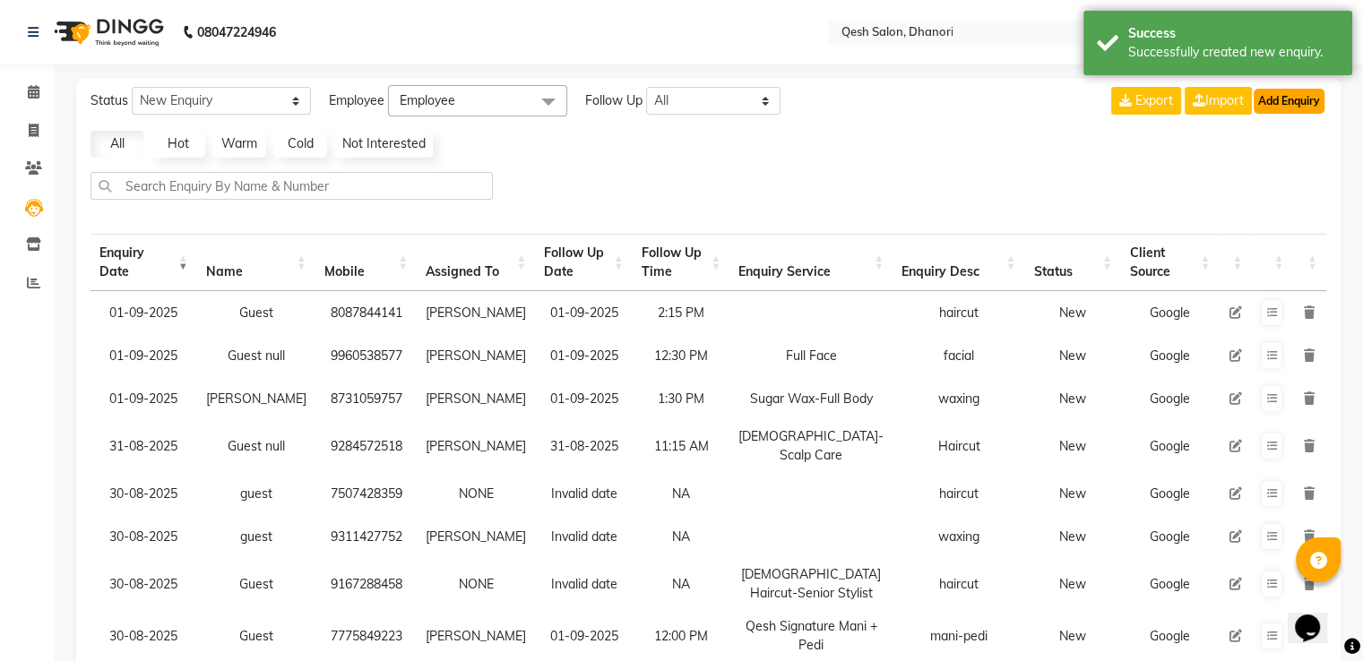
click at [1309, 94] on button "Add Enquiry" at bounding box center [1289, 101] width 71 height 25
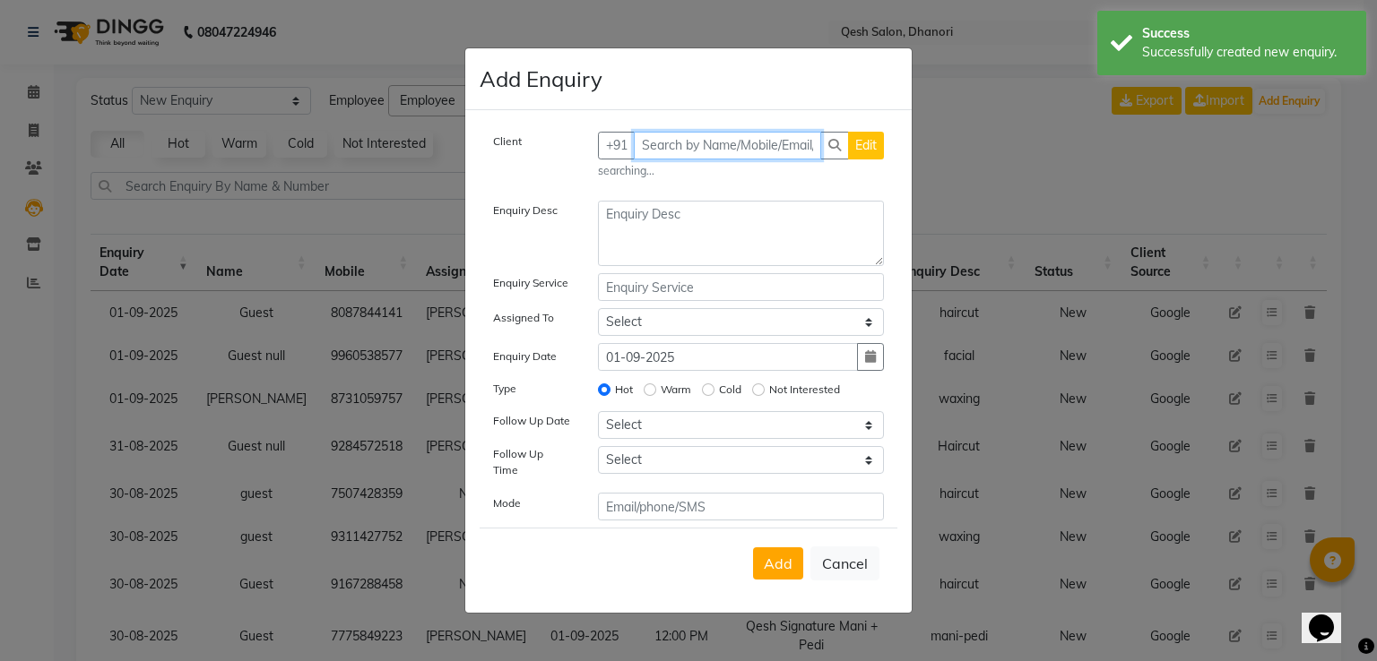
click at [670, 145] on input "text" at bounding box center [728, 146] width 188 height 28
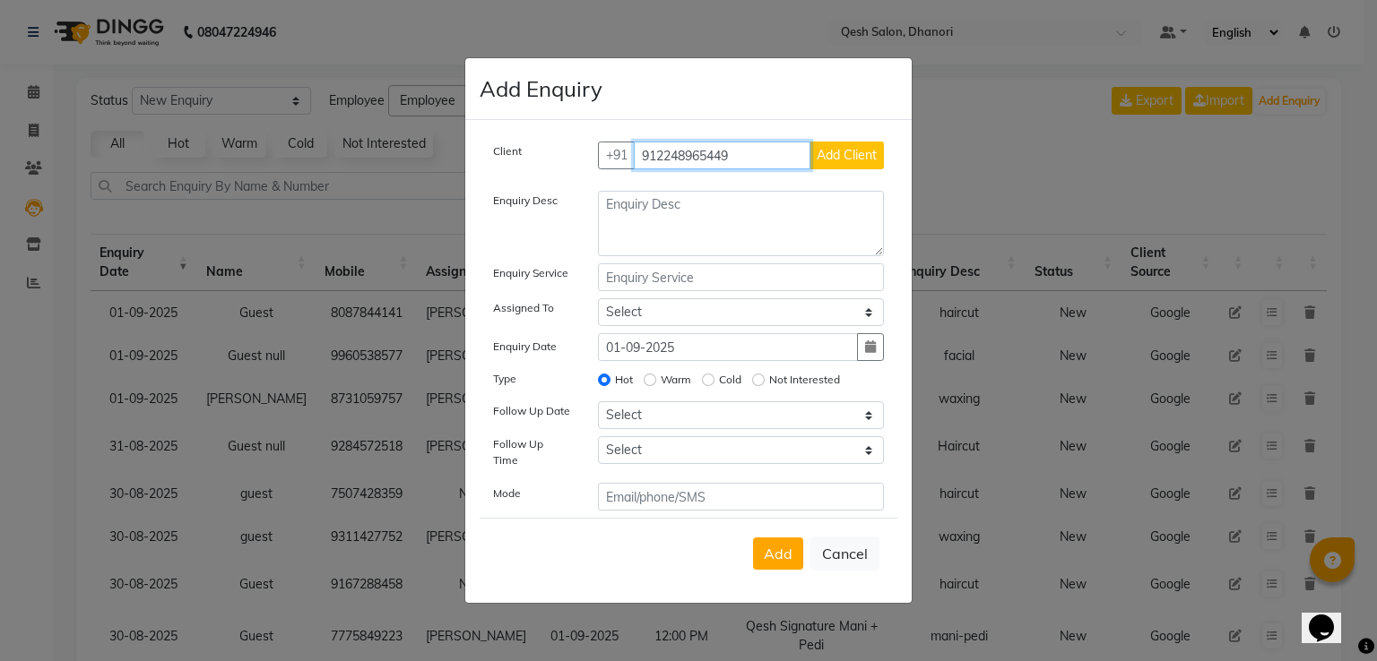
type input "912248965449"
click at [854, 147] on button "Add Client" at bounding box center [846, 156] width 74 height 28
select select "51694"
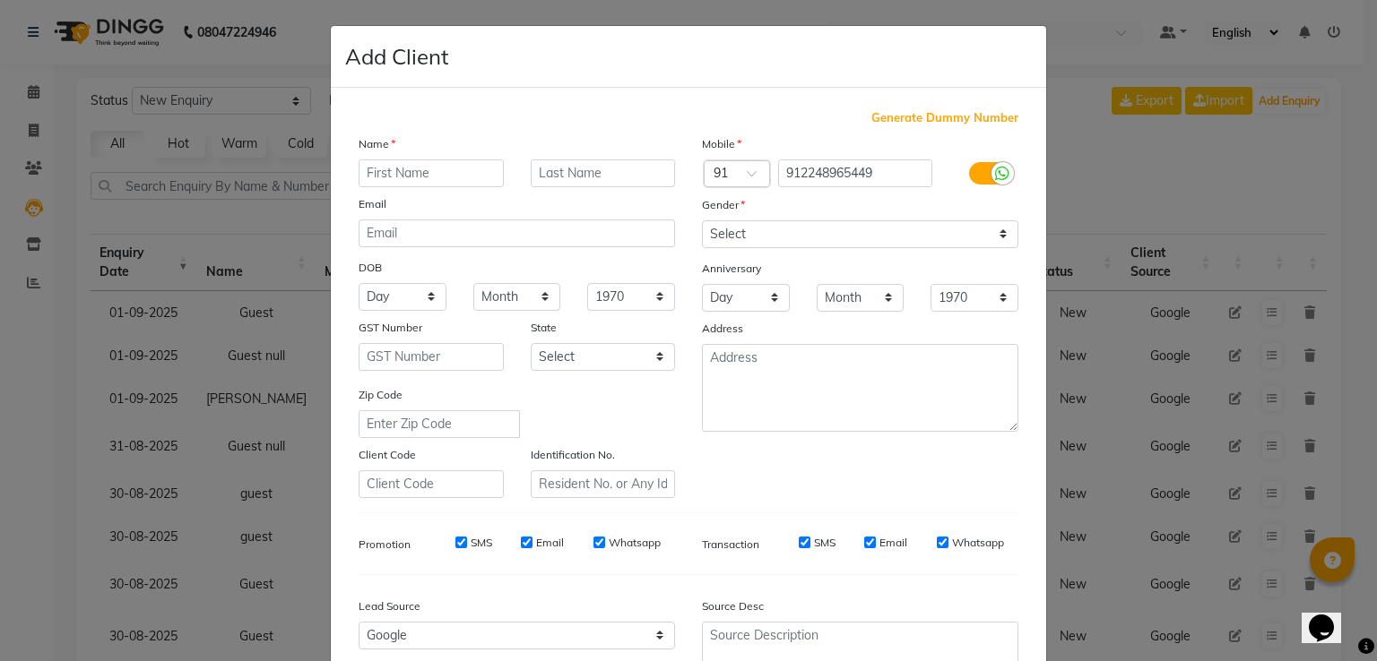
click at [382, 183] on input "text" at bounding box center [430, 174] width 145 height 28
type input "guest"
click at [726, 241] on select "Select [DEMOGRAPHIC_DATA] [DEMOGRAPHIC_DATA] Other Prefer Not To Say" at bounding box center [860, 234] width 316 height 28
select select "prefer_not_to_say"
click at [702, 221] on select "Select [DEMOGRAPHIC_DATA] [DEMOGRAPHIC_DATA] Other Prefer Not To Say" at bounding box center [860, 234] width 316 height 28
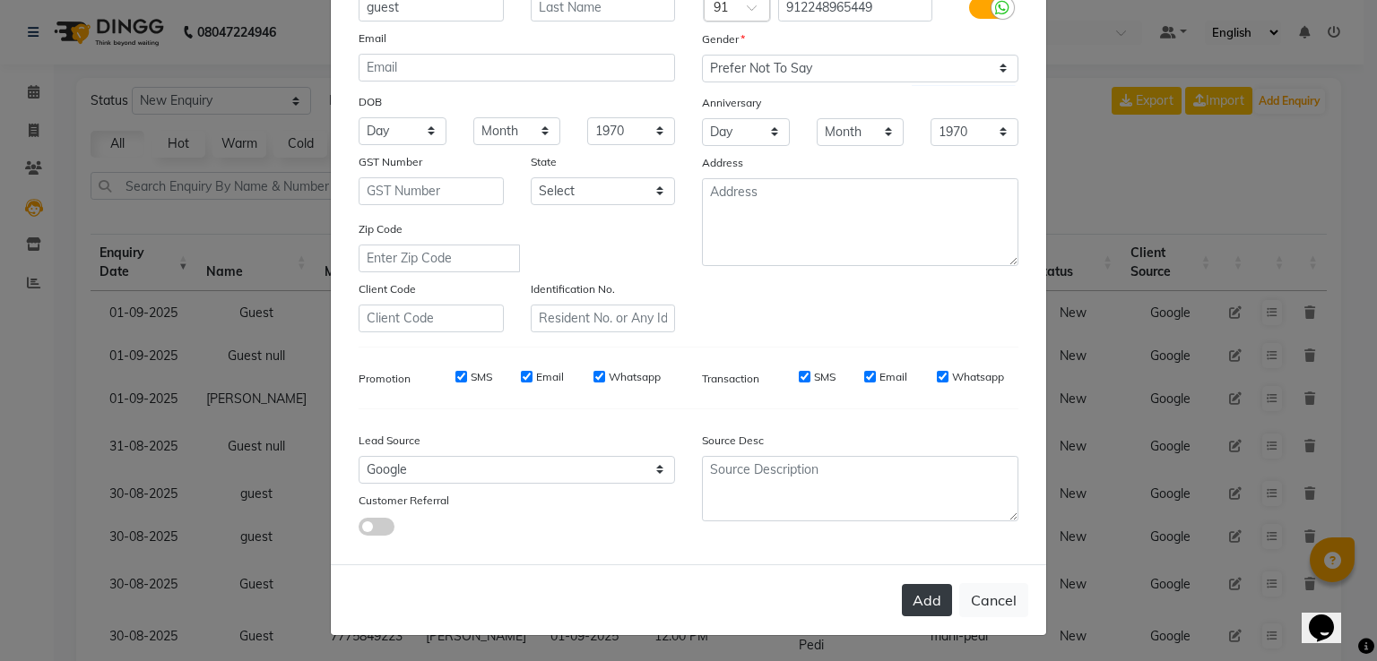
click at [920, 614] on button "Add" at bounding box center [927, 600] width 50 height 32
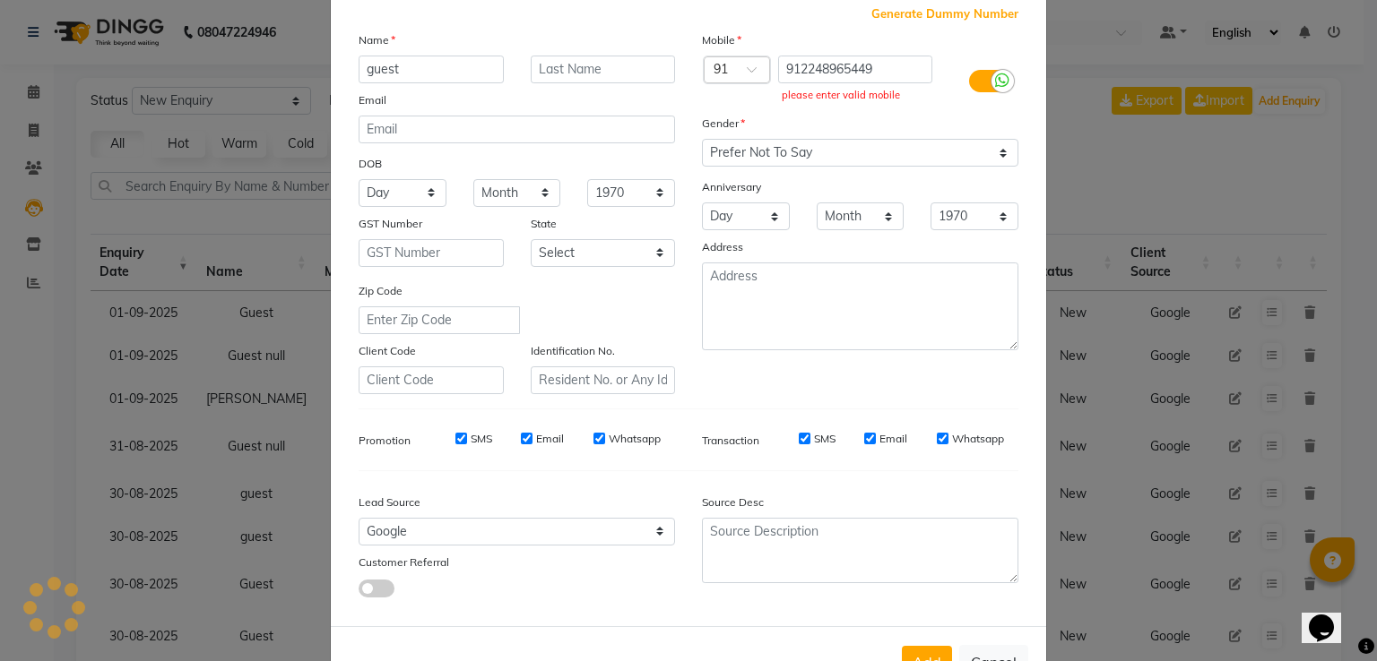
scroll to position [85, 0]
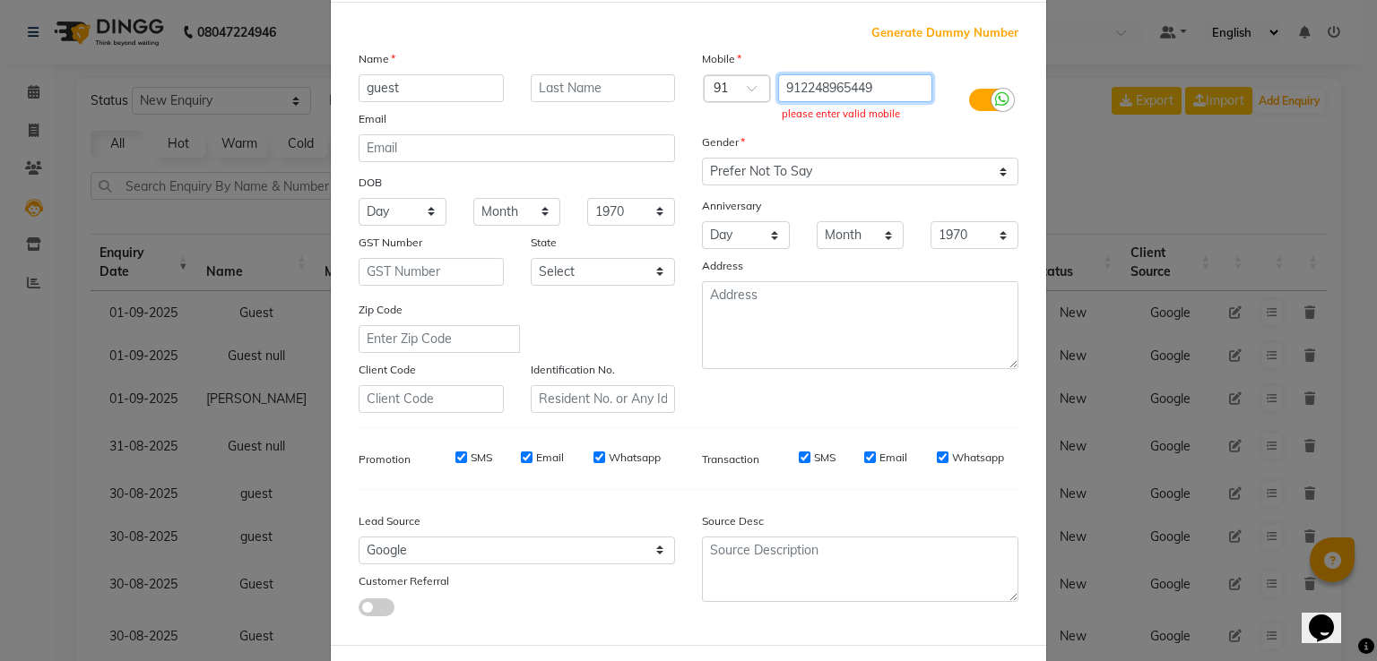
click at [790, 87] on input "912248965449" at bounding box center [855, 88] width 155 height 28
click at [792, 87] on input "912248965449" at bounding box center [855, 88] width 155 height 28
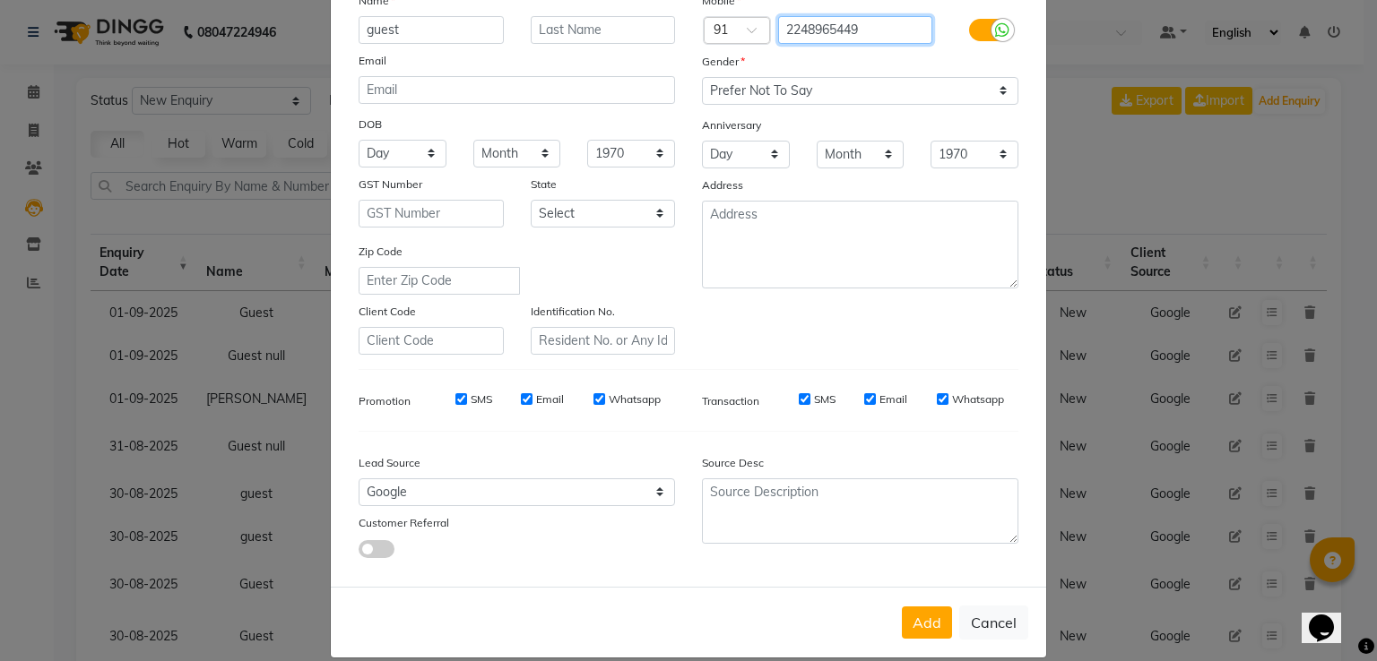
scroll to position [175, 0]
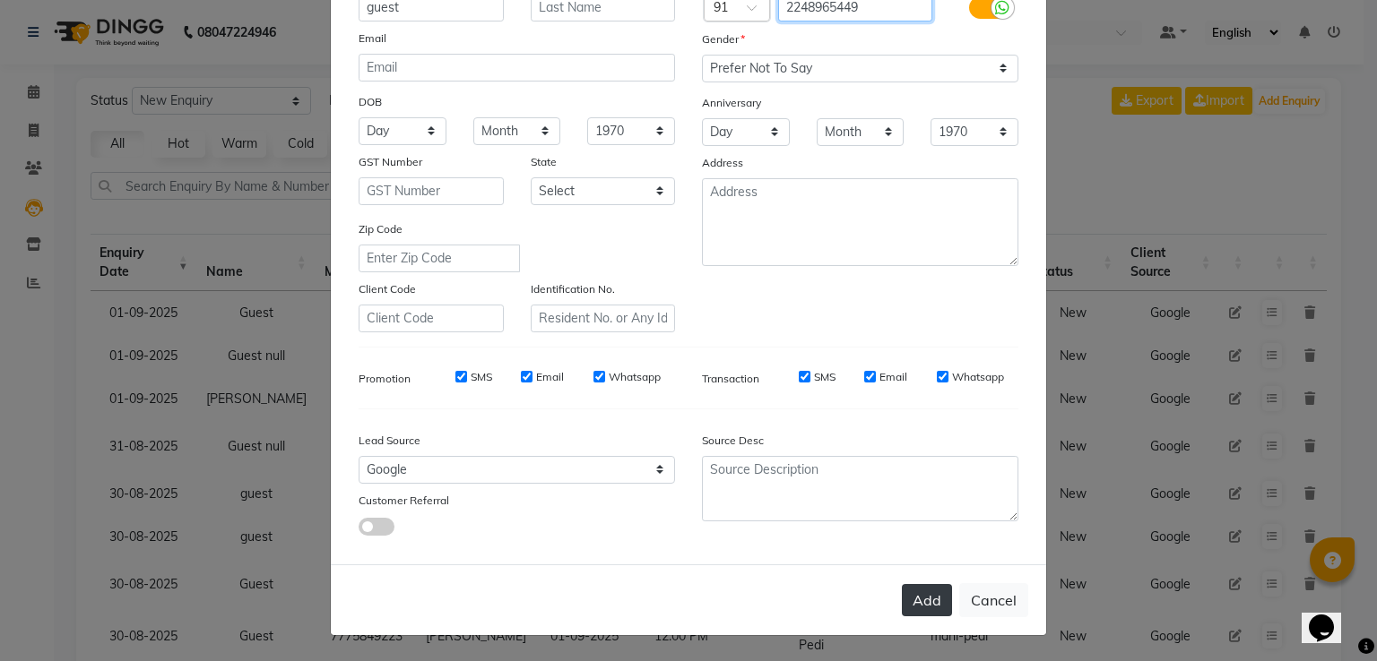
type input "2248965449"
click at [922, 603] on button "Add" at bounding box center [927, 600] width 50 height 32
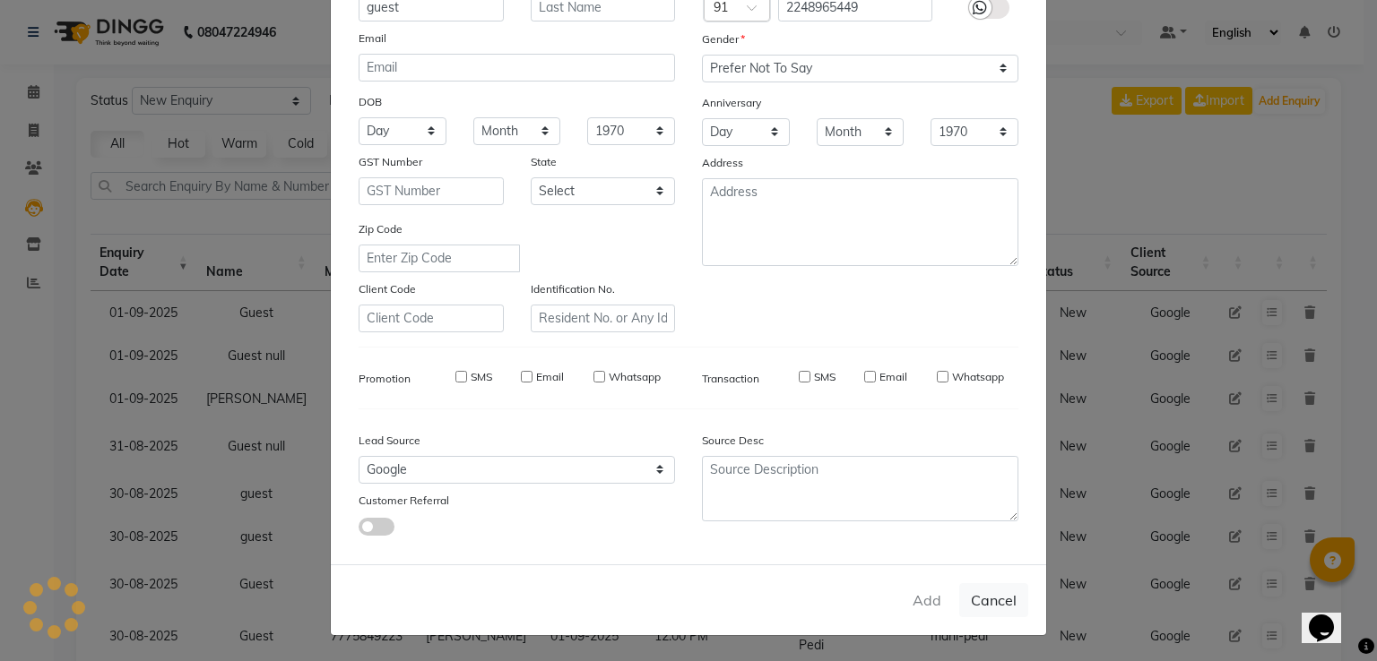
type input "22******49"
select select
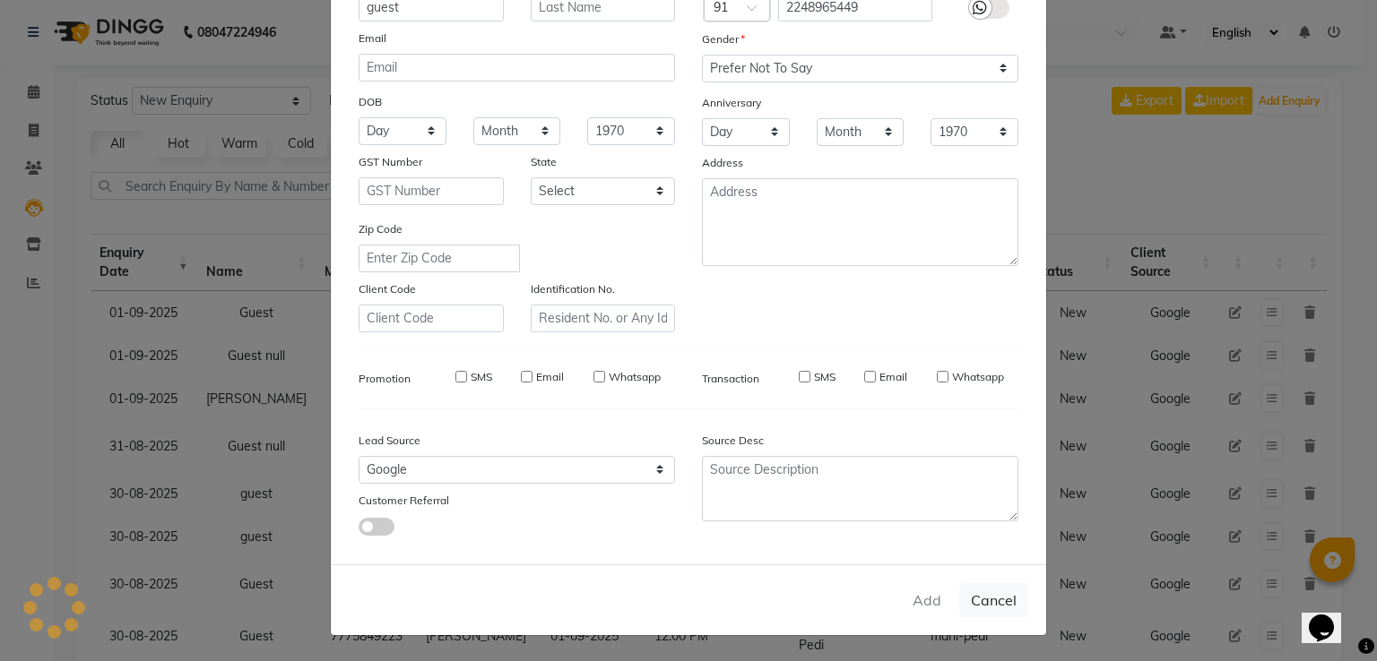
select select
checkbox input "false"
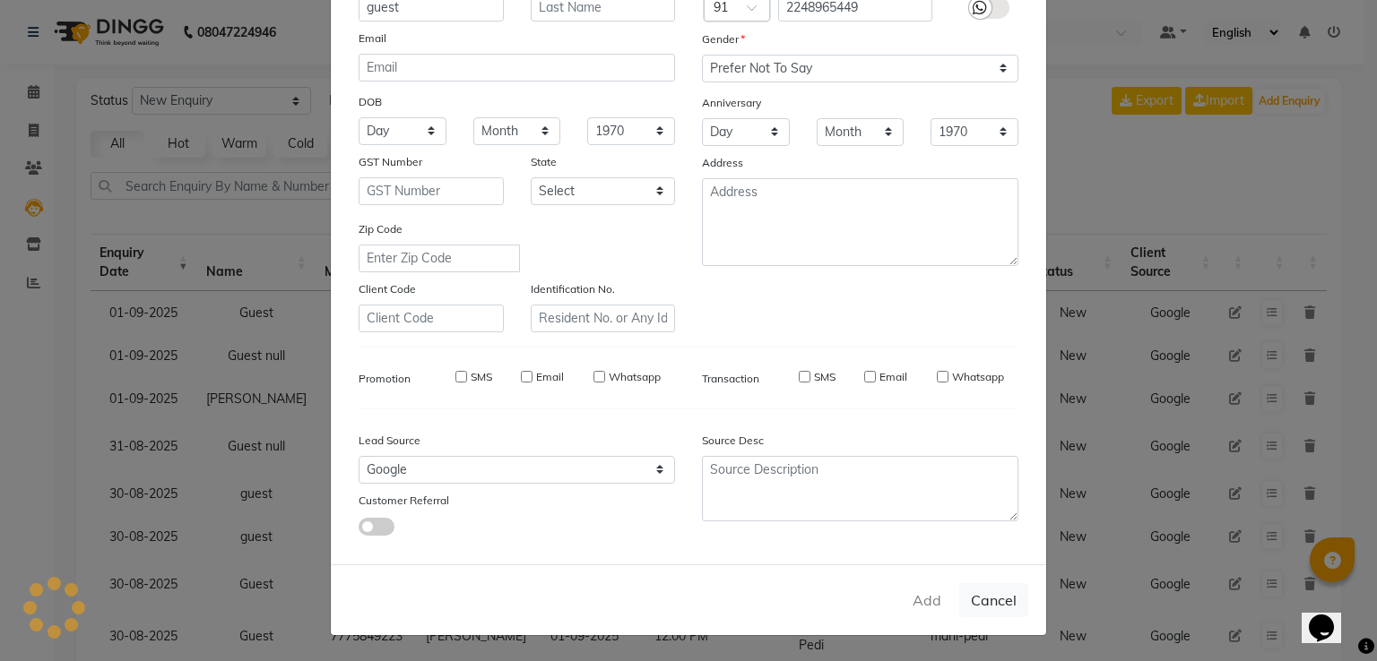
checkbox input "false"
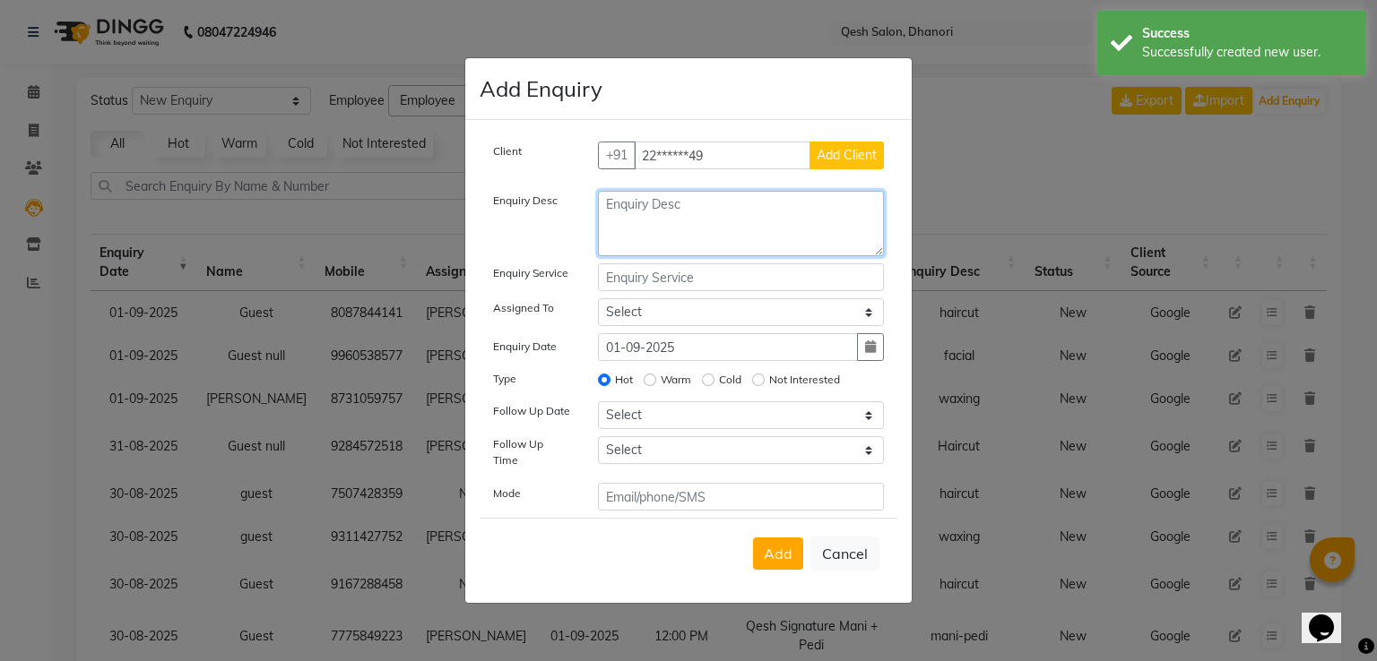
click at [631, 229] on textarea at bounding box center [741, 223] width 287 height 65
type textarea "haircut"
click at [638, 281] on input "text" at bounding box center [741, 277] width 287 height 28
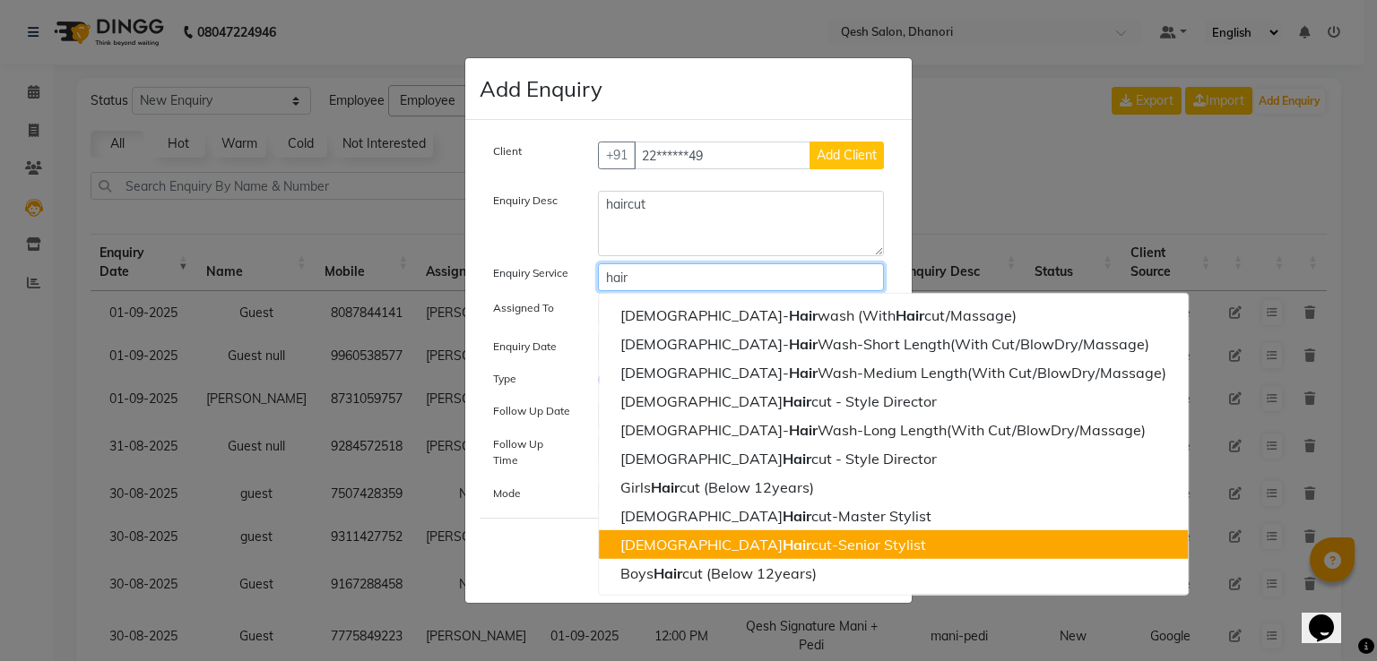
click at [782, 539] on span "Hair" at bounding box center [796, 545] width 29 height 18
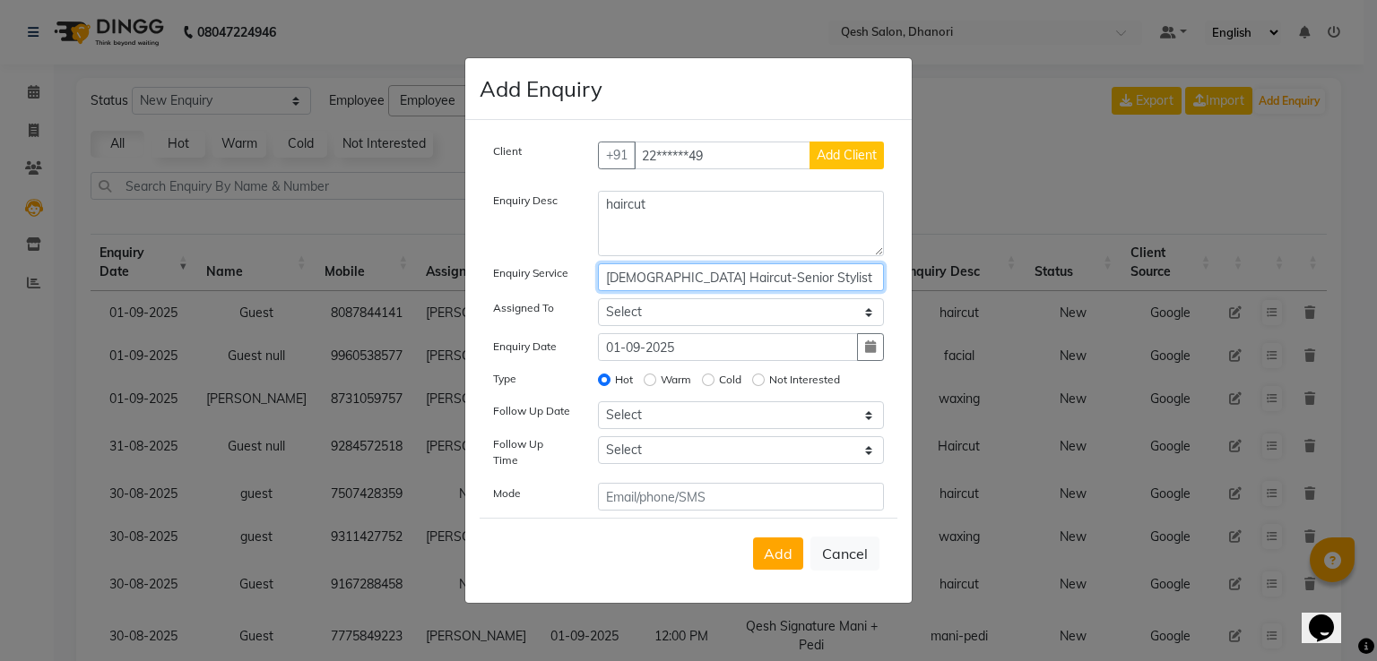
type input "[DEMOGRAPHIC_DATA] Haircut-Senior Stylist"
click at [636, 318] on select "Select [PERSON_NAME] [PERSON_NAME] [PERSON_NAME] [PERSON_NAME] [PERSON_NAME] Sa…" at bounding box center [741, 312] width 287 height 28
select select "82426"
click at [598, 303] on select "Select [PERSON_NAME] [PERSON_NAME] [PERSON_NAME] [PERSON_NAME] [PERSON_NAME] Sa…" at bounding box center [741, 312] width 287 height 28
click at [641, 388] on div "Hot Warm Cold Not Interested" at bounding box center [741, 381] width 314 height 25
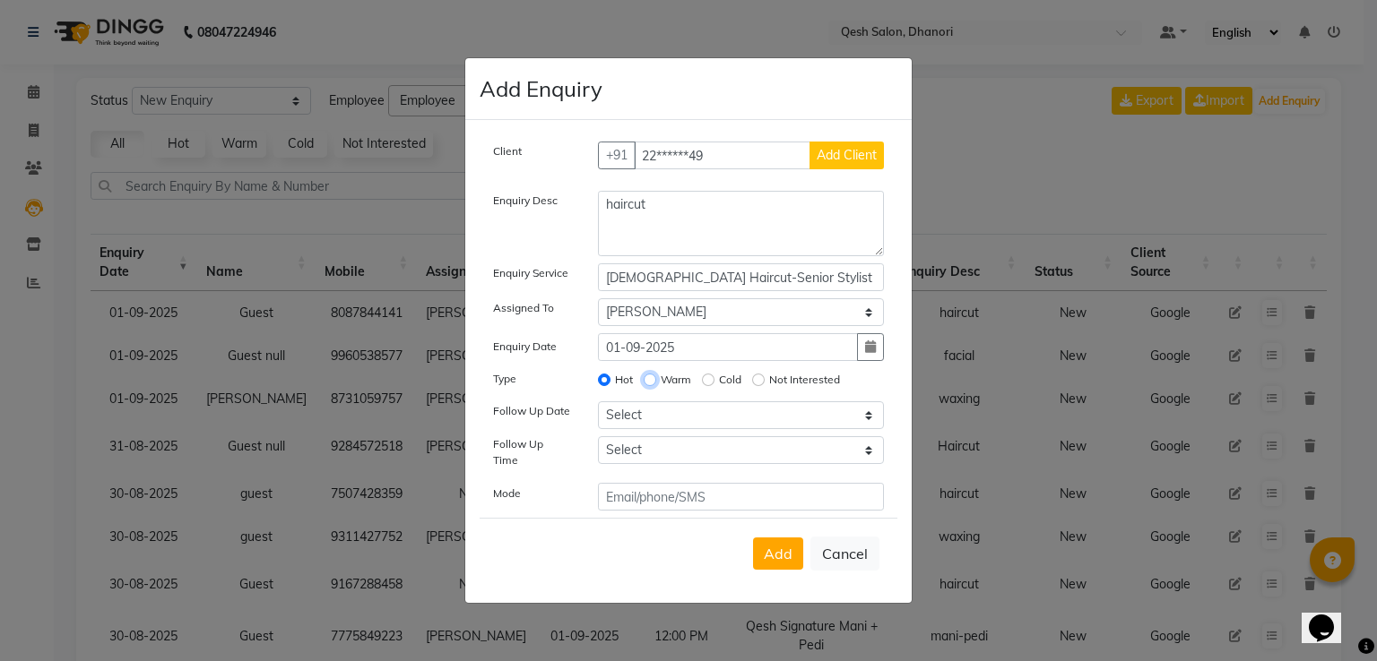
click at [651, 386] on input "Warm" at bounding box center [650, 380] width 13 height 13
radio input "true"
radio input "false"
click at [631, 429] on select "Select [DATE] [DATE] [DATE] ([DATE]) [DATE] ([DATE]) [DATE] ([DATE]) [DATE] ([D…" at bounding box center [741, 416] width 287 height 28
select select "[DATE]"
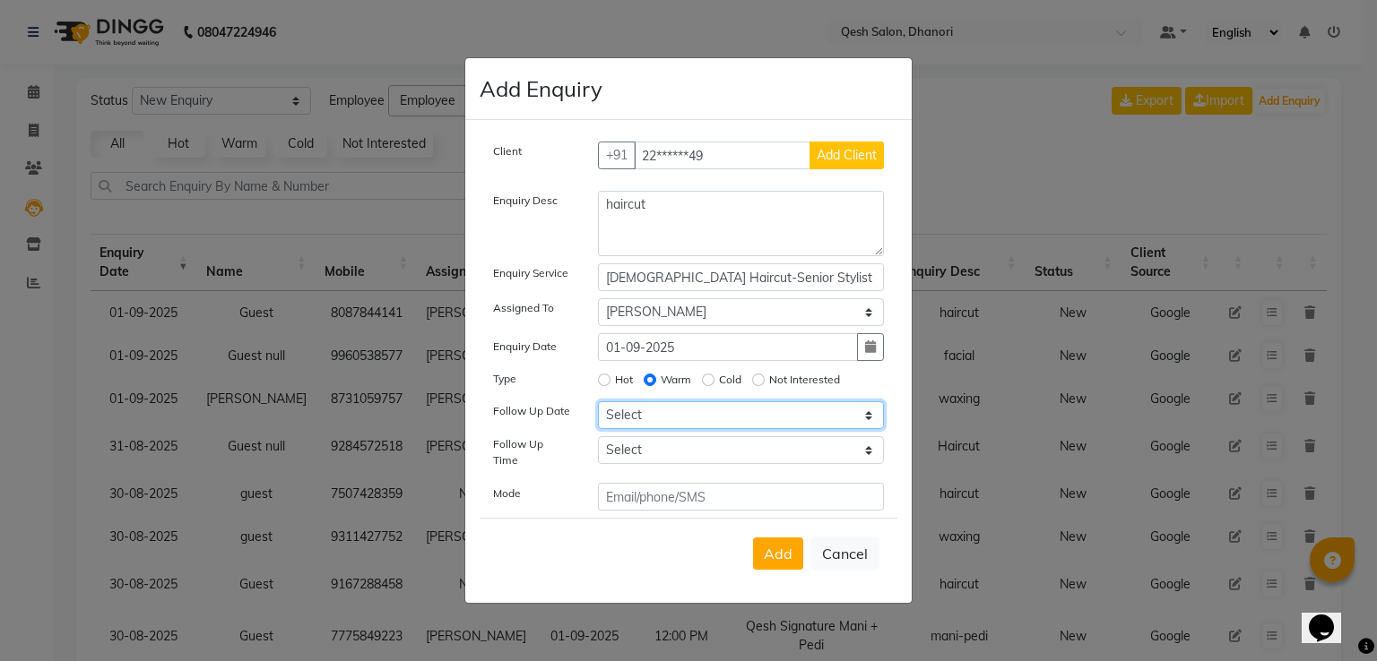
click at [598, 408] on select "Select [DATE] [DATE] [DATE] ([DATE]) [DATE] ([DATE]) [DATE] ([DATE]) [DATE] ([D…" at bounding box center [741, 416] width 287 height 28
click at [637, 447] on select "Select 07:00 AM 07:15 AM 07:30 AM 07:45 AM 08:00 AM 08:15 AM 08:30 AM 08:45 AM …" at bounding box center [741, 450] width 287 height 28
select select "660"
click at [598, 443] on select "Select 07:00 AM 07:15 AM 07:30 AM 07:45 AM 08:00 AM 08:15 AM 08:30 AM 08:45 AM …" at bounding box center [741, 450] width 287 height 28
click at [771, 545] on span "Add" at bounding box center [778, 554] width 29 height 18
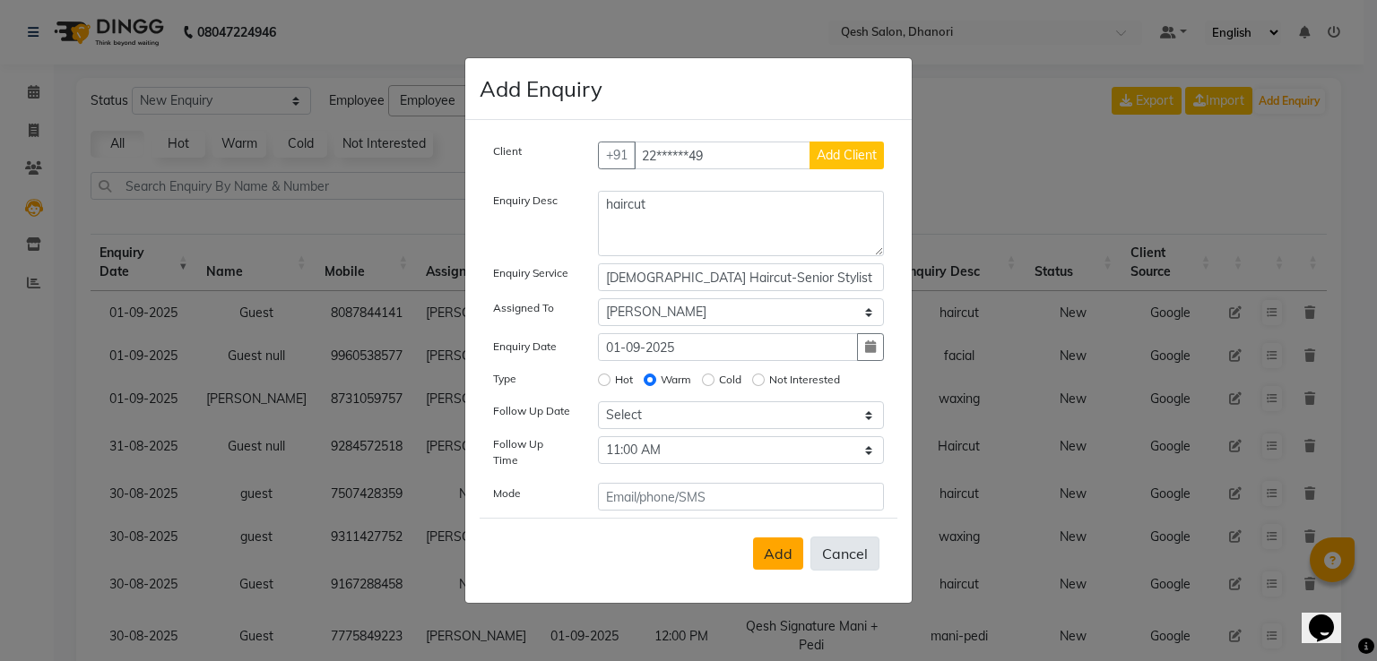
click at [863, 548] on button "Cancel" at bounding box center [844, 554] width 69 height 34
select select
radio input "false"
select select
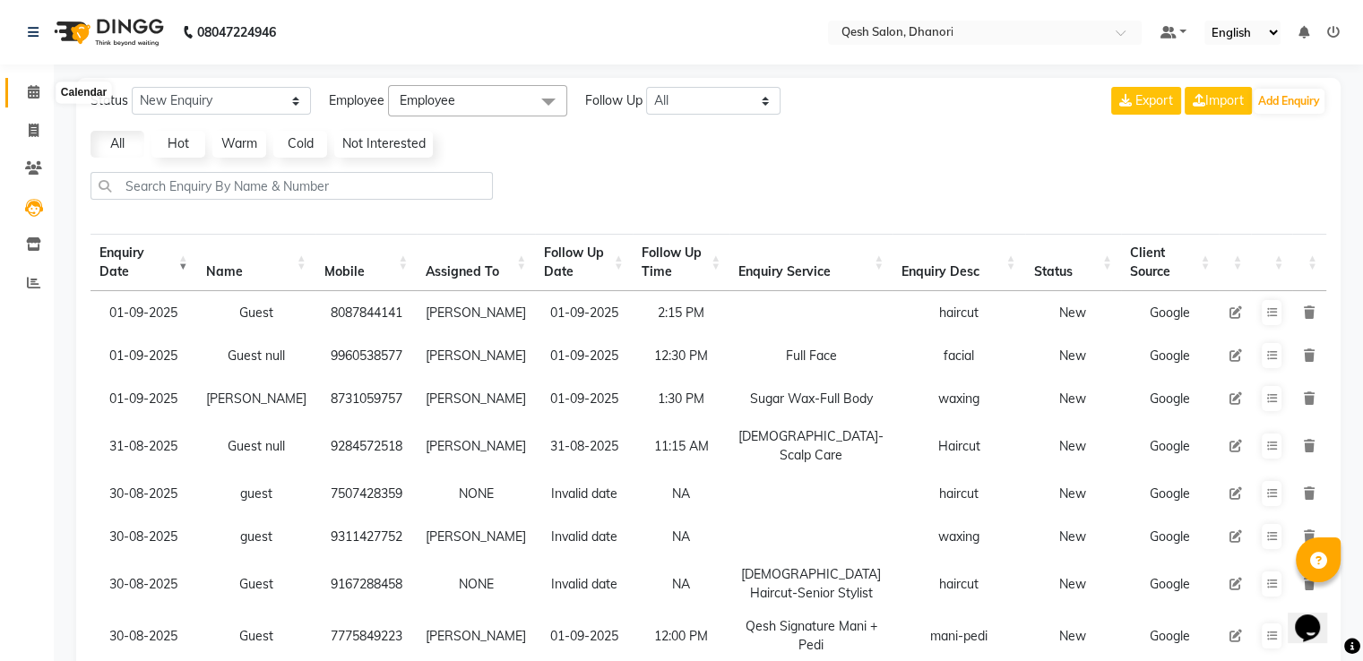
click at [37, 87] on icon at bounding box center [34, 91] width 12 height 13
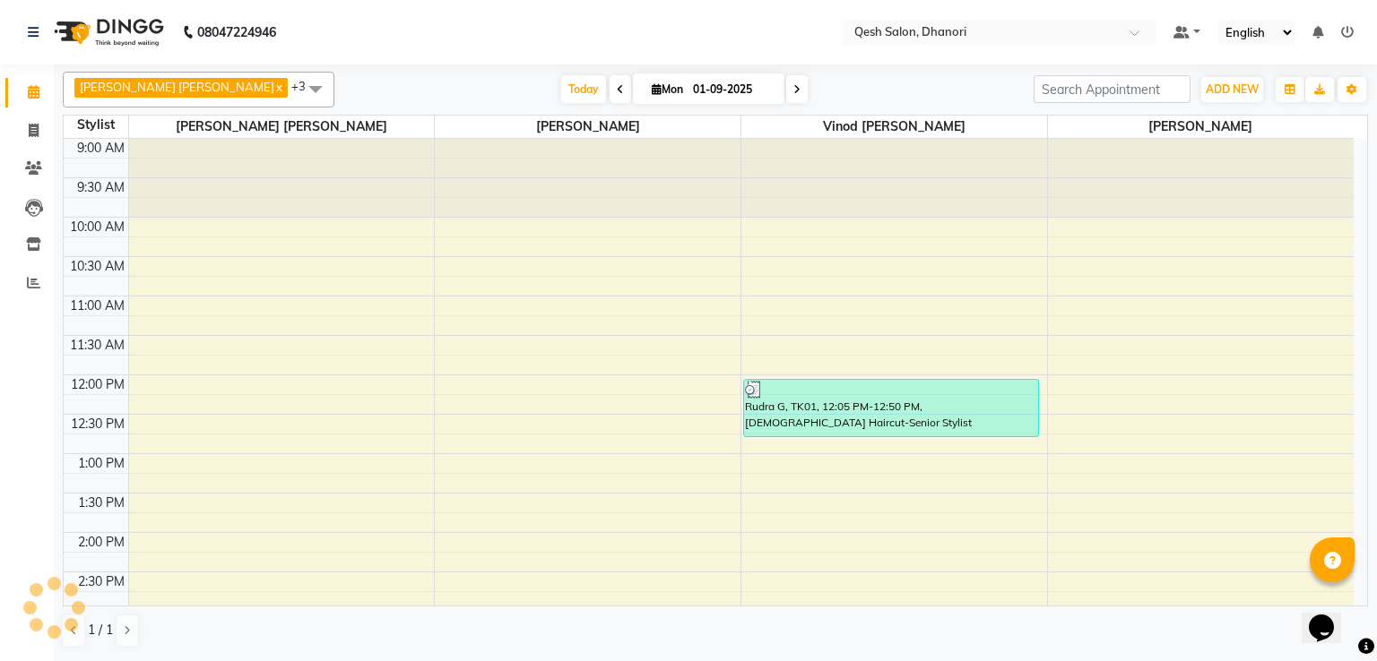
scroll to position [549, 0]
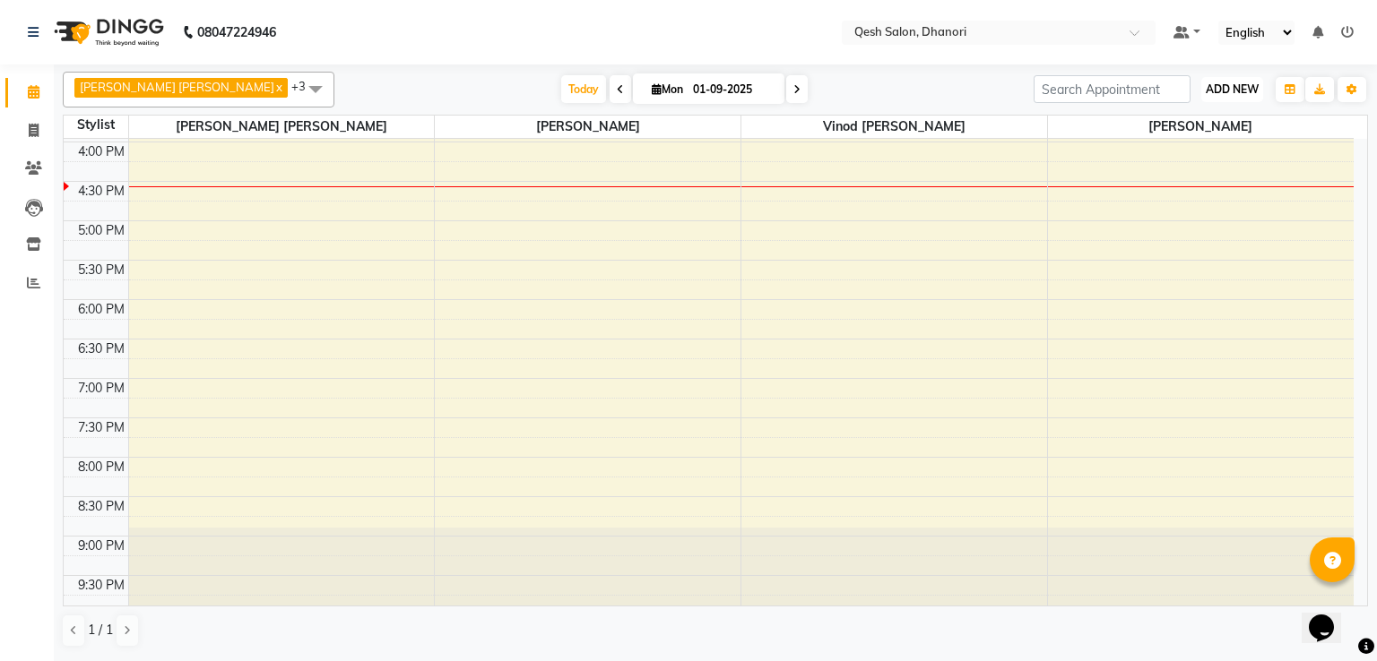
click at [1233, 80] on button "ADD NEW Toggle Dropdown" at bounding box center [1232, 89] width 62 height 25
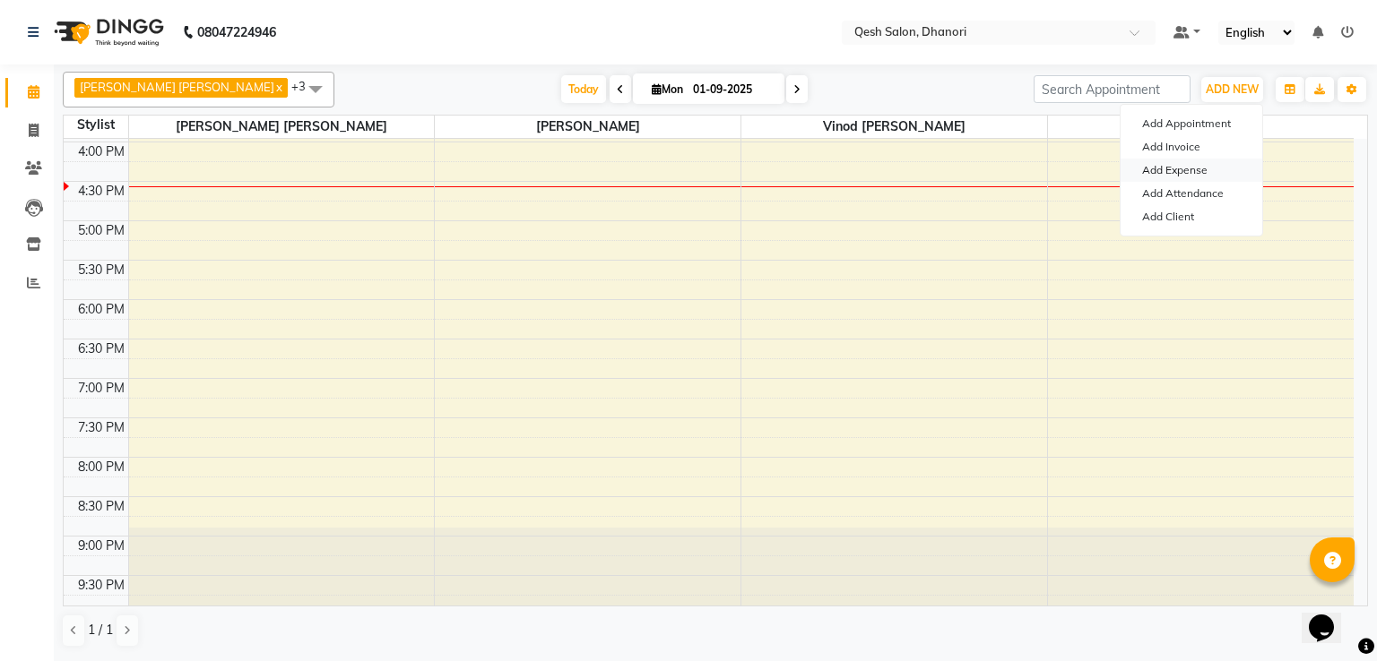
click at [1179, 175] on link "Add Expense" at bounding box center [1191, 170] width 142 height 23
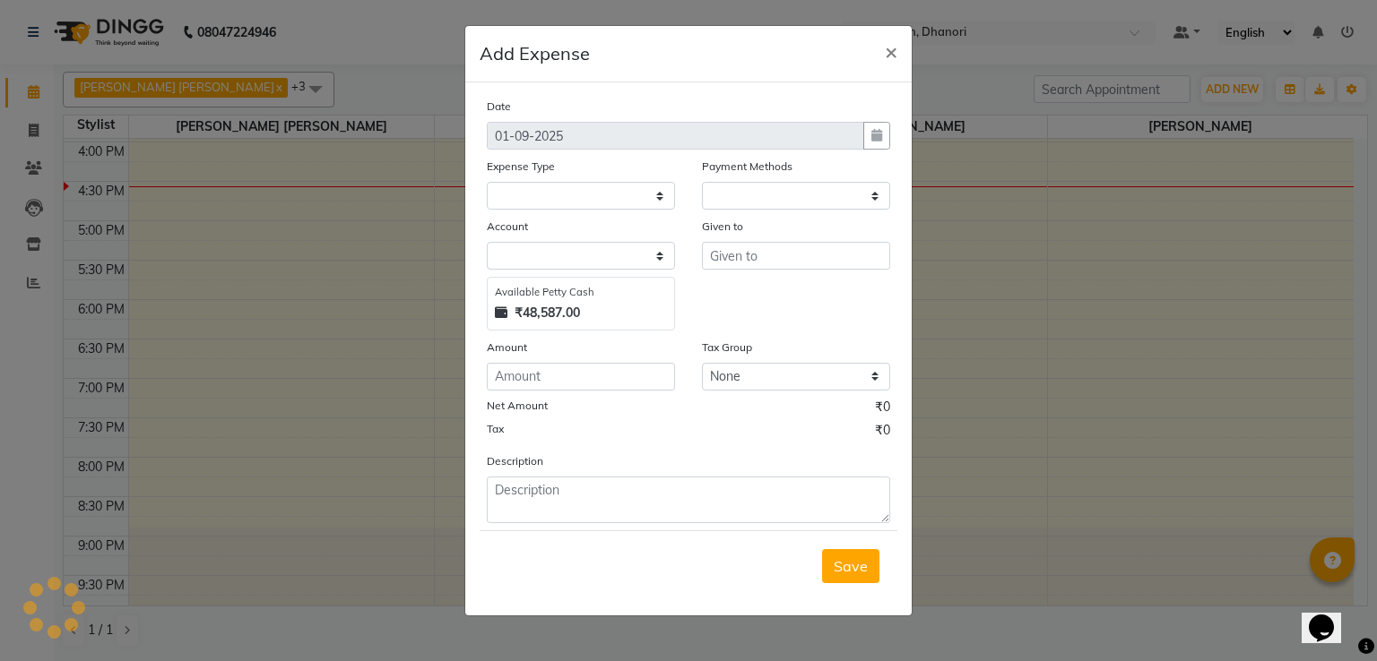
select select "1"
select select "6771"
click at [535, 198] on select "Select Bank Payment charges Cash transfer to bank Client Snacks Consumable Prod…" at bounding box center [581, 196] width 188 height 28
select select "23649"
click at [487, 184] on select "Select Bank Payment charges Cash transfer to bank Client Snacks Consumable Prod…" at bounding box center [581, 196] width 188 height 28
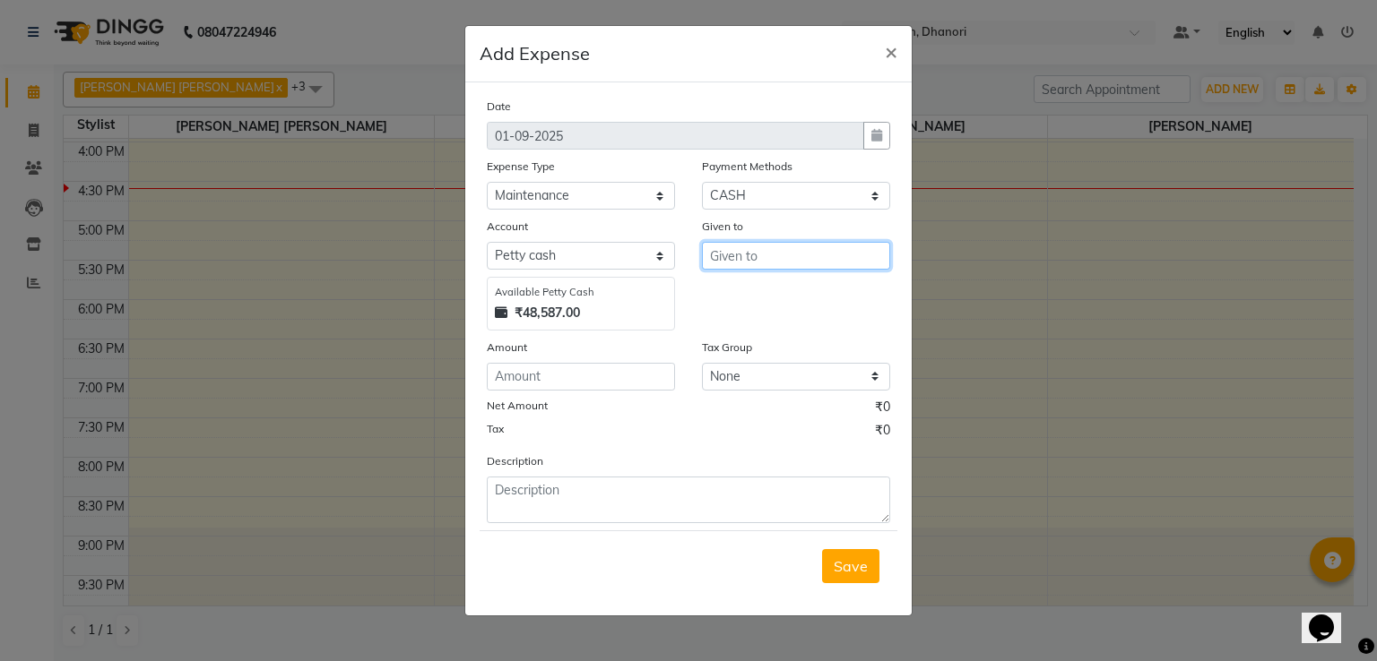
click at [724, 251] on input "text" at bounding box center [796, 256] width 188 height 28
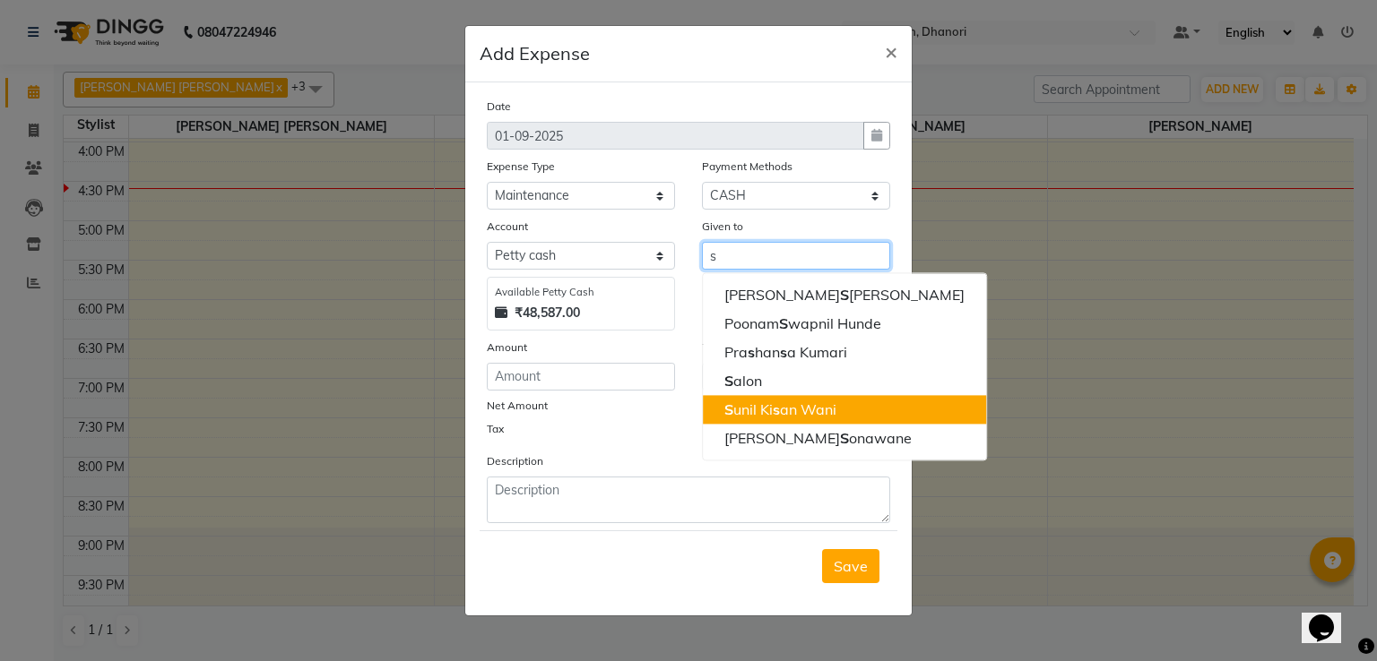
click at [761, 414] on ngb-highlight "S unil Ki s an Wani" at bounding box center [780, 410] width 112 height 18
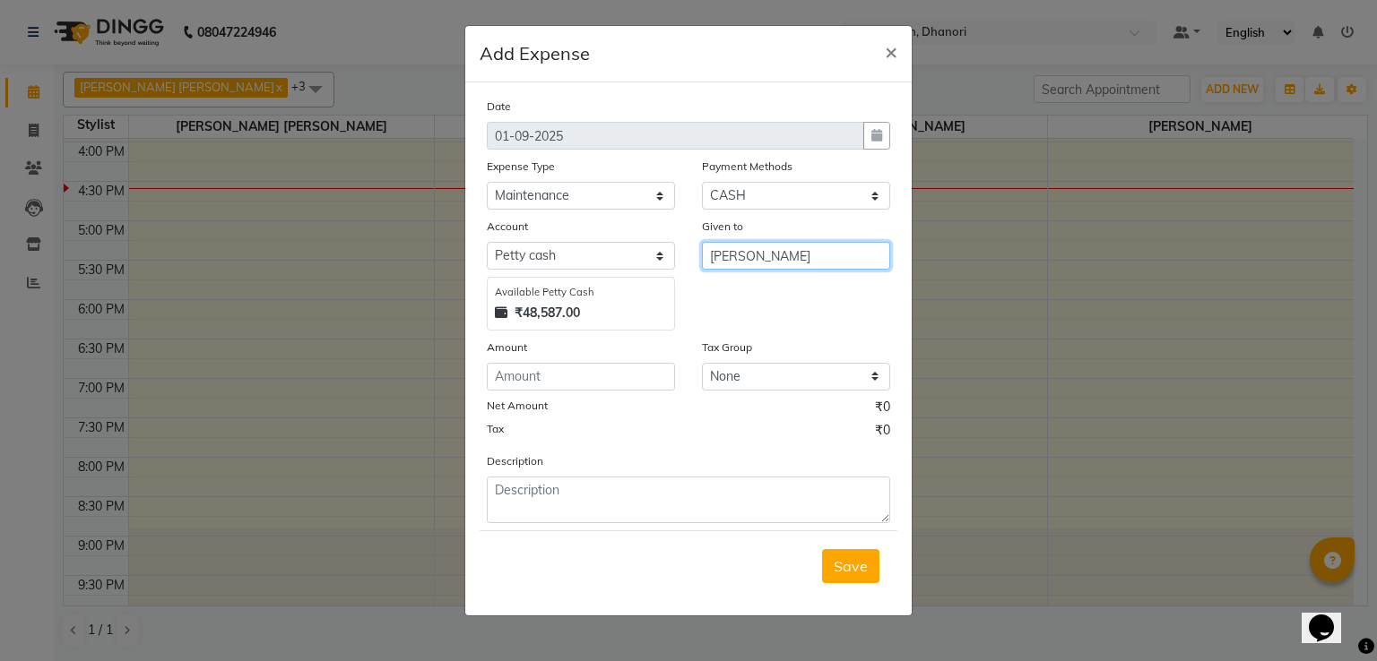
type input "[PERSON_NAME]"
click at [540, 373] on input "number" at bounding box center [581, 377] width 188 height 28
type input "50"
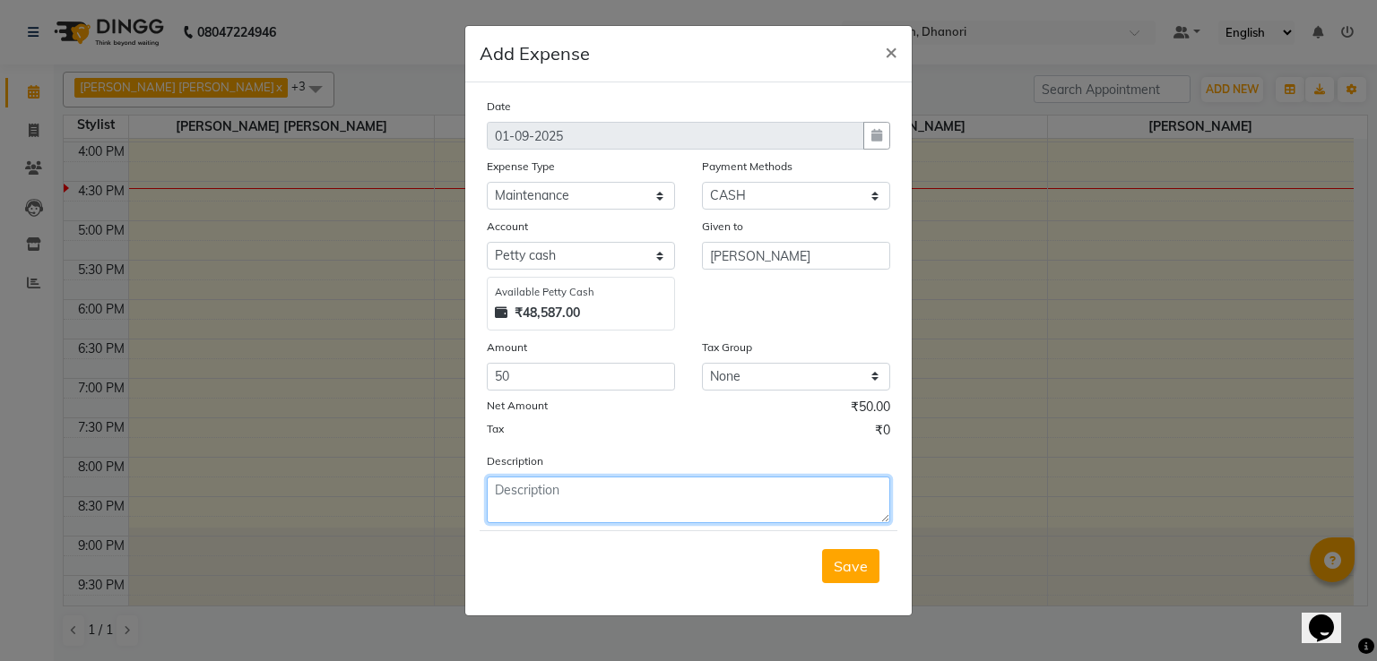
click at [530, 511] on textarea at bounding box center [688, 500] width 403 height 47
type textarea "Screw driver"
click at [849, 559] on button "Save" at bounding box center [850, 566] width 57 height 34
